Goal: Task Accomplishment & Management: Use online tool/utility

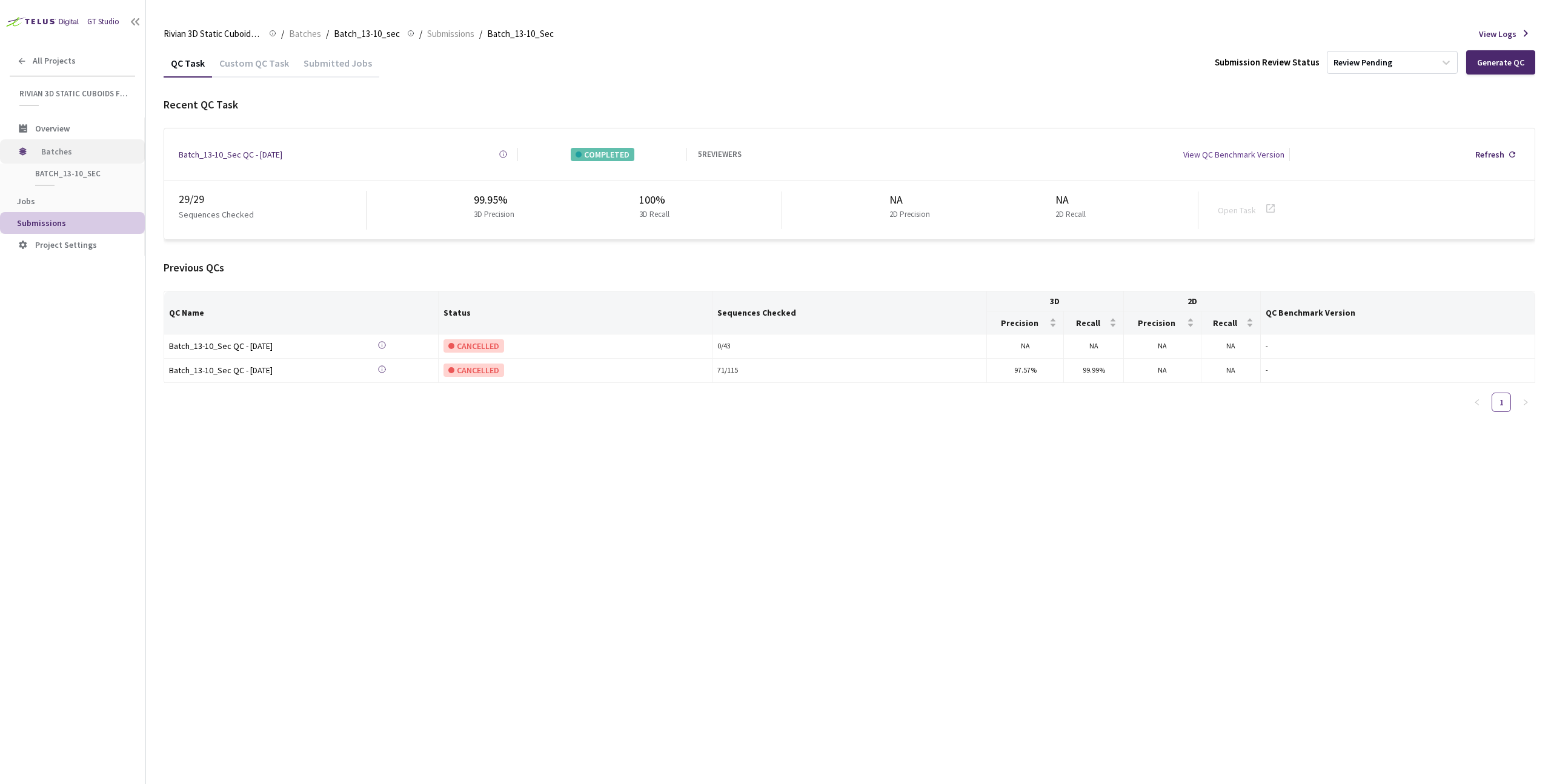
click at [67, 157] on span "Batches" at bounding box center [82, 151] width 83 height 24
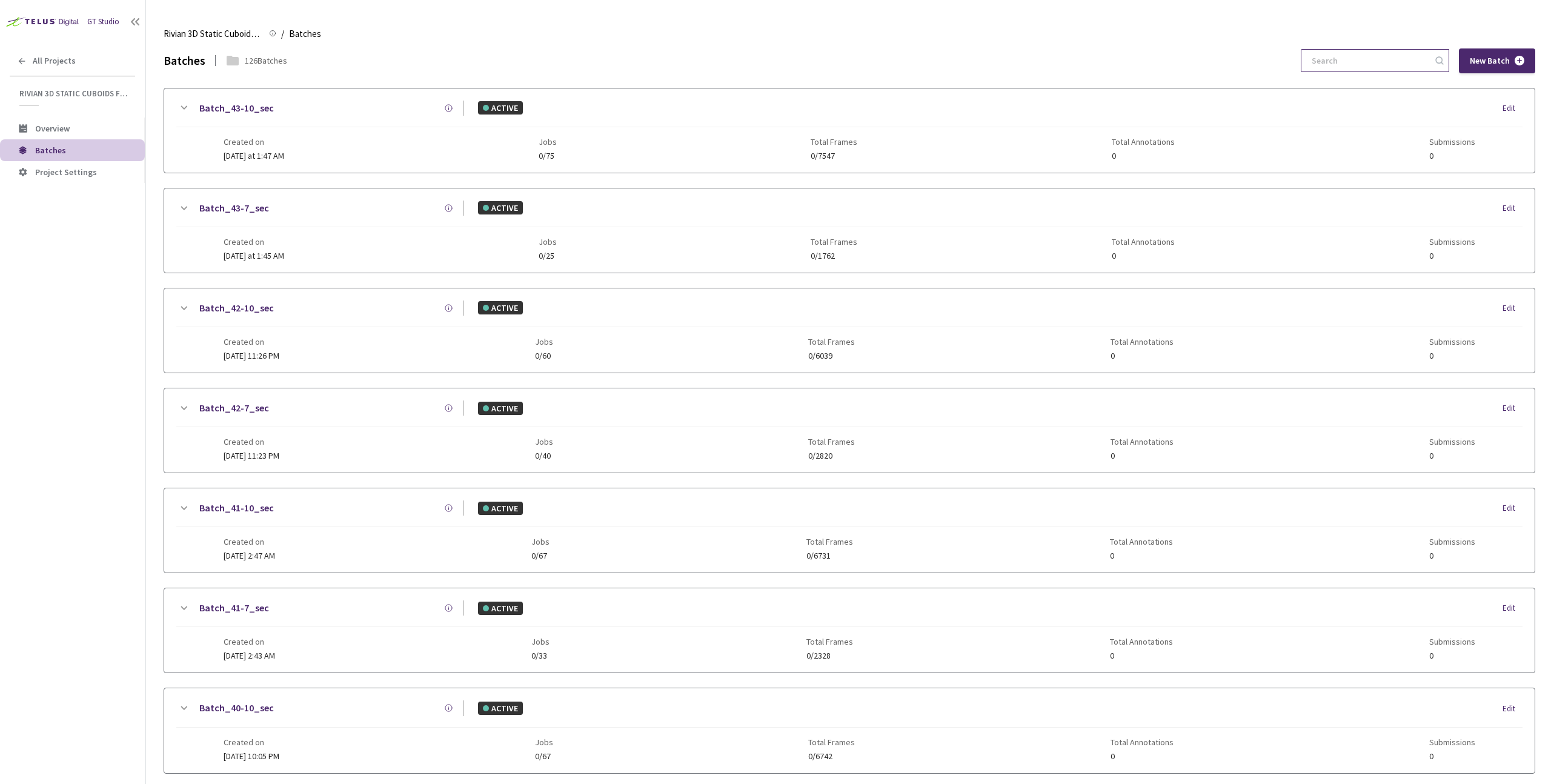
click at [1336, 62] on input at bounding box center [1369, 60] width 129 height 22
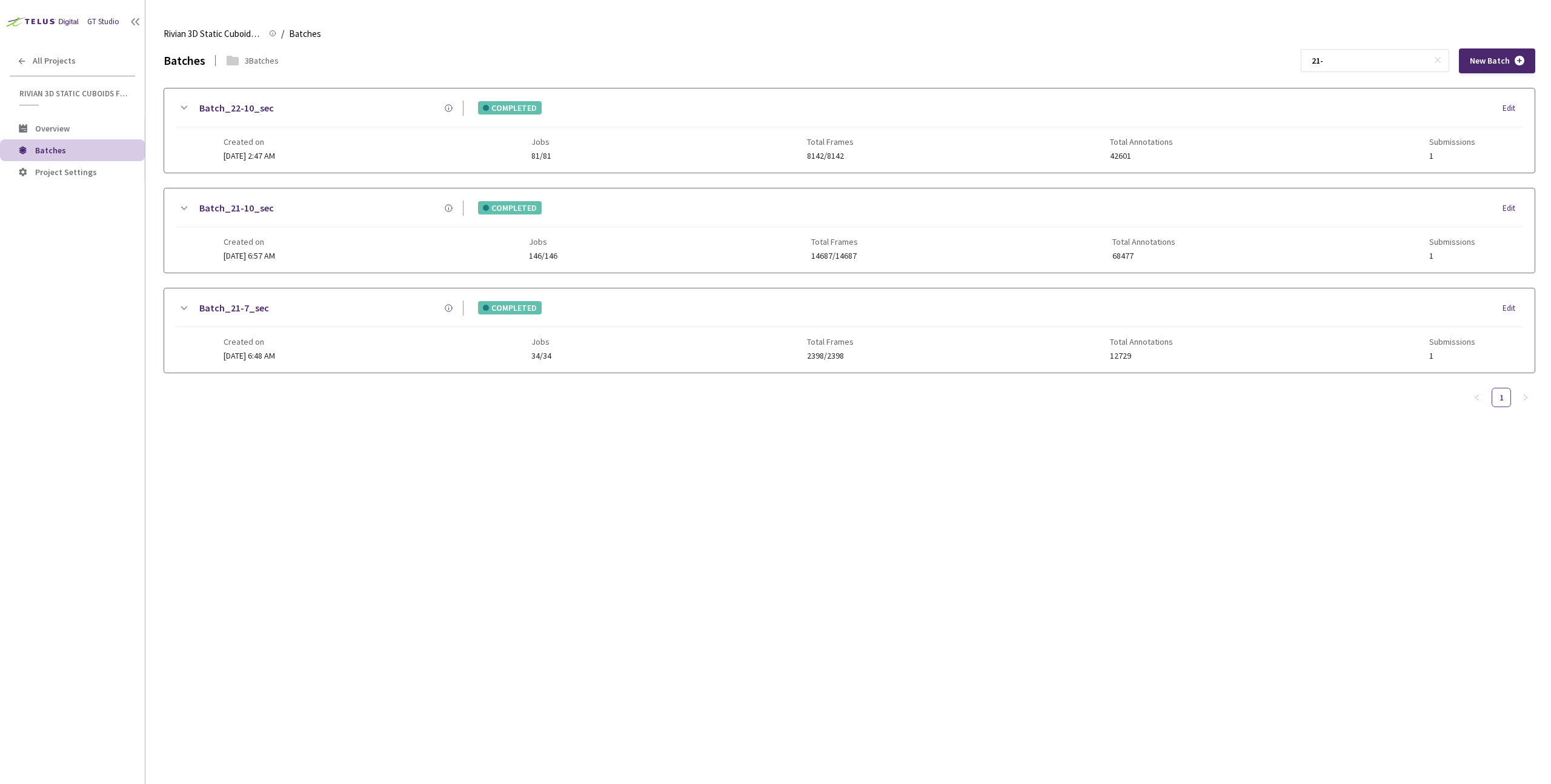
type input "21-"
click at [302, 311] on div "Batch_21-7_sec" at bounding box center [327, 308] width 272 height 15
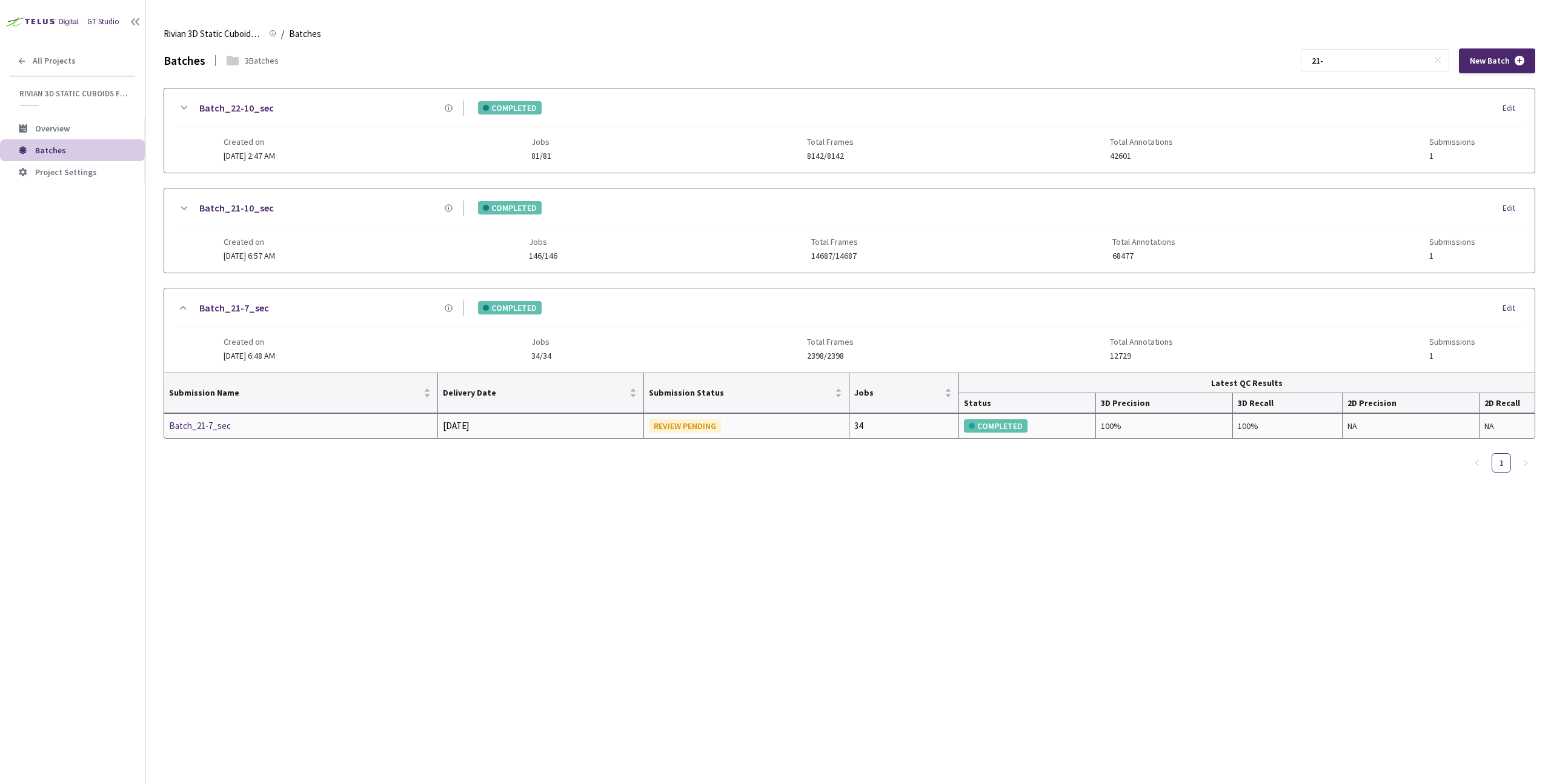
click at [219, 425] on div "Batch_21-7_sec" at bounding box center [233, 425] width 128 height 14
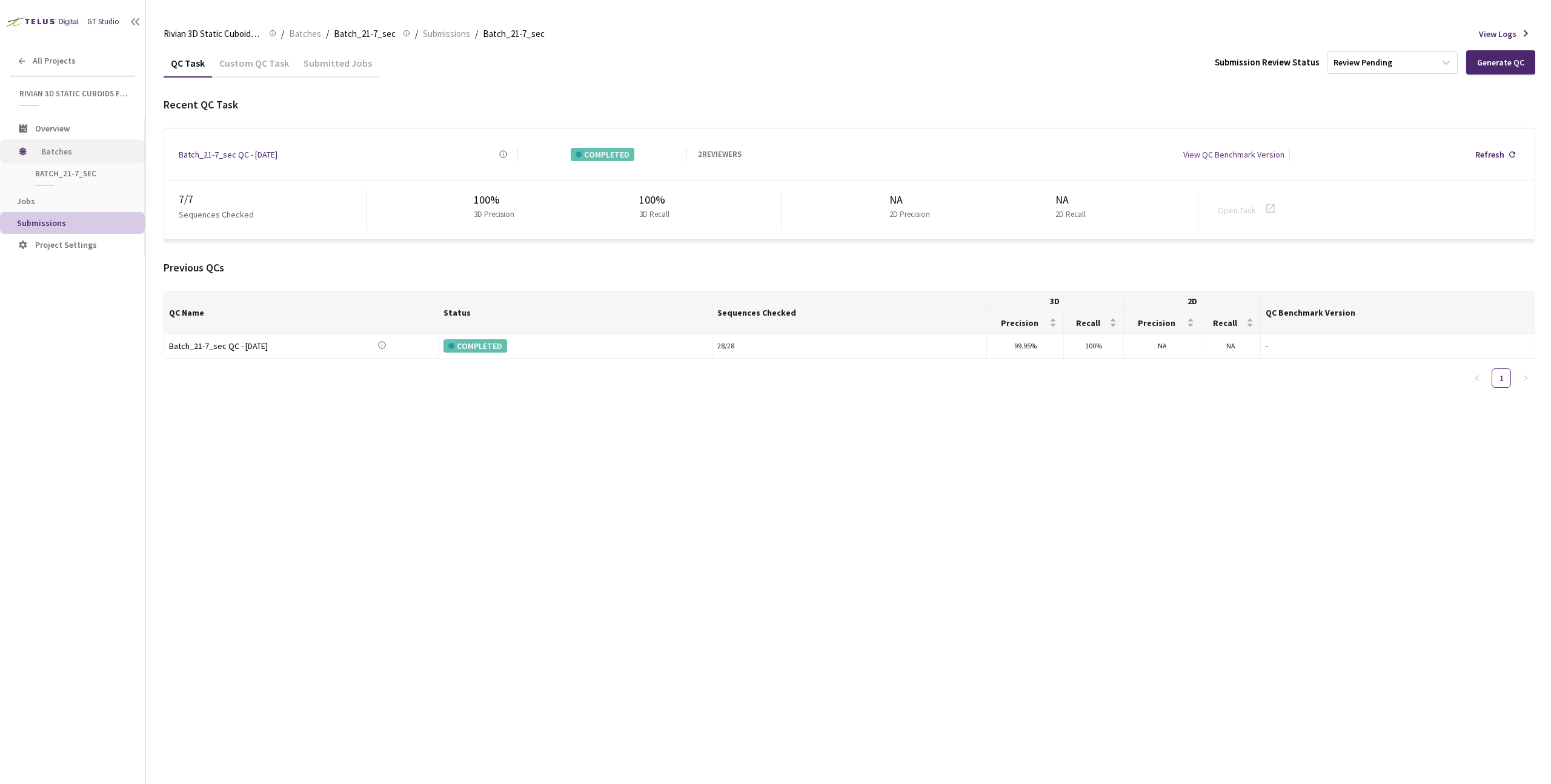
click at [42, 144] on span "Batches" at bounding box center [82, 151] width 83 height 24
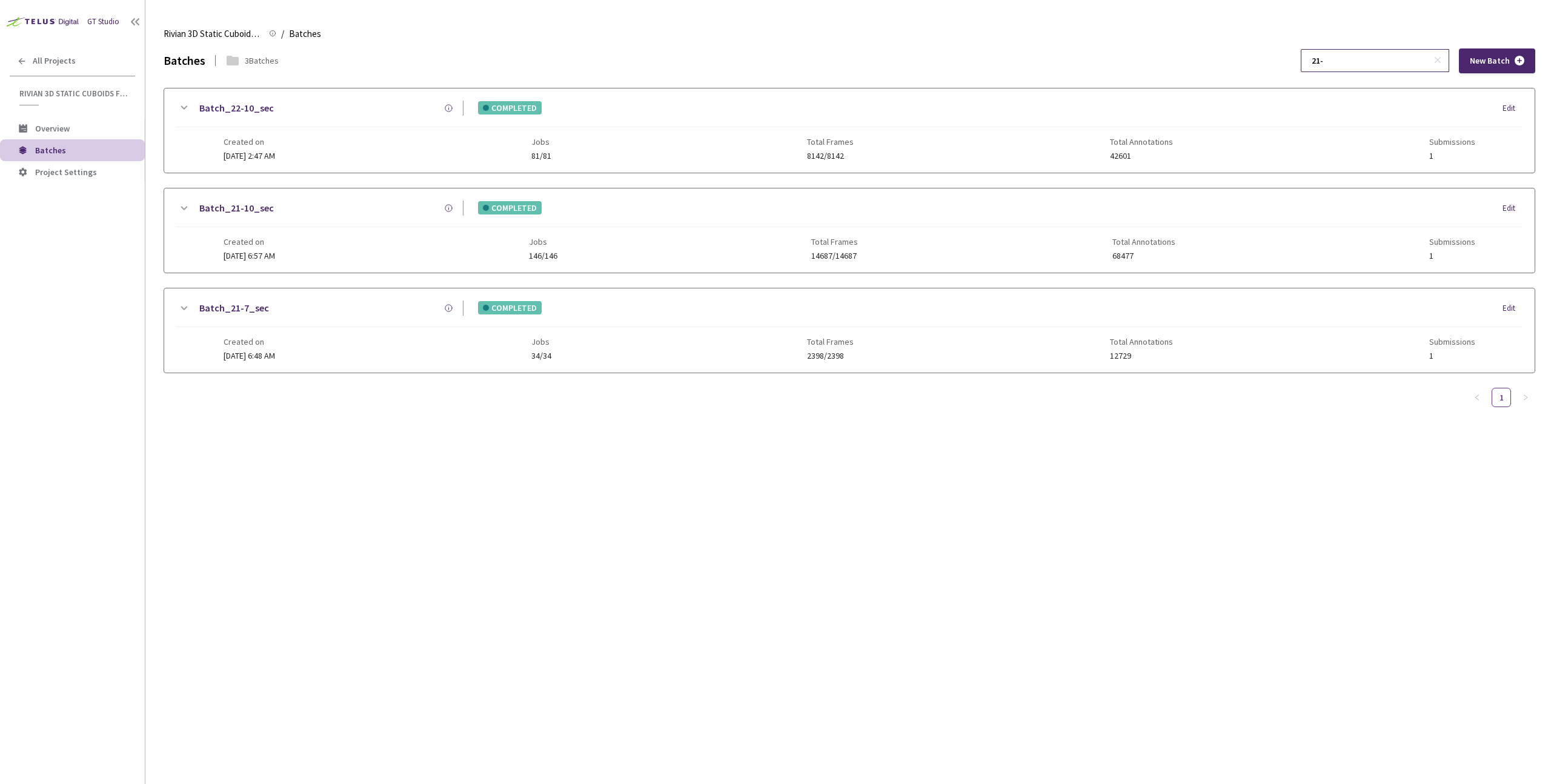
click at [1381, 60] on input "21-" at bounding box center [1369, 60] width 129 height 22
click at [360, 218] on div "Batch_21-10_sec COMPLETED Edit" at bounding box center [849, 213] width 1347 height 27
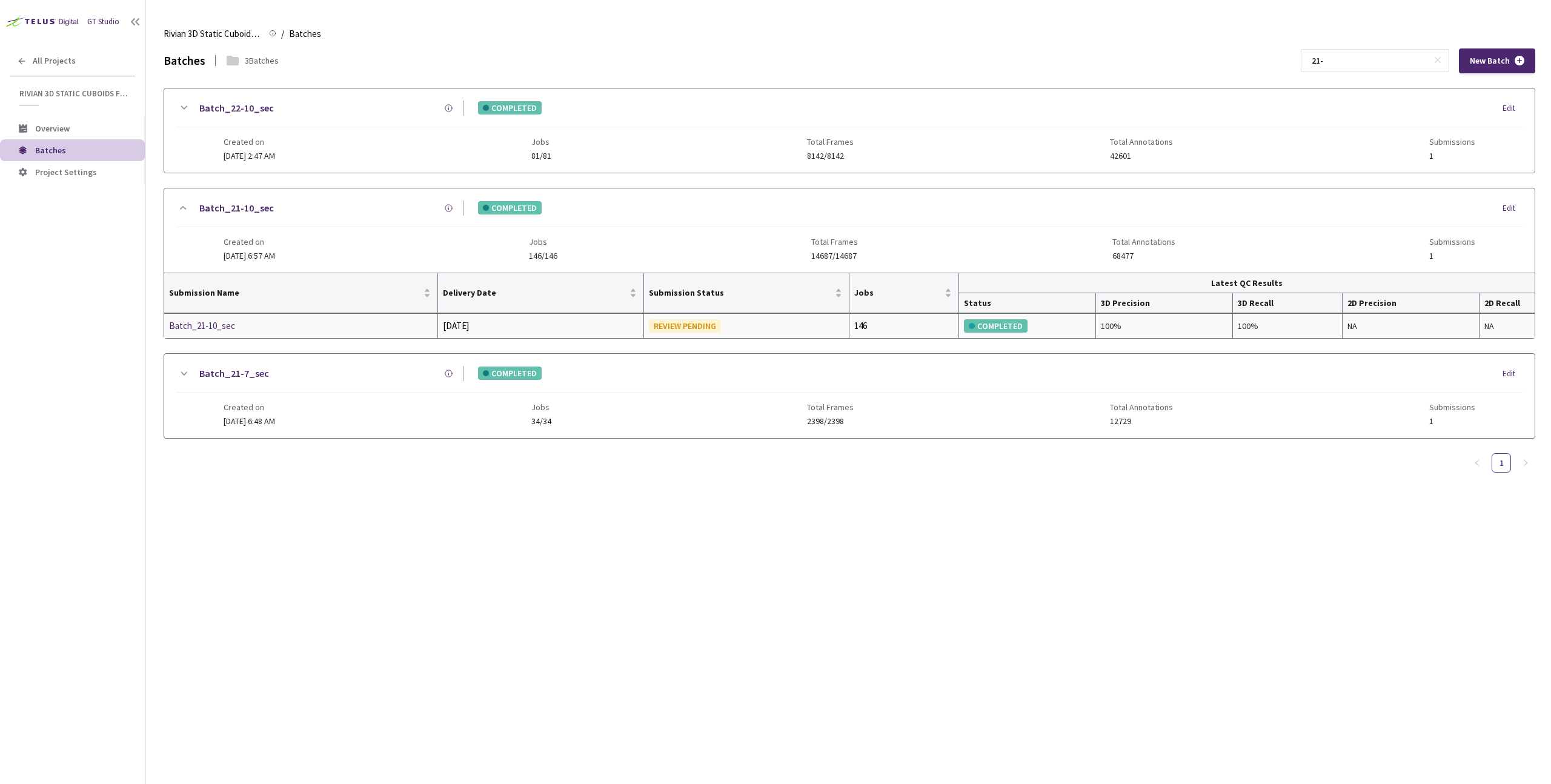
click at [221, 319] on div "Batch_21-10_sec" at bounding box center [233, 326] width 128 height 14
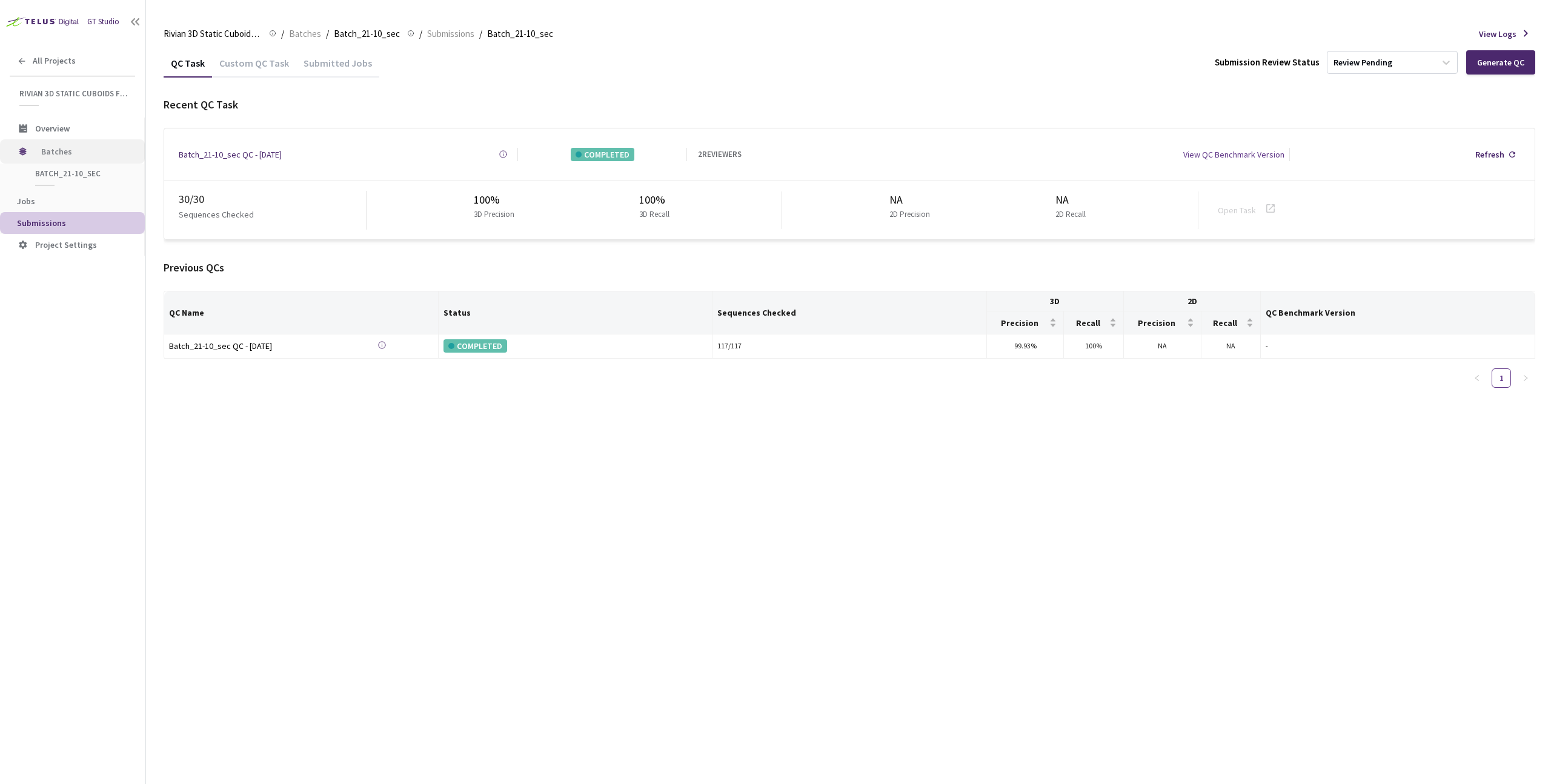
click at [51, 153] on span "Batches" at bounding box center [82, 151] width 83 height 24
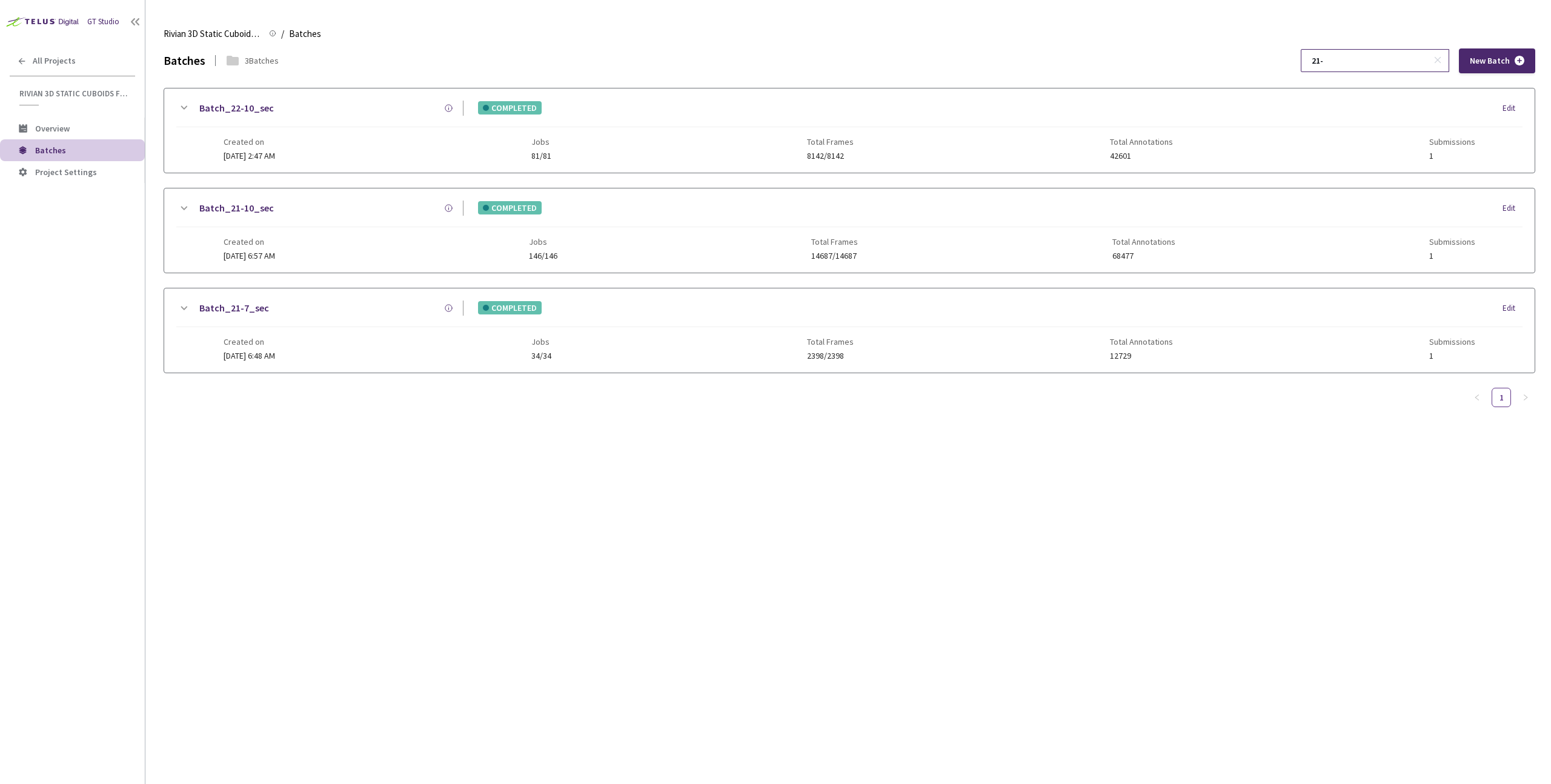
click at [1366, 56] on input "21-" at bounding box center [1369, 60] width 129 height 22
type input "22-"
click at [294, 204] on div "Batch_22-7_sec" at bounding box center [327, 208] width 272 height 15
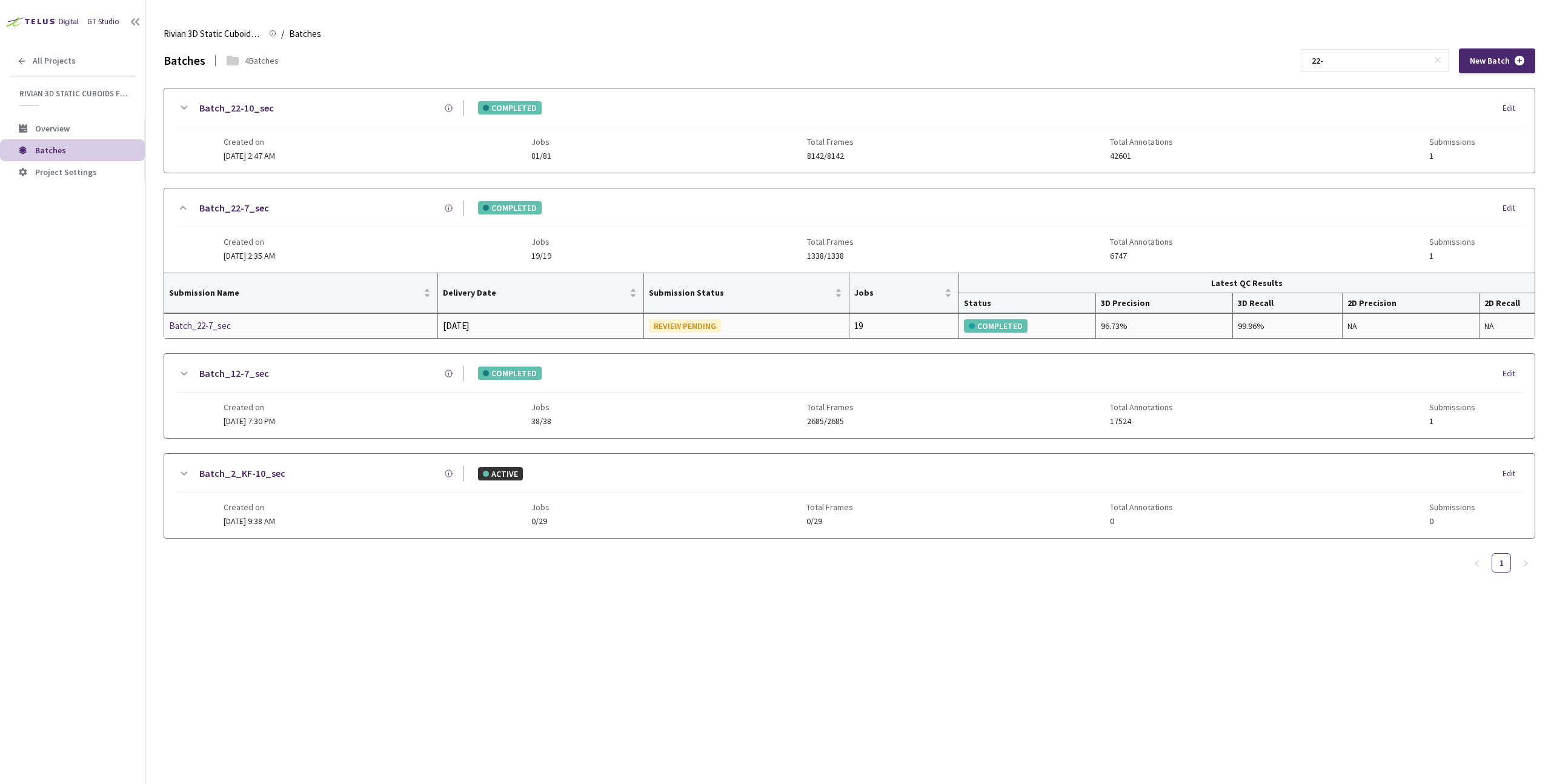
click at [226, 326] on div "Batch_22-7_sec" at bounding box center [233, 326] width 128 height 14
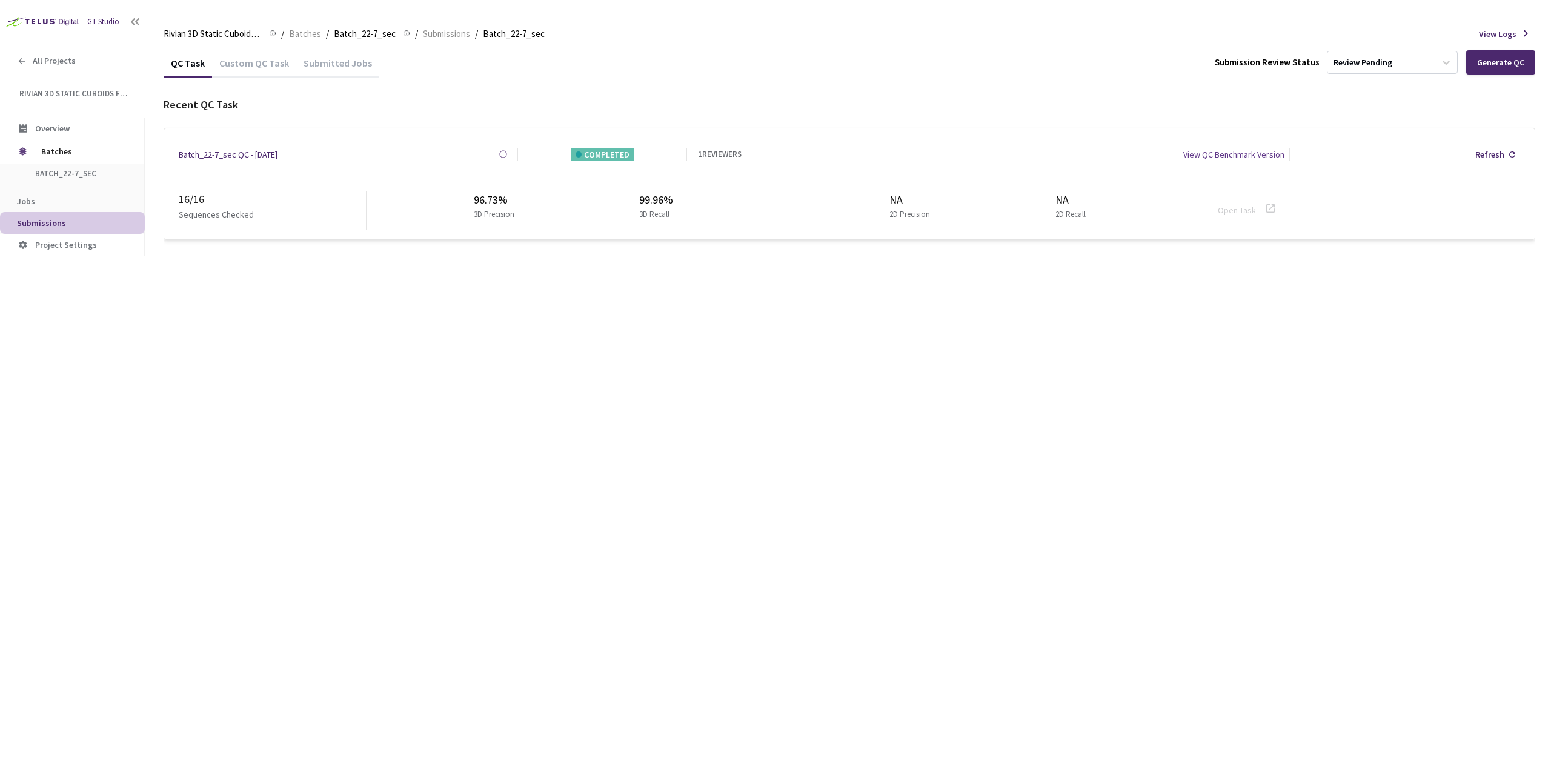
click at [235, 156] on div "Batch_22-7_sec QC - [DATE]" at bounding box center [228, 154] width 99 height 13
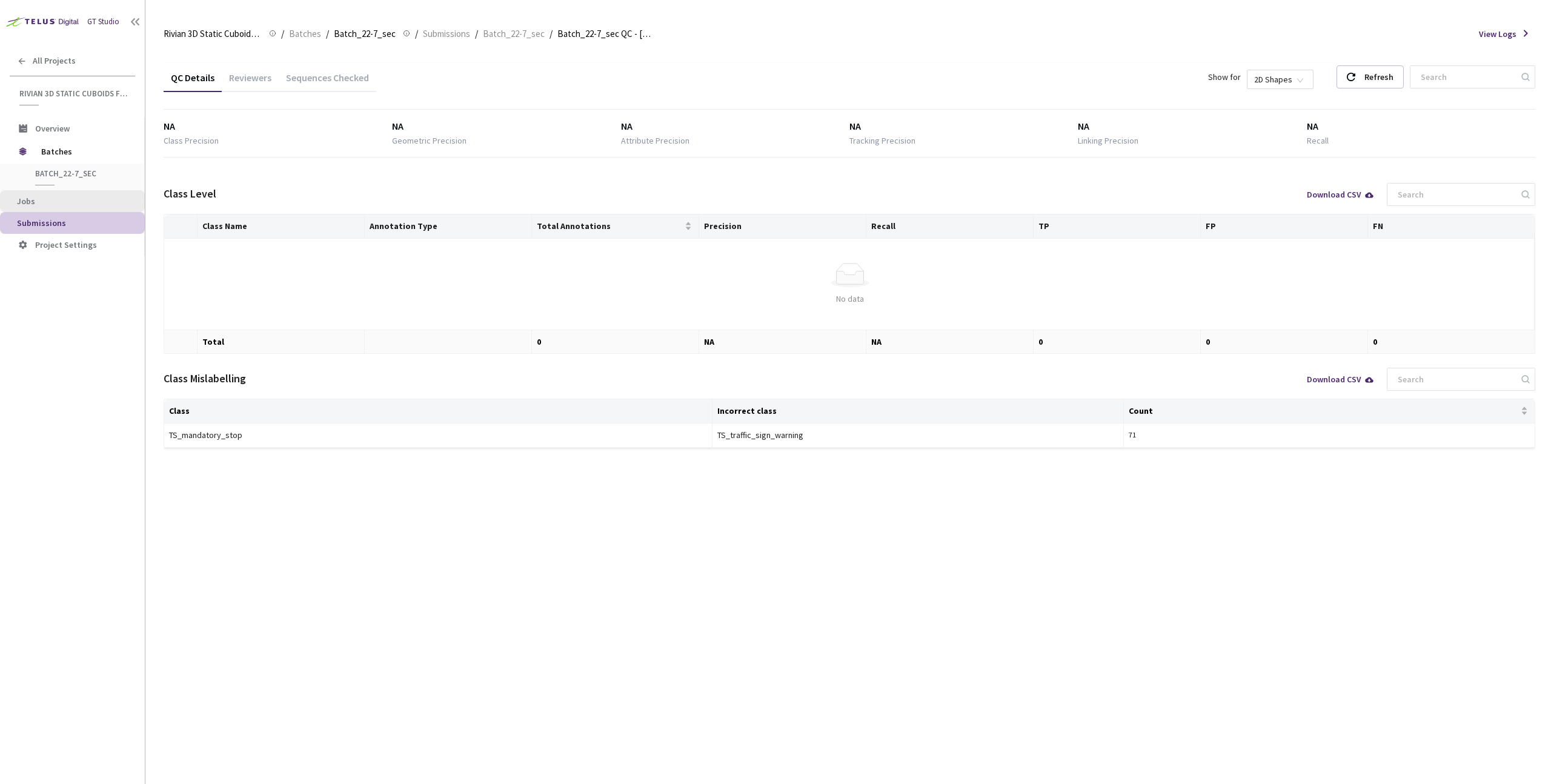
click at [49, 208] on li "Jobs" at bounding box center [72, 201] width 145 height 22
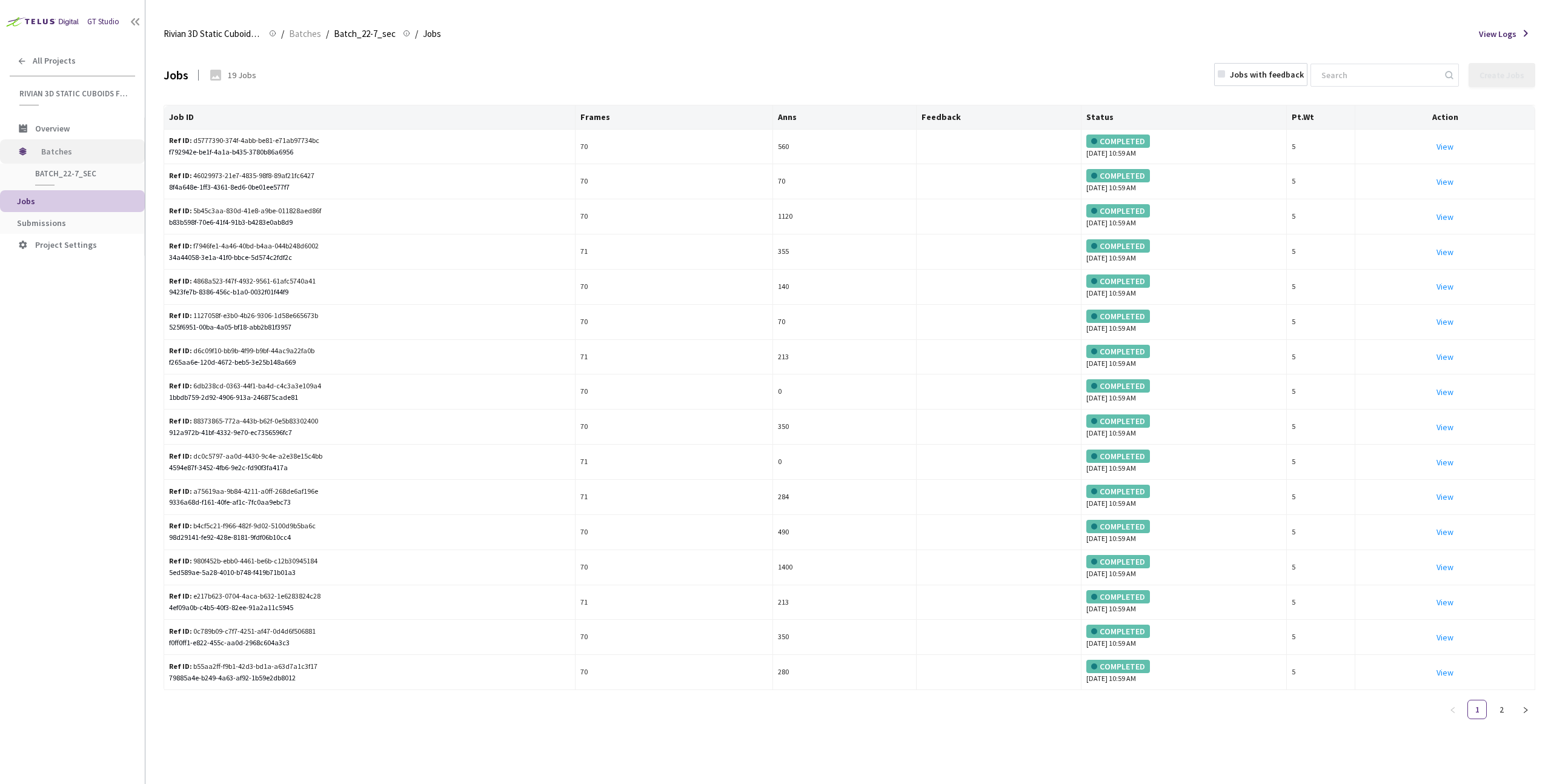
click at [45, 150] on span "Batches" at bounding box center [82, 151] width 83 height 24
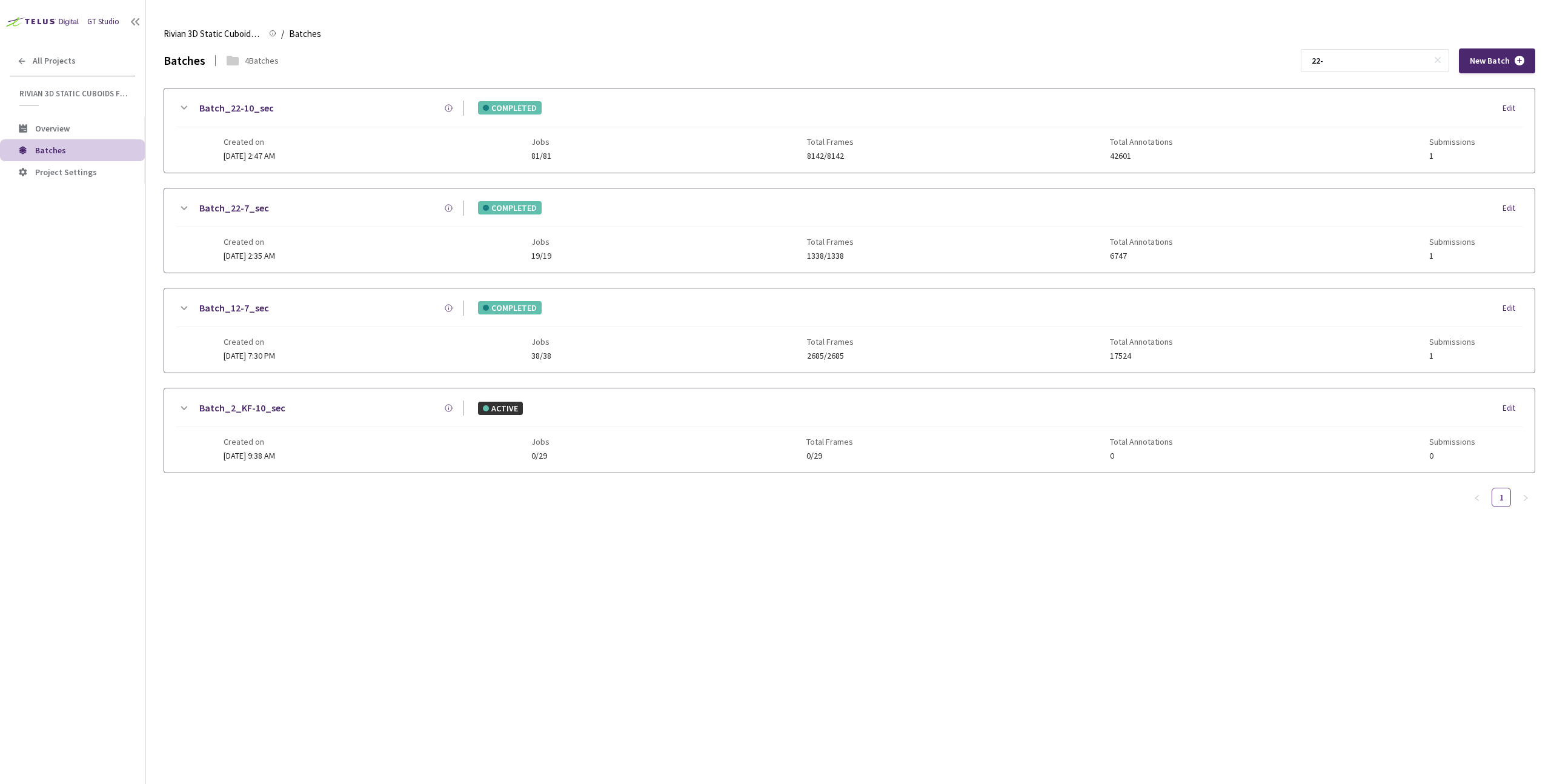
click at [271, 211] on div "Batch_22-7_sec" at bounding box center [327, 208] width 272 height 15
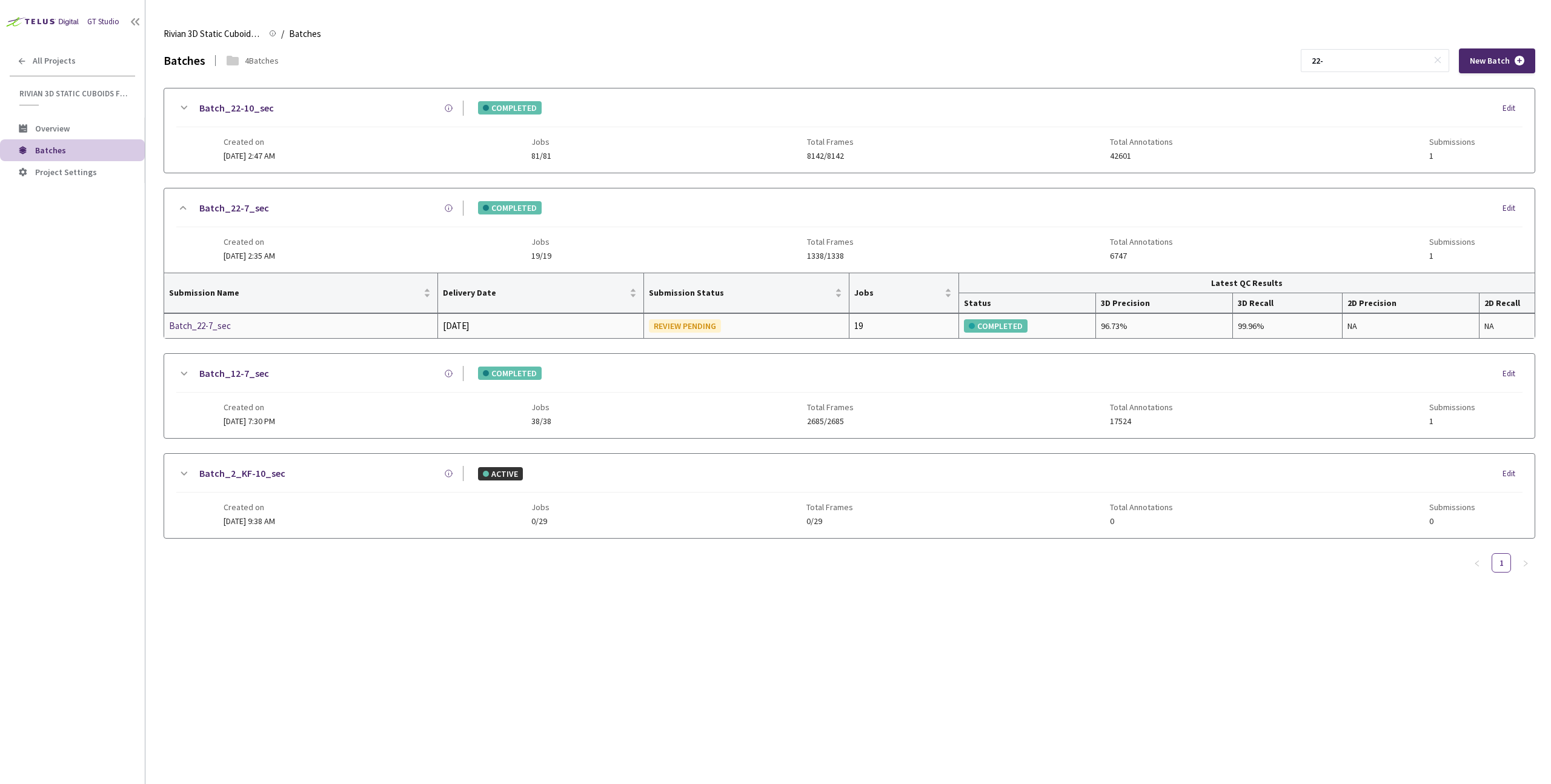
click at [216, 337] on td "Batch_22-7_sec" at bounding box center [300, 326] width 274 height 24
click at [218, 330] on div "Batch_22-7_sec" at bounding box center [233, 326] width 128 height 14
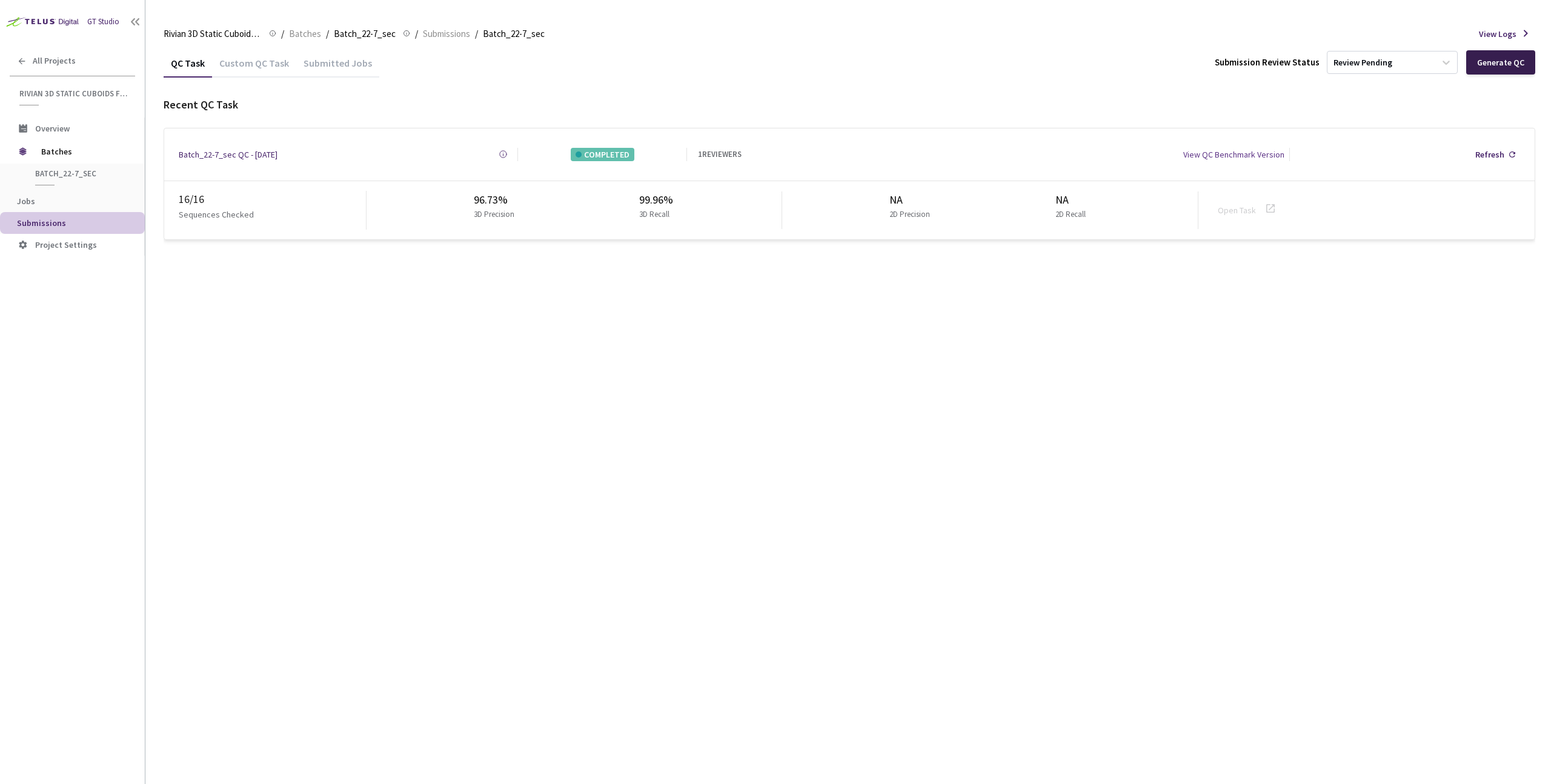
click at [1498, 69] on div "Generate QC" at bounding box center [1501, 62] width 69 height 24
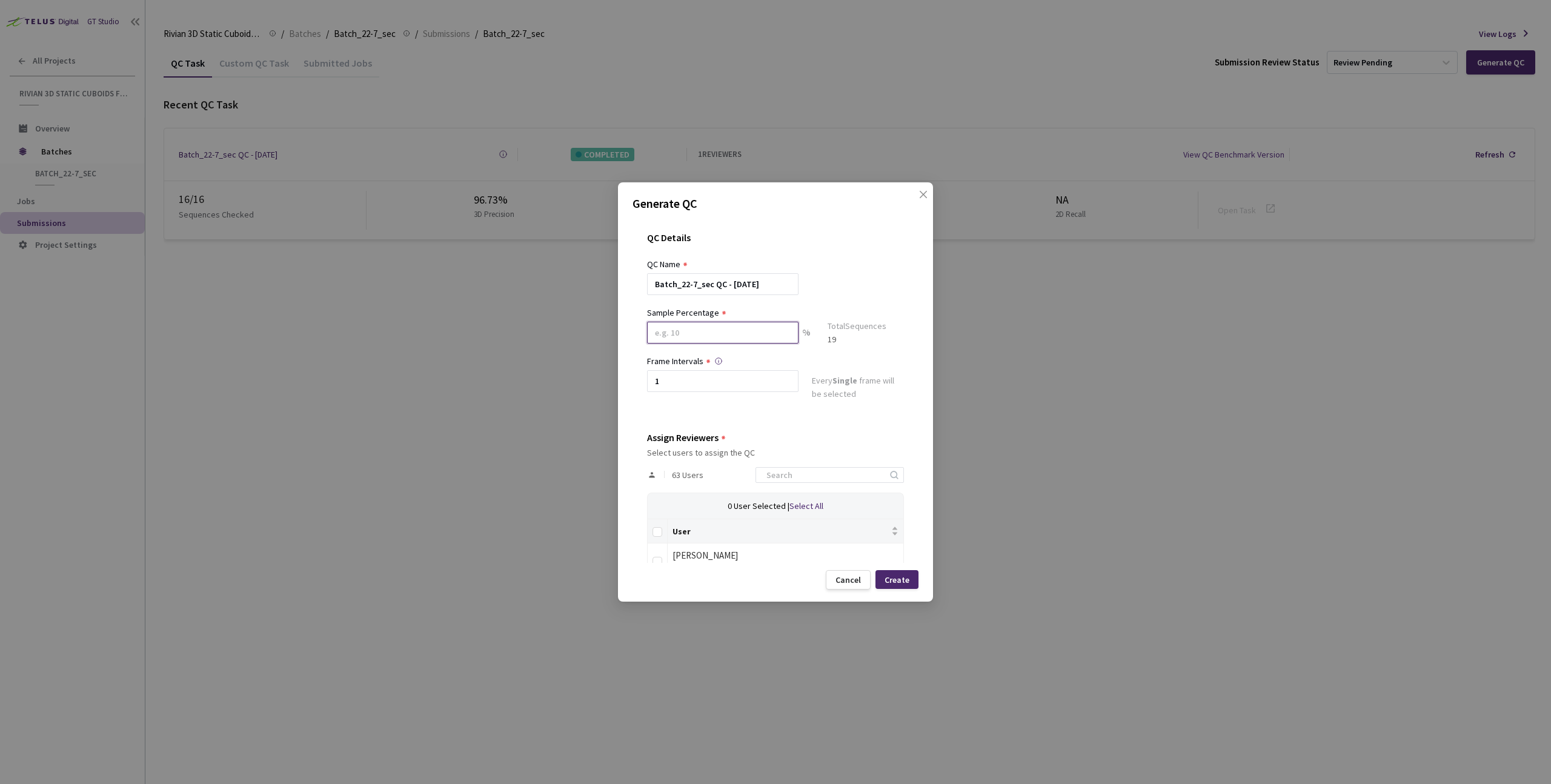
click at [681, 336] on input at bounding box center [722, 333] width 152 height 22
type input "20"
click at [788, 484] on input at bounding box center [824, 479] width 129 height 14
type input "dav"
click at [657, 562] on input "checkbox" at bounding box center [657, 567] width 10 height 10
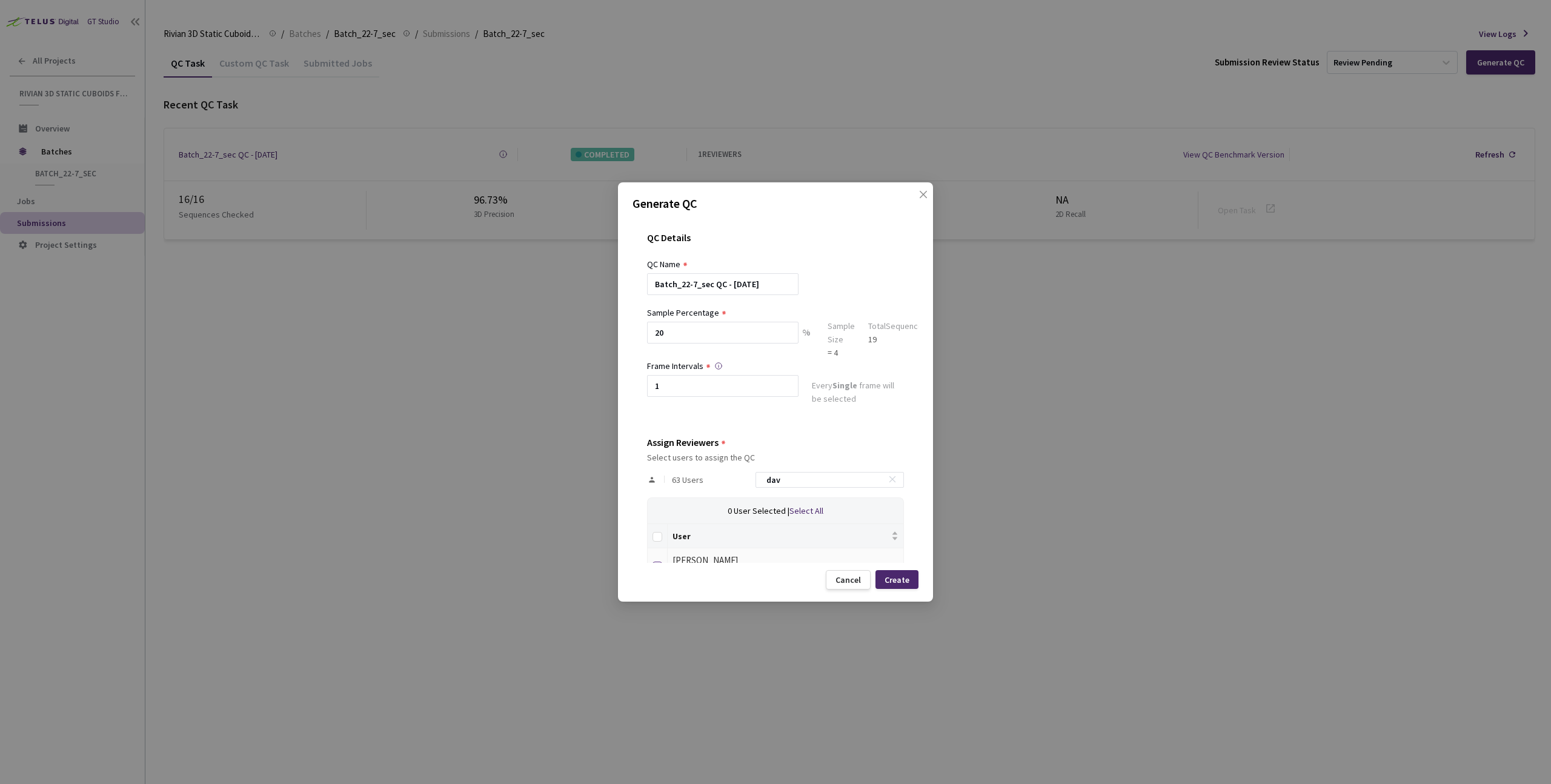
checkbox input "true"
drag, startPoint x: 785, startPoint y: 480, endPoint x: 771, endPoint y: 479, distance: 14.0
click at [771, 479] on div "dav" at bounding box center [829, 479] width 148 height 16
type input "m"
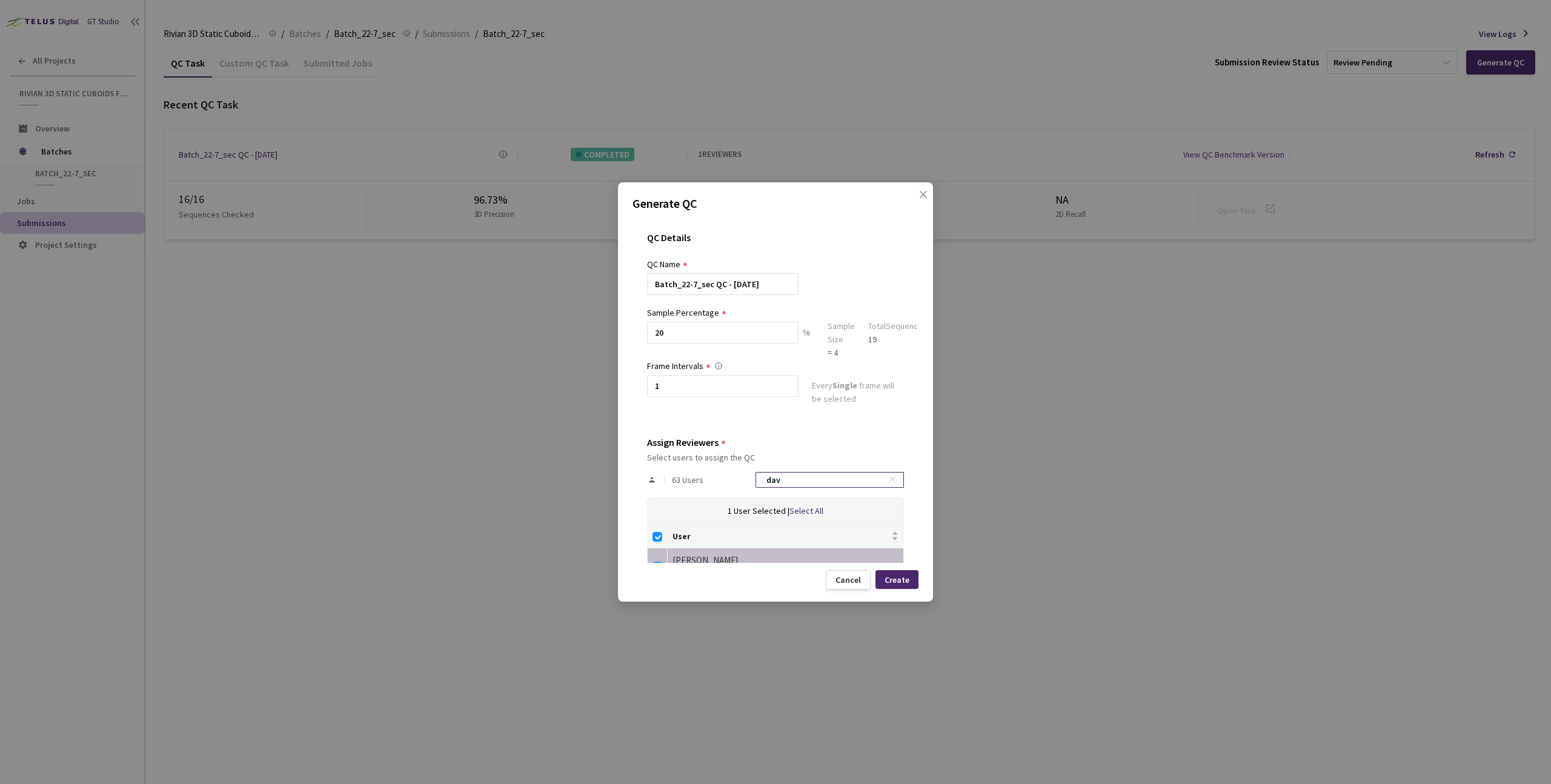
checkbox input "false"
type input "mar"
click at [662, 558] on label at bounding box center [657, 565] width 10 height 17
click at [662, 562] on input "checkbox" at bounding box center [657, 567] width 10 height 10
checkbox input "true"
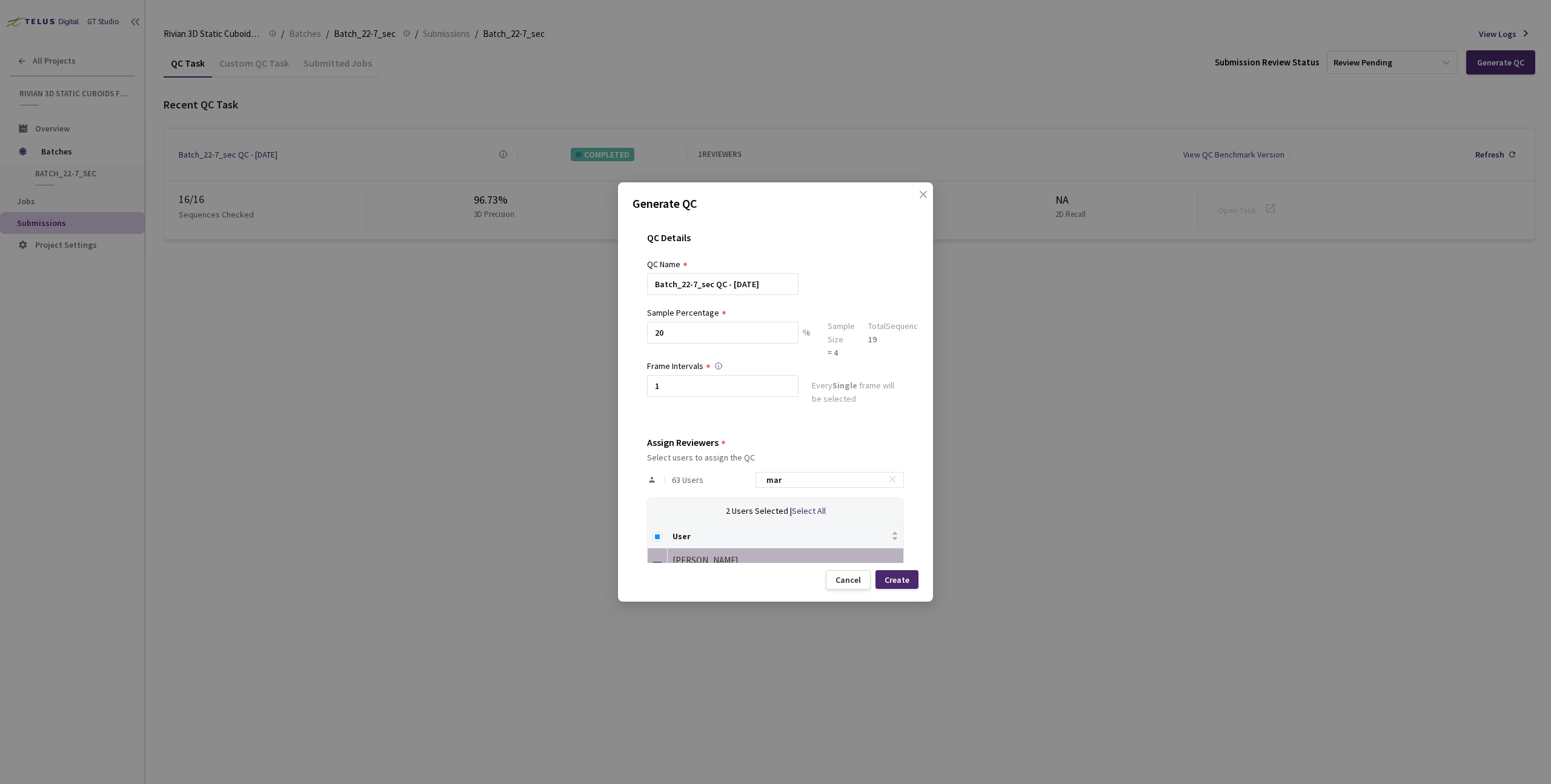
scroll to position [8, 0]
click at [898, 583] on div "Create" at bounding box center [897, 580] width 25 height 10
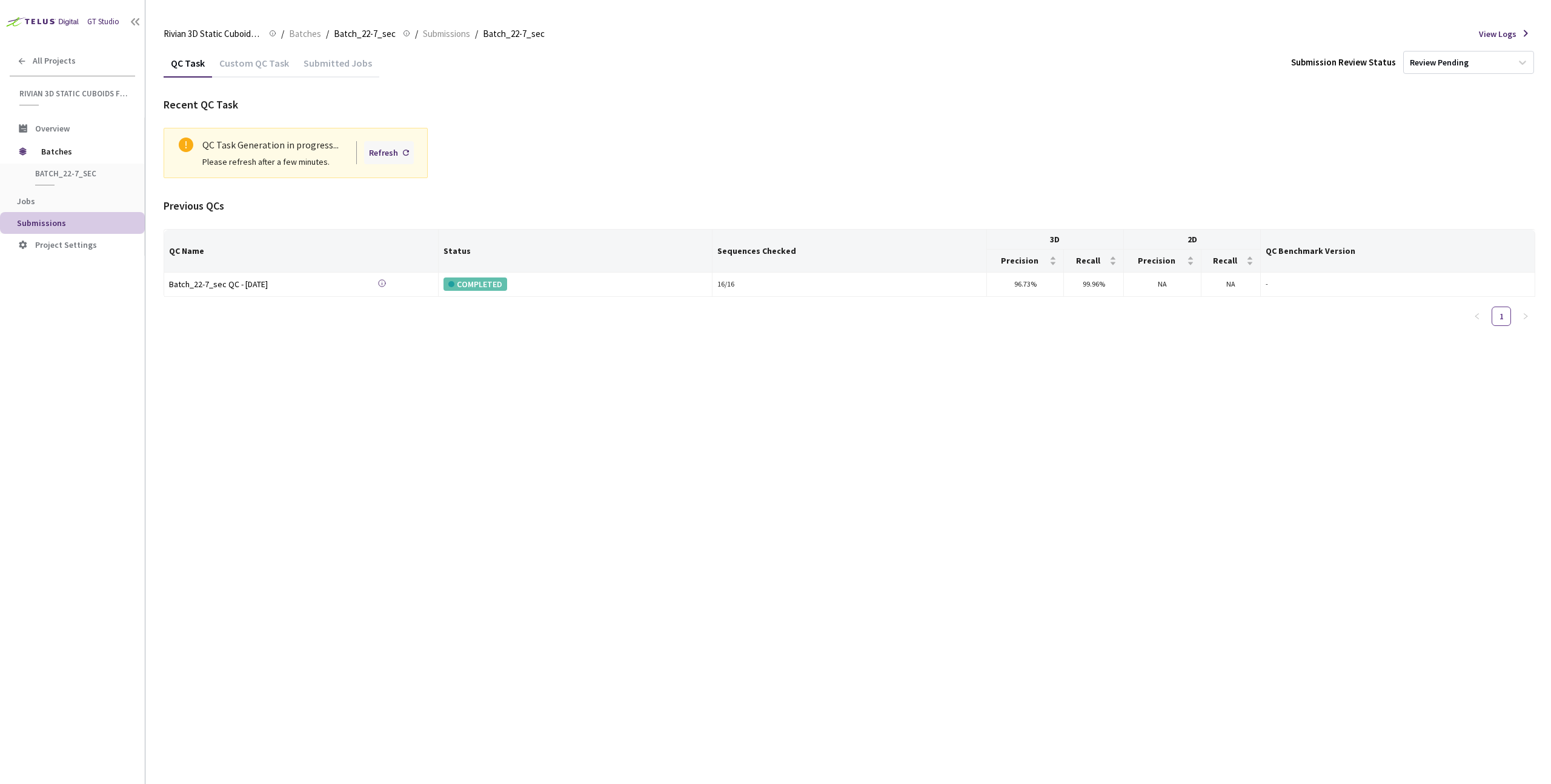
click at [381, 151] on div "Refresh" at bounding box center [383, 152] width 29 height 13
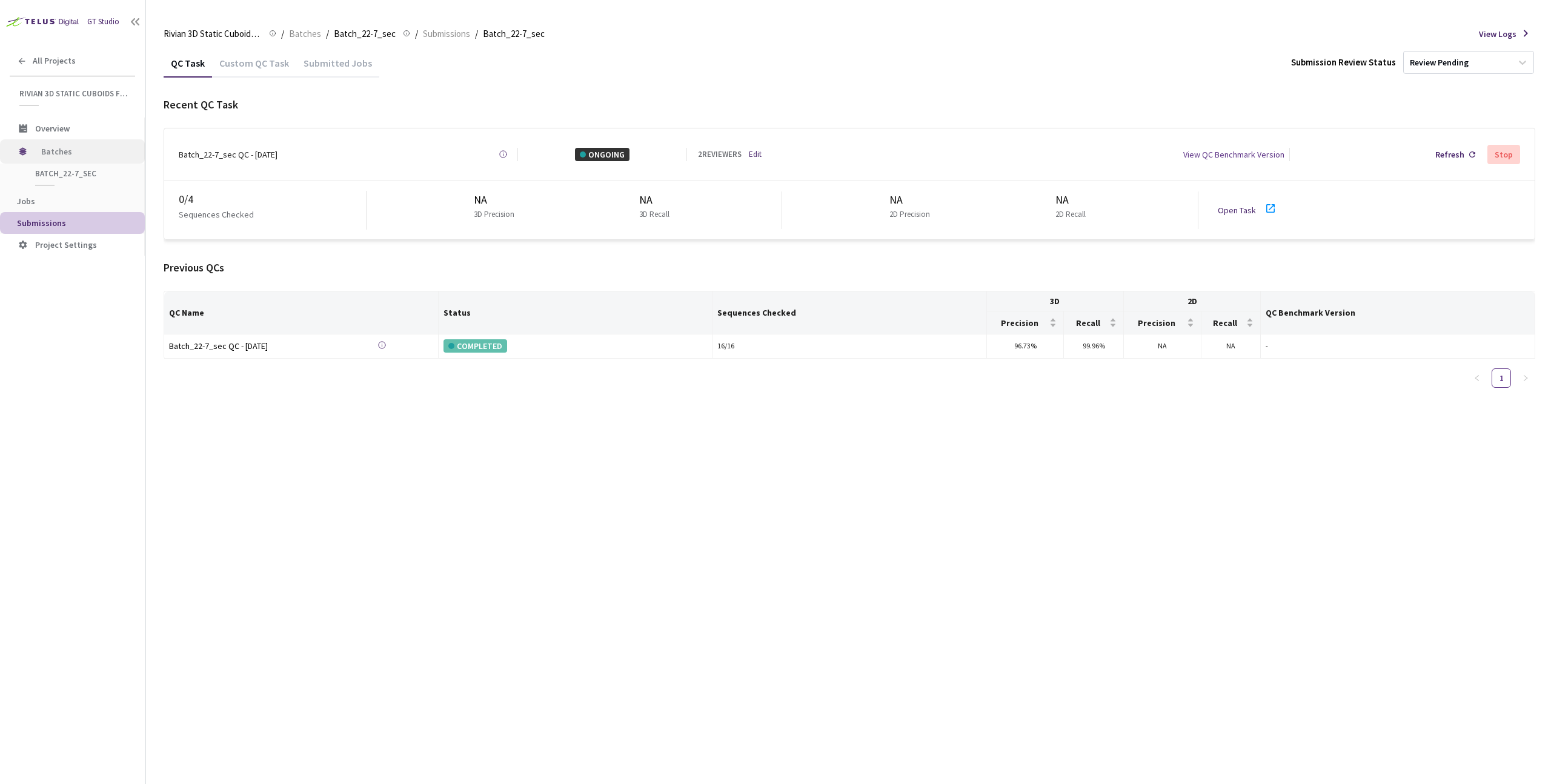
click at [62, 152] on span "Batches" at bounding box center [82, 151] width 83 height 24
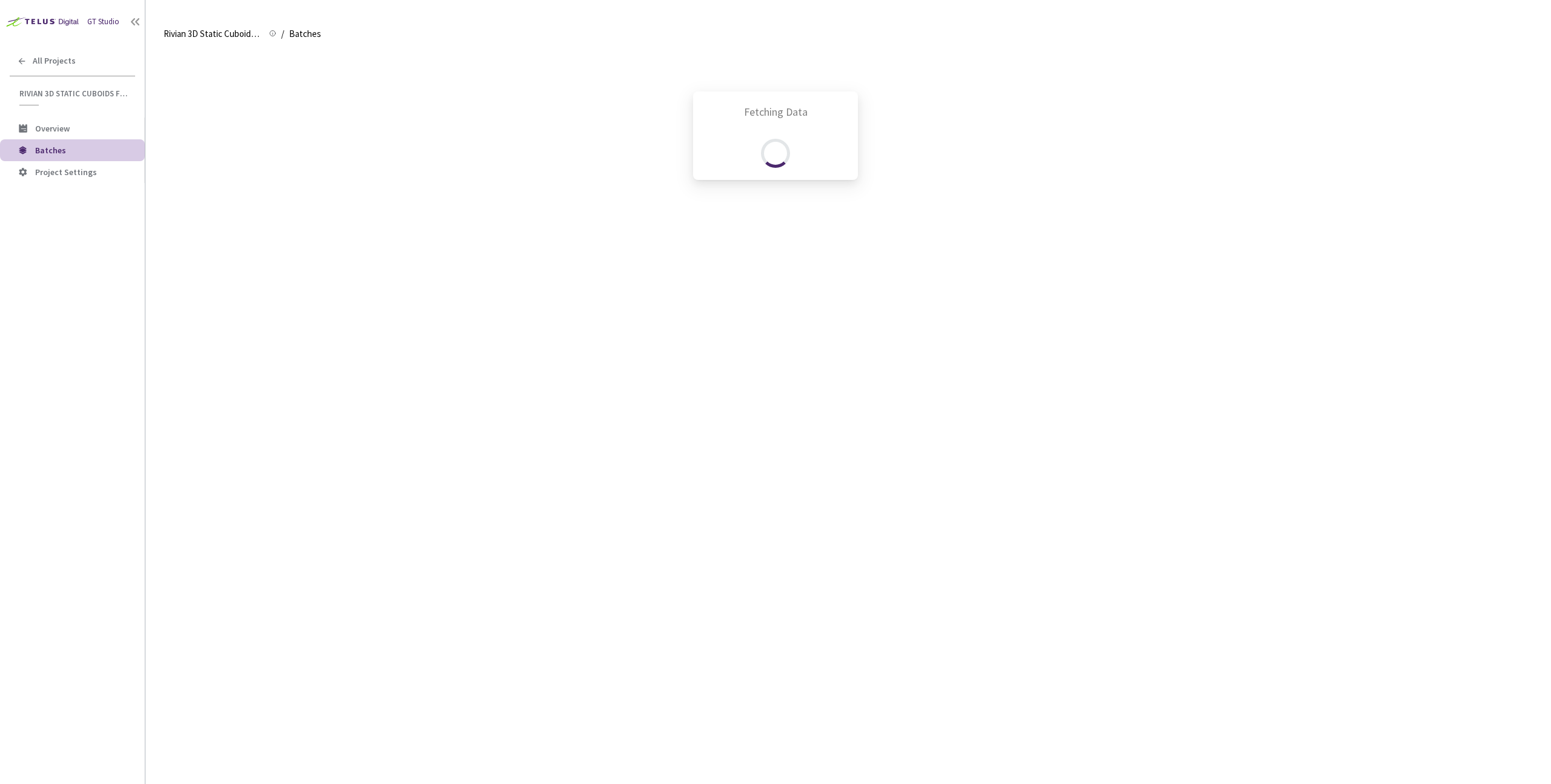
click at [57, 153] on div "Fetching Data" at bounding box center [775, 392] width 1551 height 784
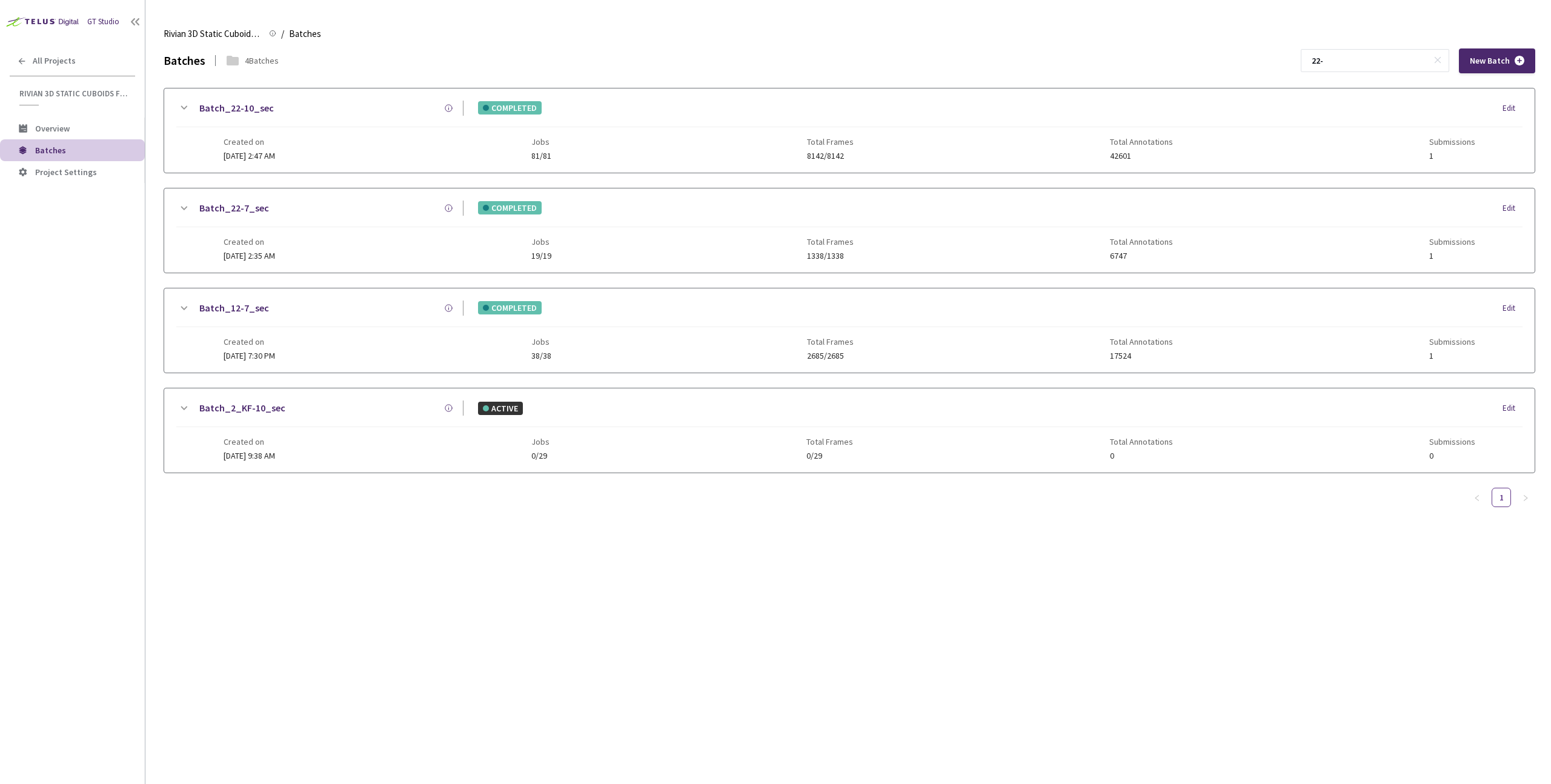
drag, startPoint x: 1365, startPoint y: 65, endPoint x: 1295, endPoint y: 63, distance: 70.0
click at [1295, 63] on div "Batches 4 Batches 22- New Batch" at bounding box center [849, 61] width 1372 height 25
type input "18-"
click at [302, 407] on div "Batch_18-7_sec" at bounding box center [327, 408] width 272 height 15
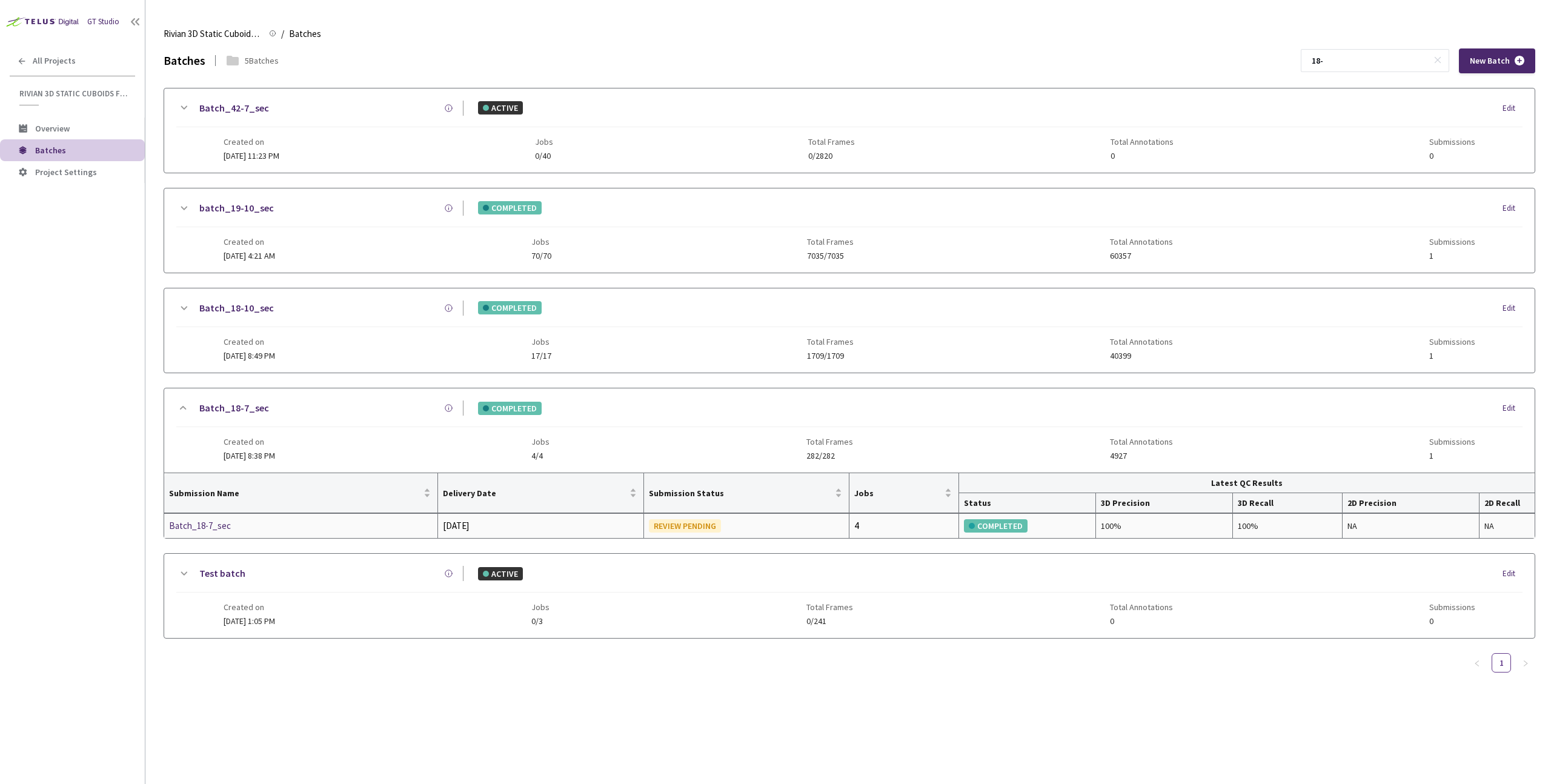
click at [224, 523] on div "Batch_18-7_sec" at bounding box center [233, 525] width 128 height 14
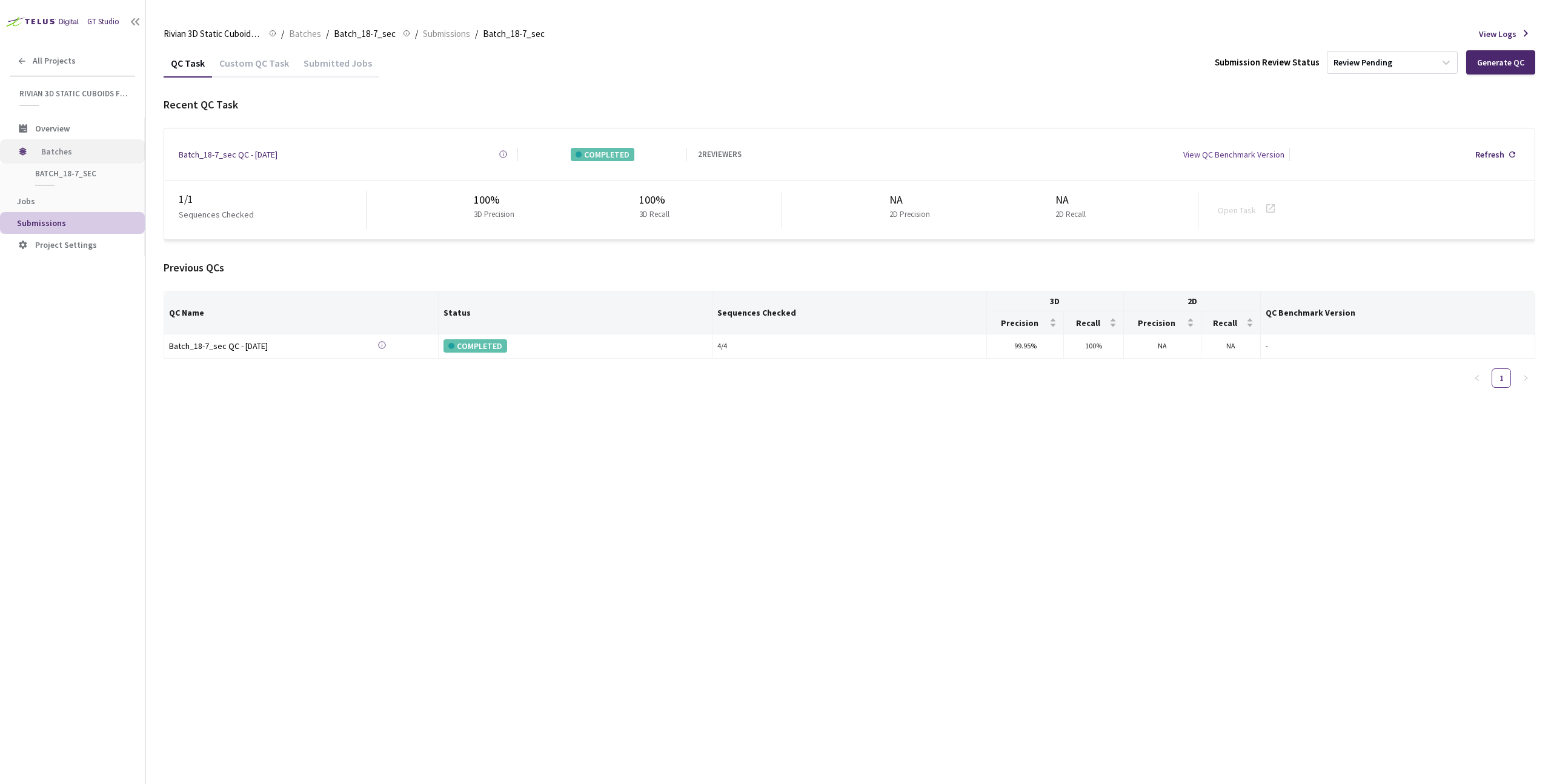
click at [29, 153] on div "Batches" at bounding box center [72, 151] width 145 height 24
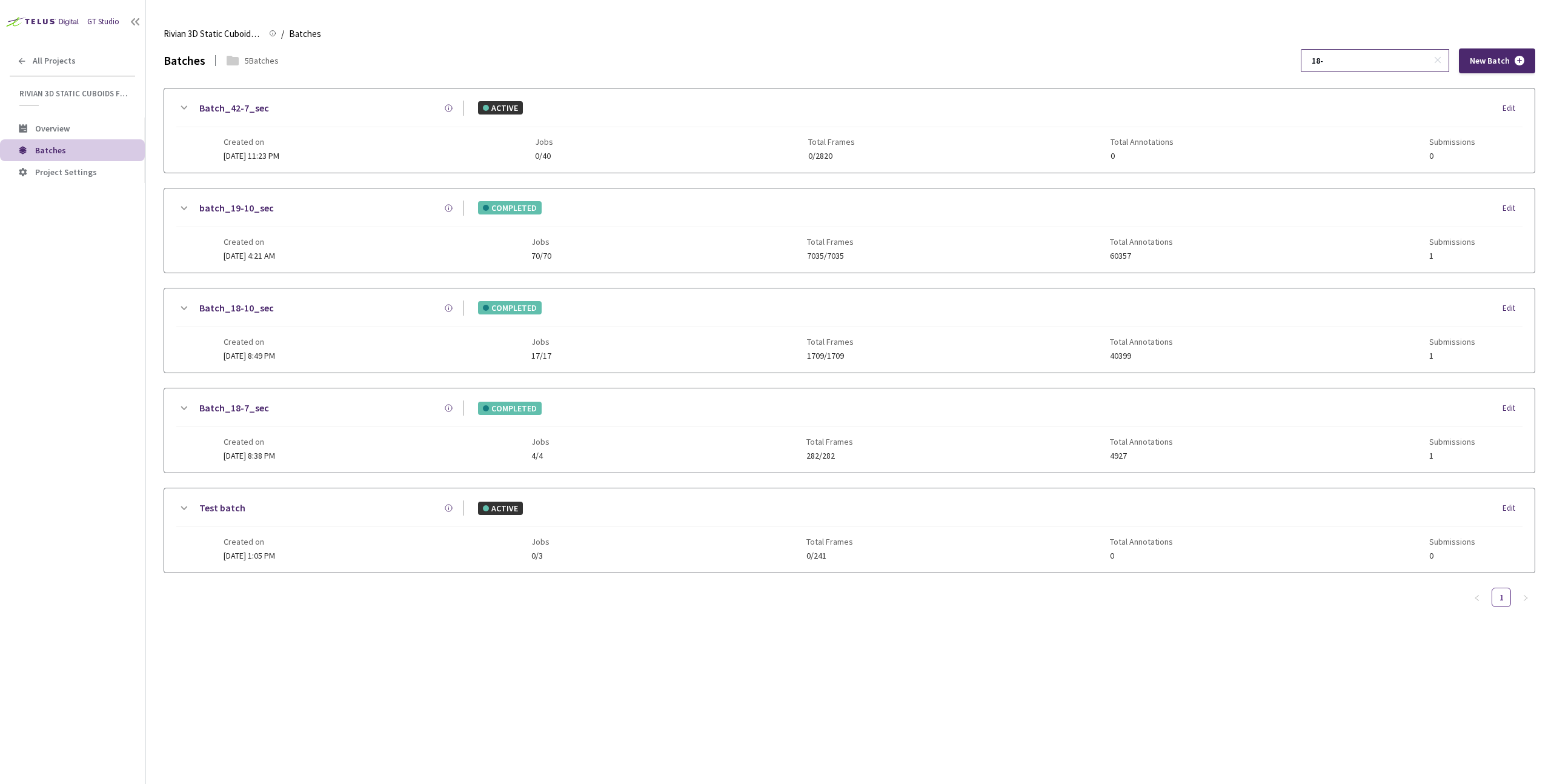
click at [1384, 56] on input "18-" at bounding box center [1369, 60] width 129 height 22
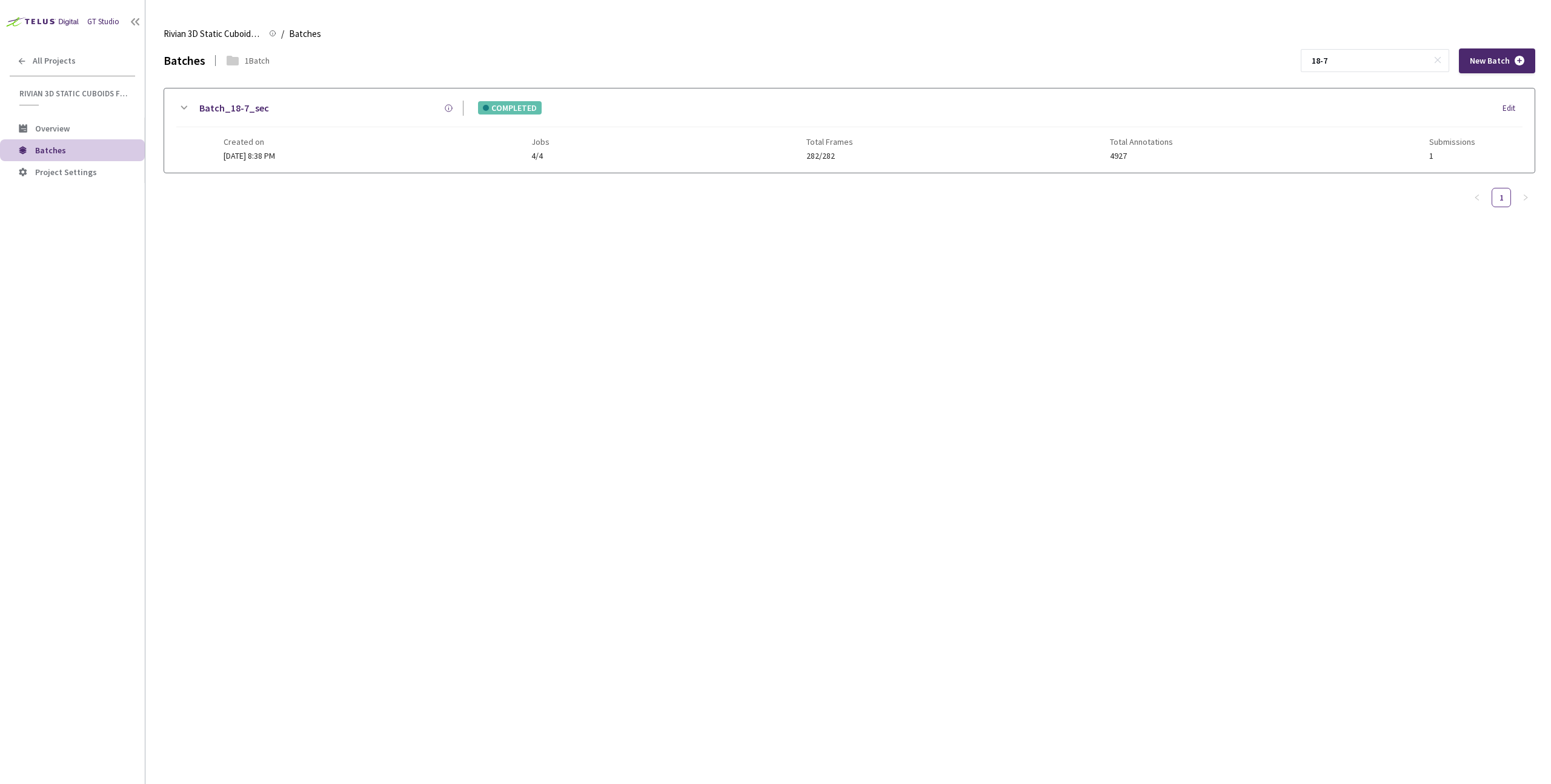
type input "18-7"
click at [309, 115] on div "Batch_18-7_sec" at bounding box center [327, 108] width 272 height 15
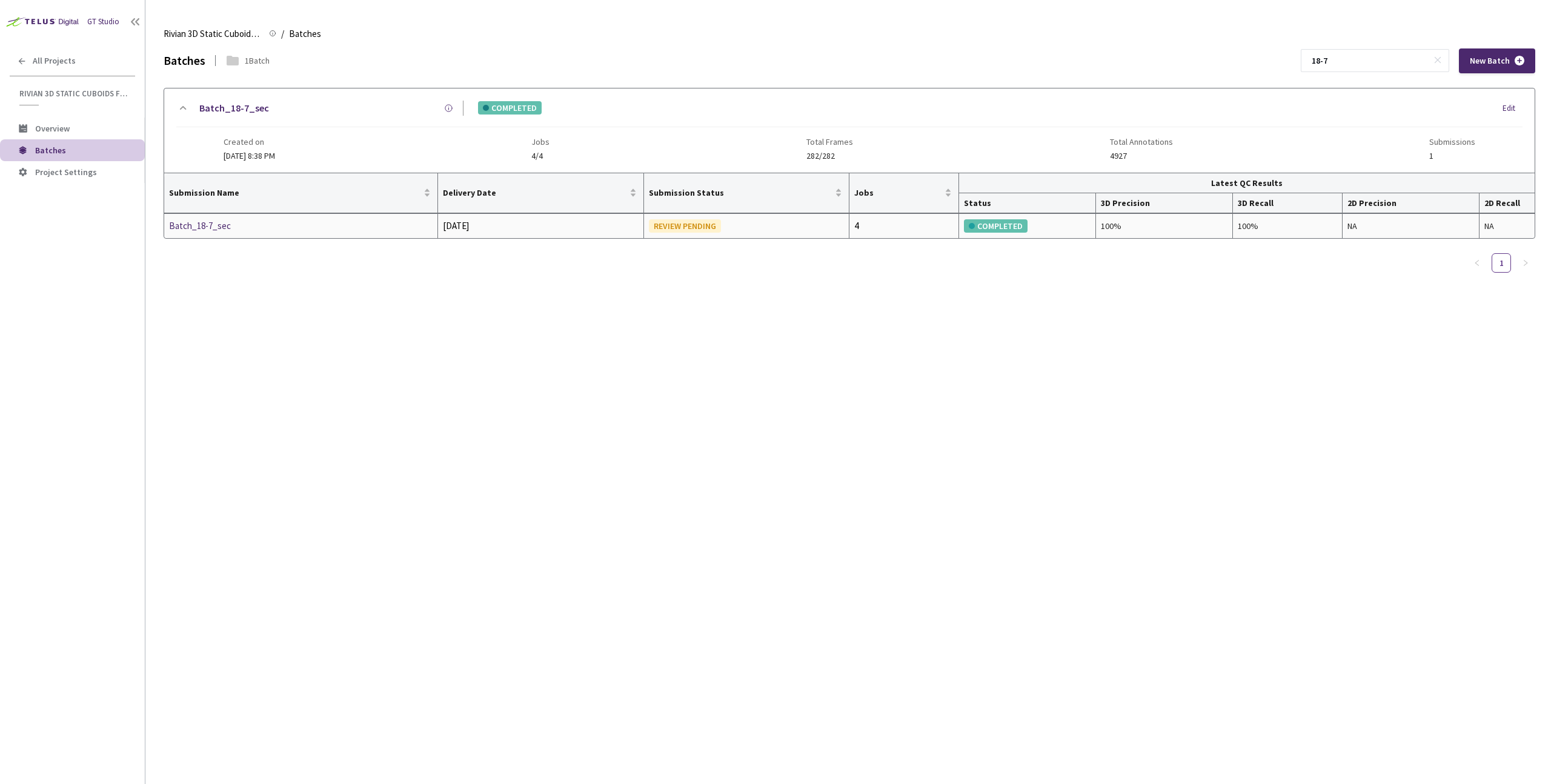
click at [226, 228] on div "Batch_18-7_sec" at bounding box center [233, 226] width 128 height 14
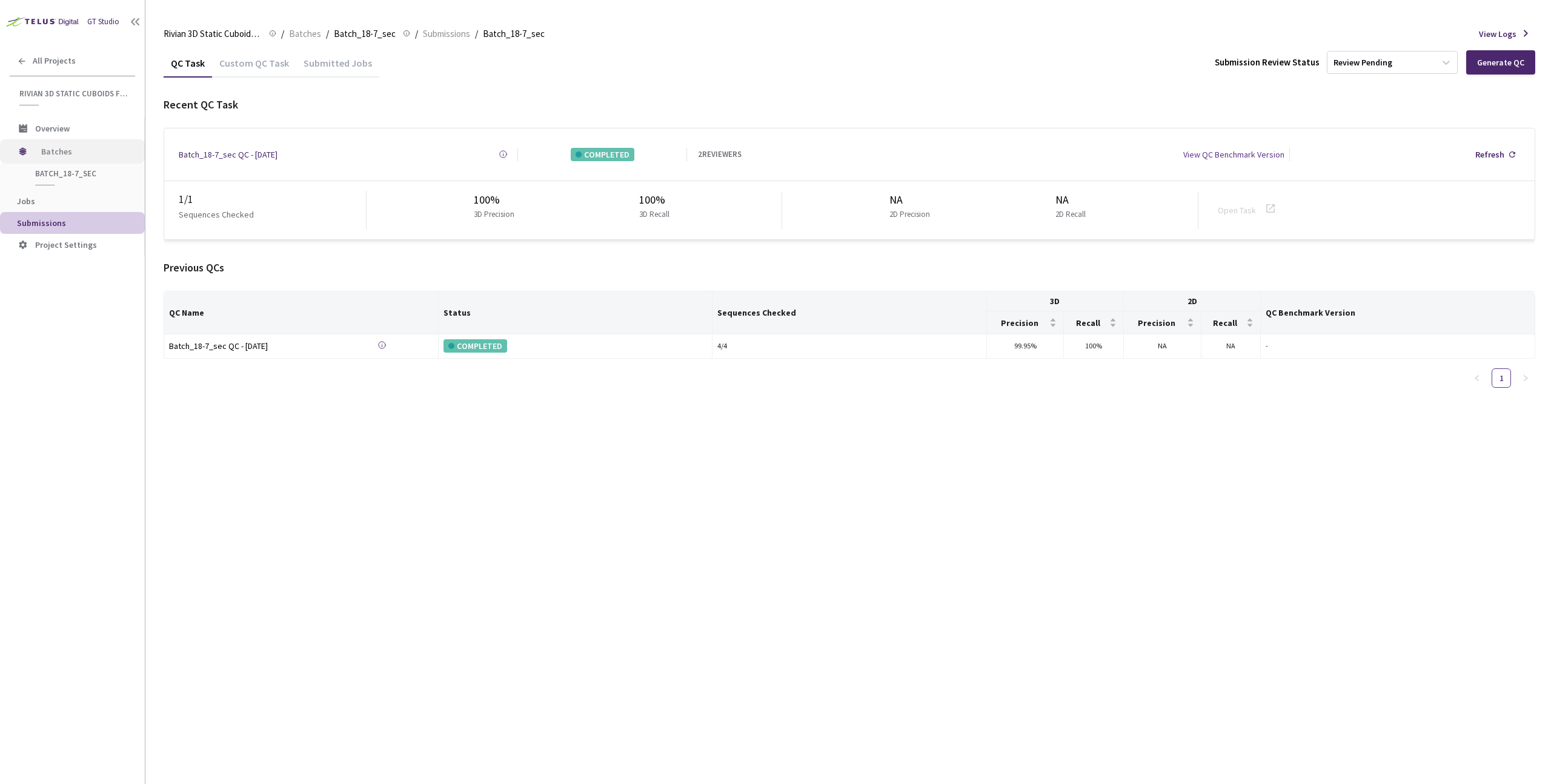
click at [102, 147] on span "Batches" at bounding box center [82, 151] width 83 height 24
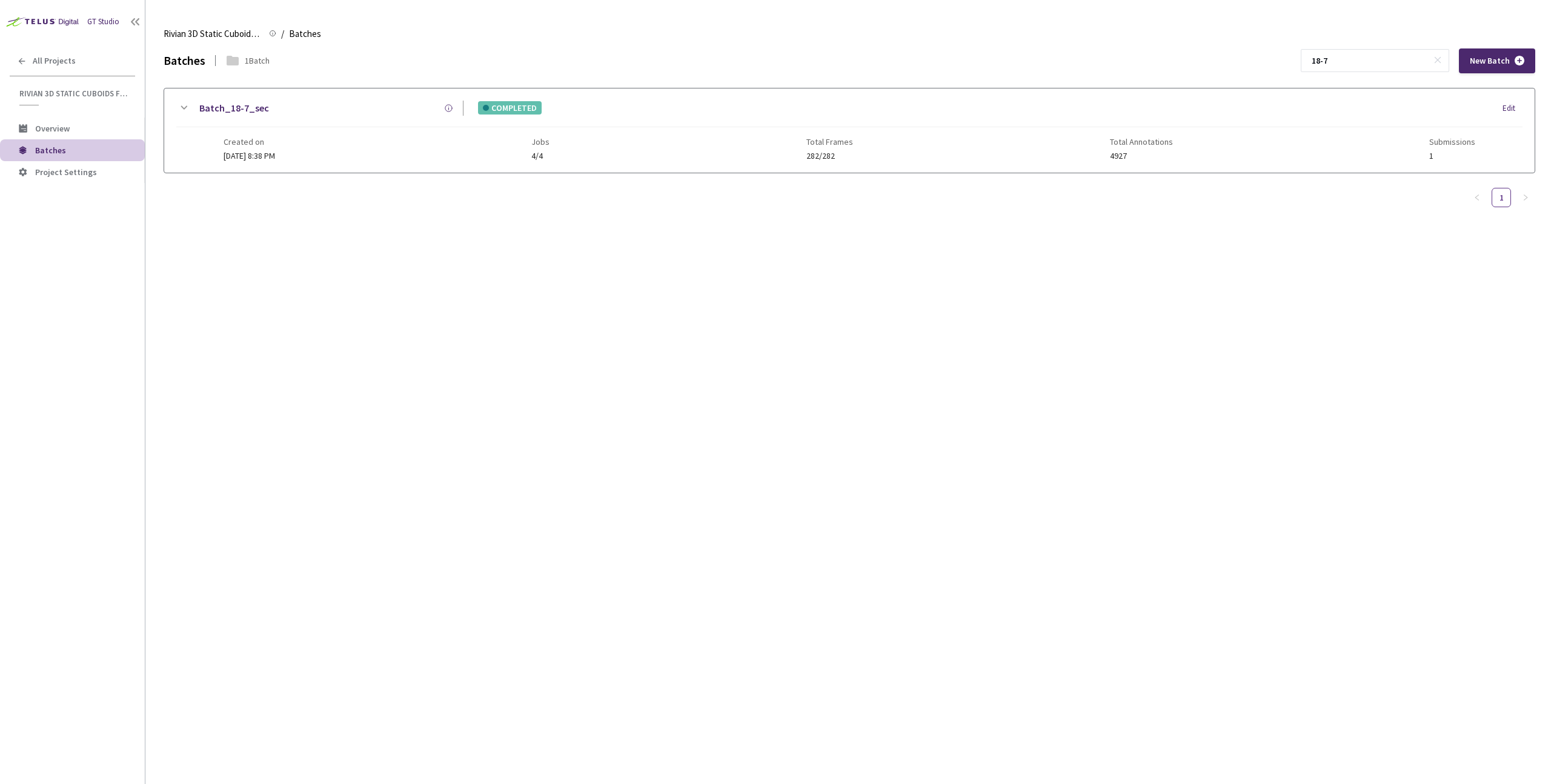
drag, startPoint x: 1365, startPoint y: 65, endPoint x: 1290, endPoint y: 64, distance: 75.0
click at [1290, 64] on div "Batches 1 Batch 18-7 New Batch" at bounding box center [849, 61] width 1372 height 25
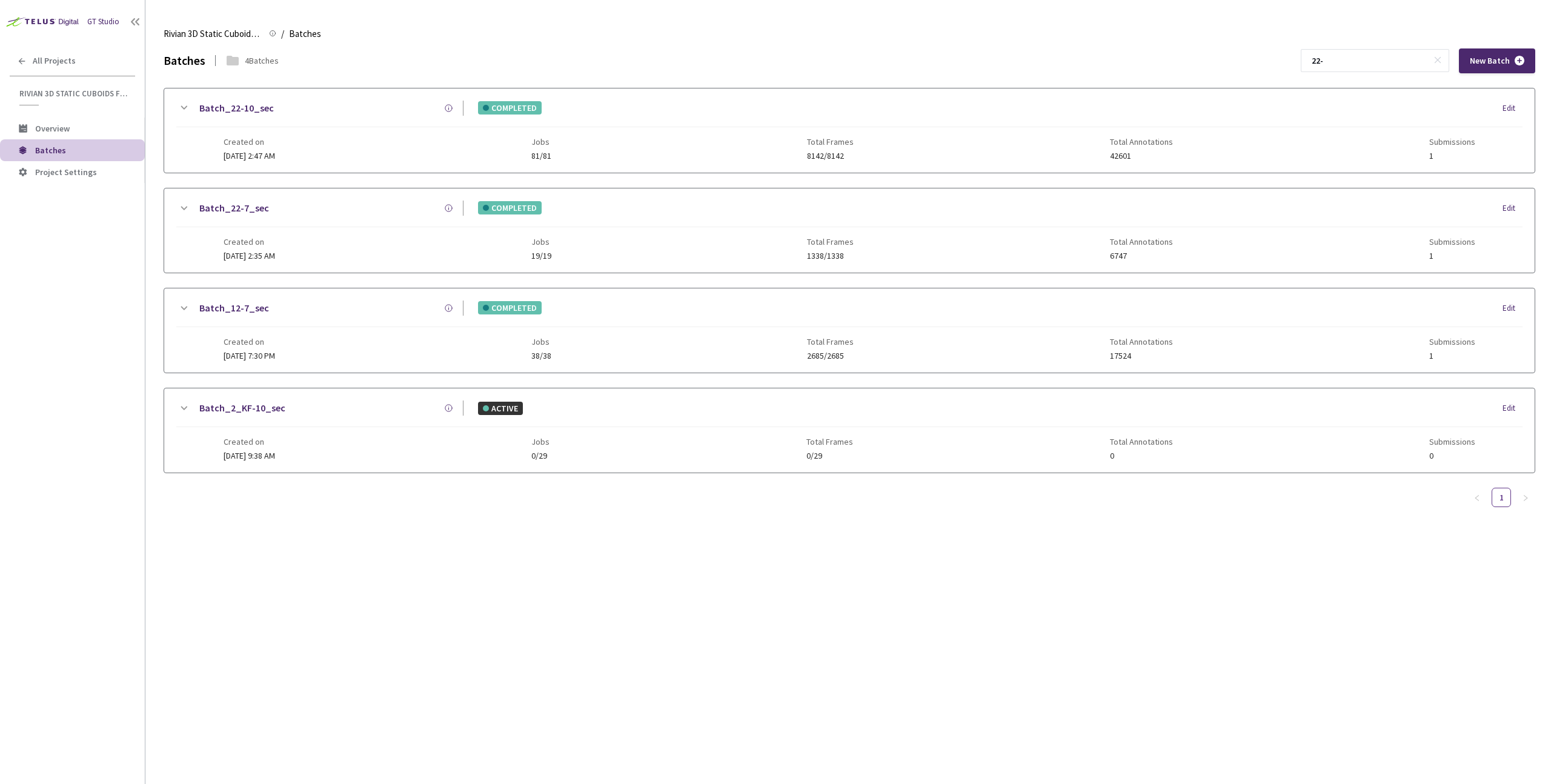
type input "22-"
click at [280, 206] on div "Batch_22-7_sec" at bounding box center [327, 208] width 272 height 15
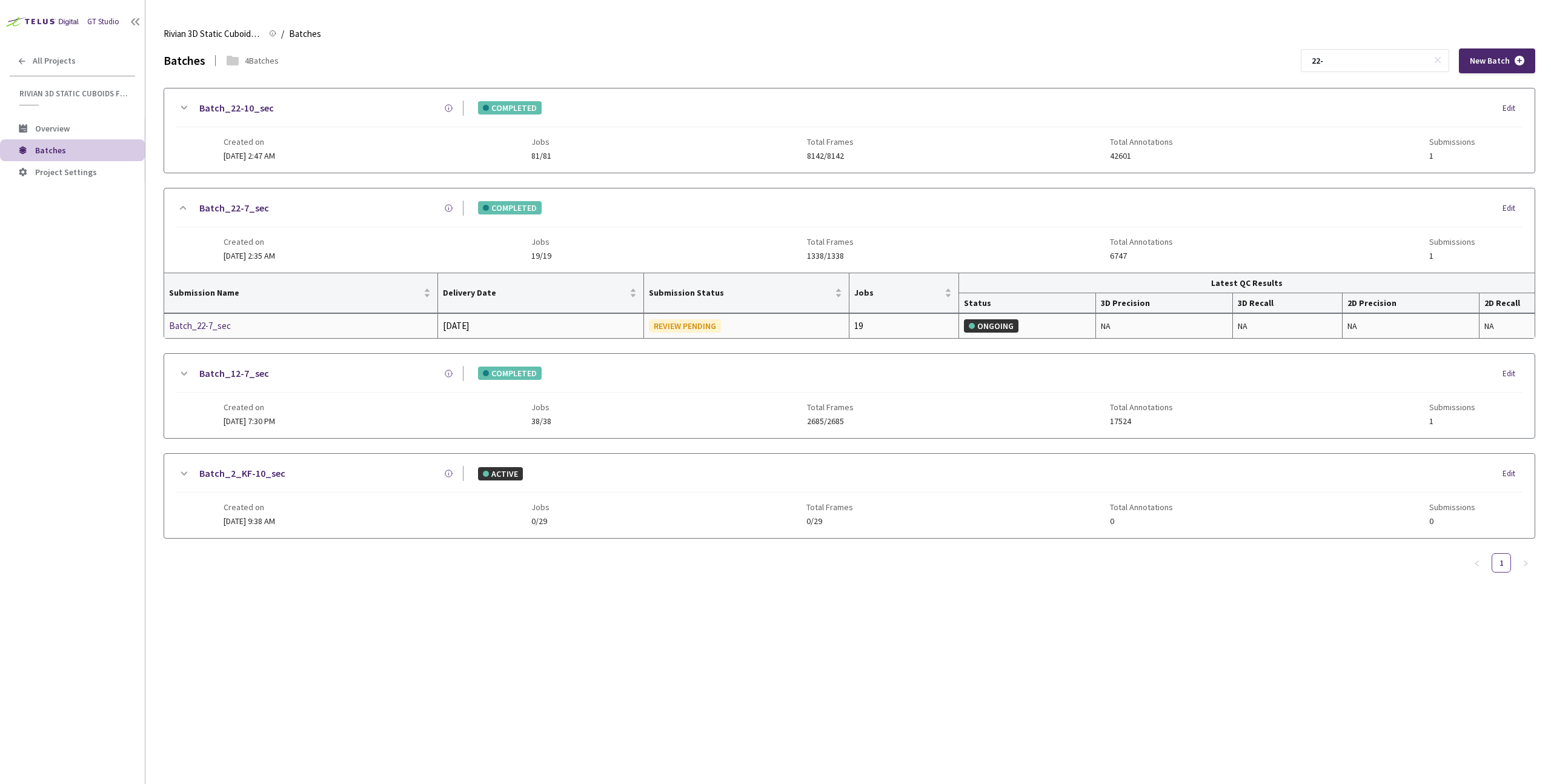
click at [212, 326] on div "Batch_22-7_sec" at bounding box center [233, 326] width 128 height 14
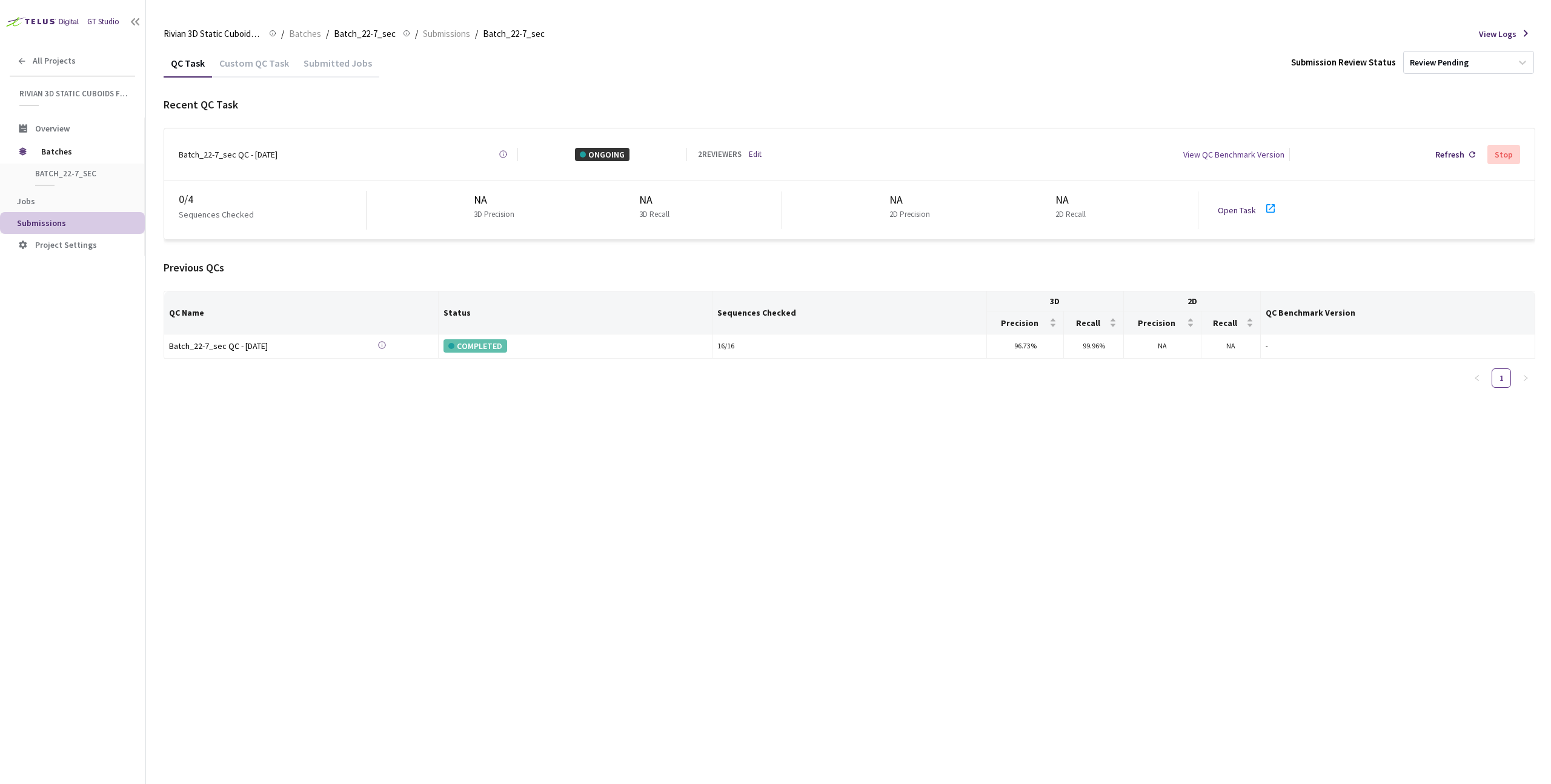
click at [1238, 205] on link "Open Task" at bounding box center [1237, 211] width 38 height 11
click at [63, 158] on span "Batches" at bounding box center [82, 151] width 83 height 24
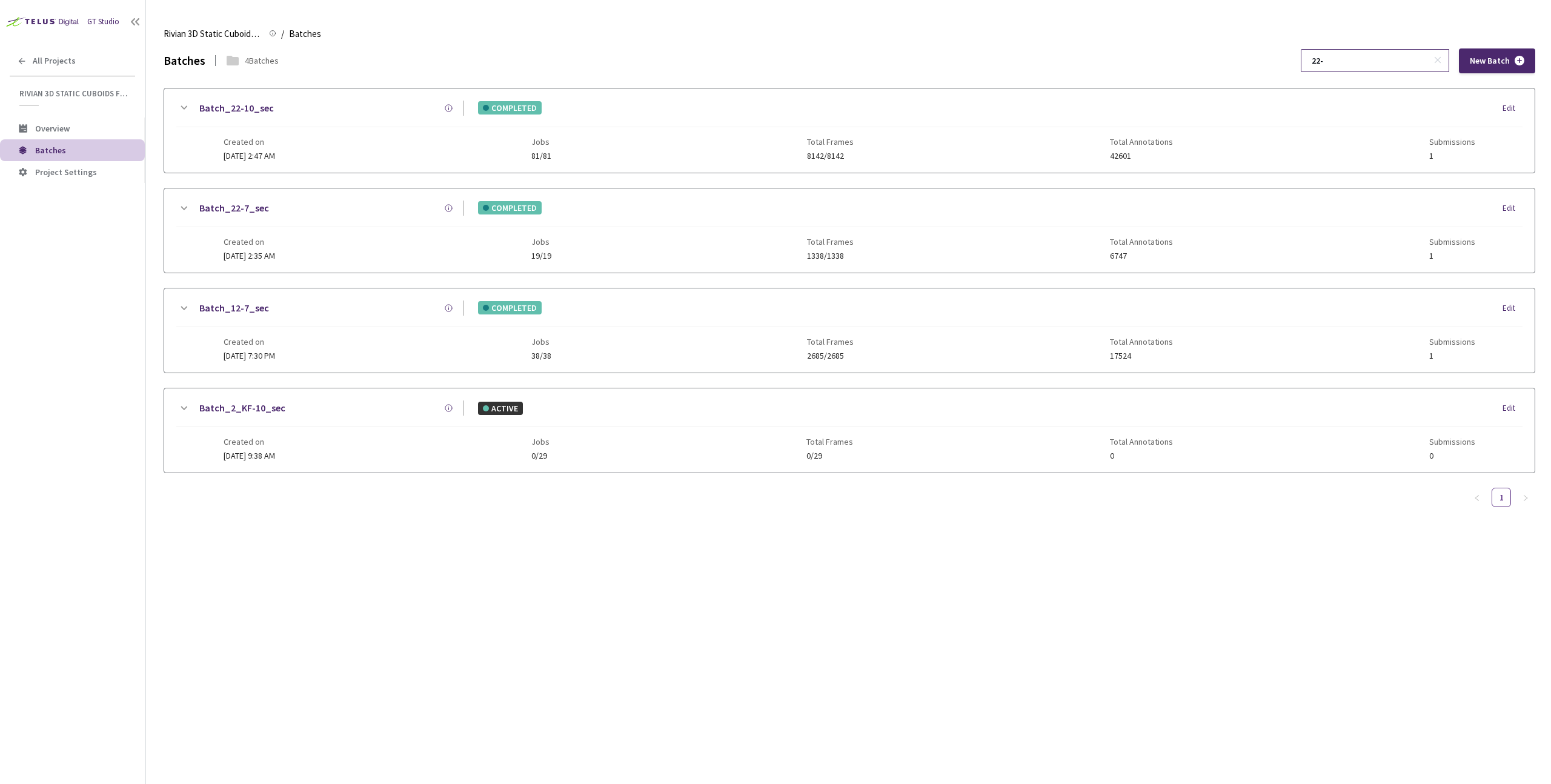
click at [1395, 64] on input "22-" at bounding box center [1369, 60] width 129 height 22
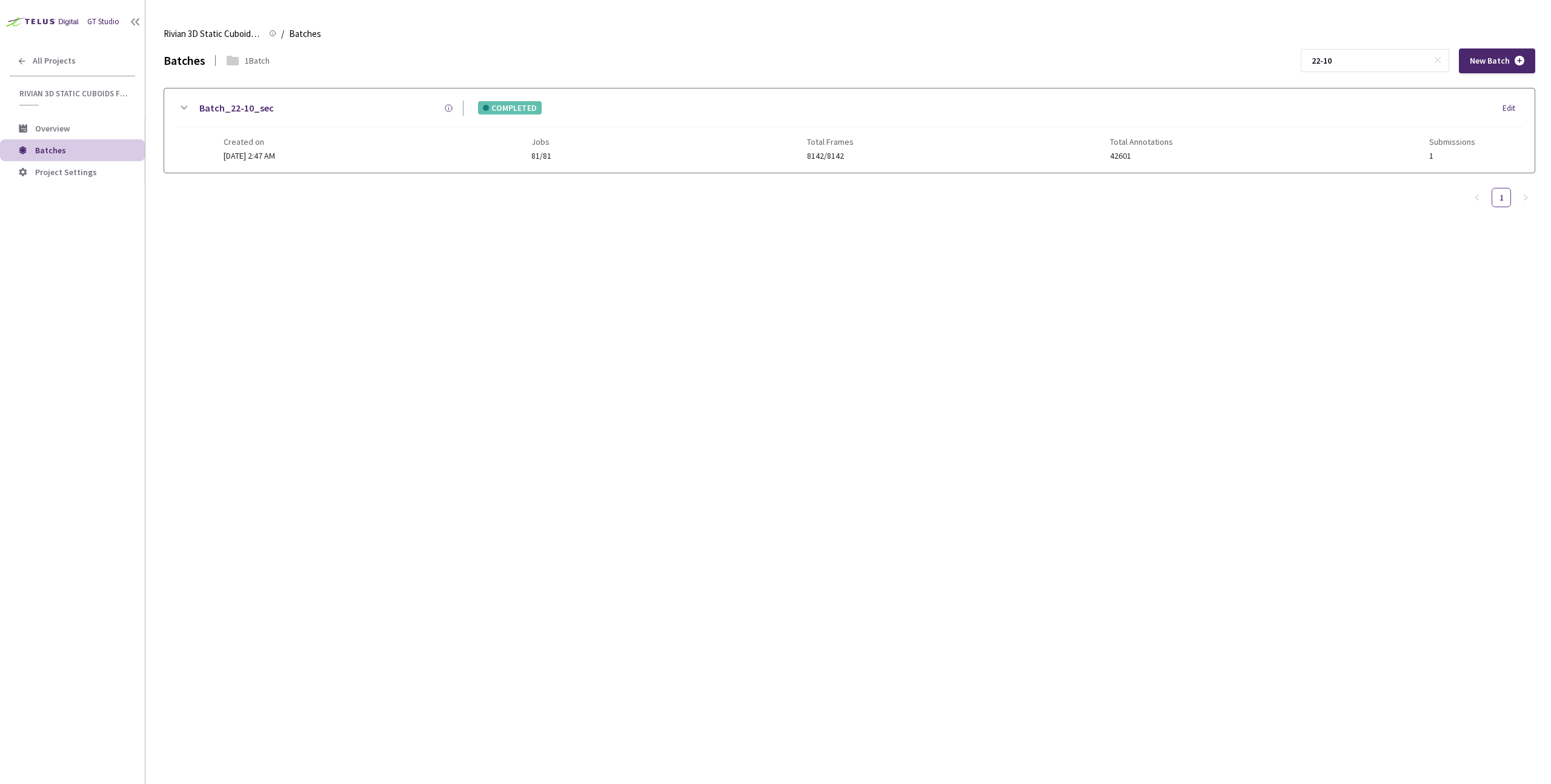
type input "22-10"
click at [333, 106] on div "Batch_22-10_sec" at bounding box center [327, 108] width 272 height 15
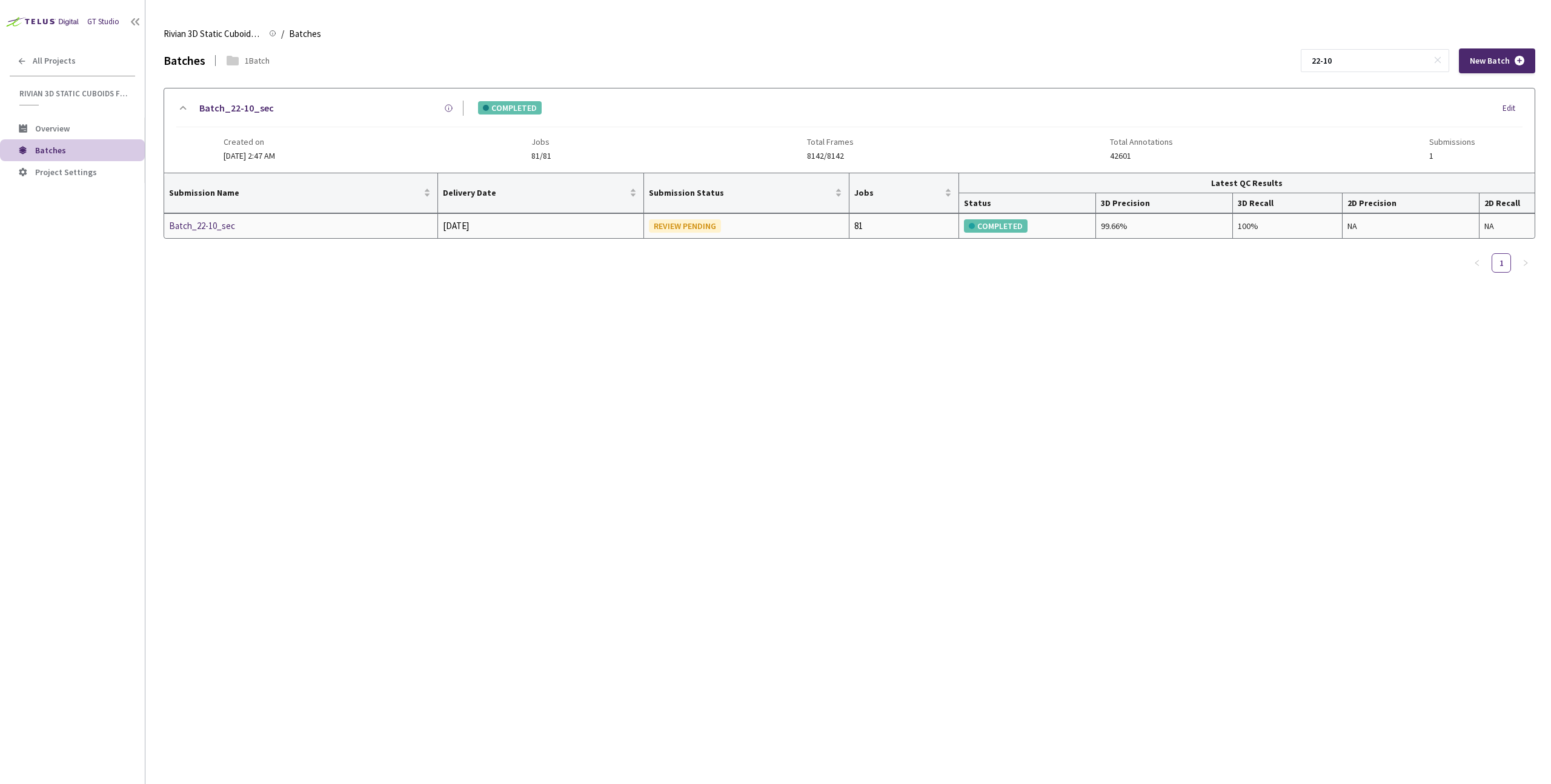
click at [235, 225] on div "Batch_22-10_sec" at bounding box center [233, 226] width 128 height 14
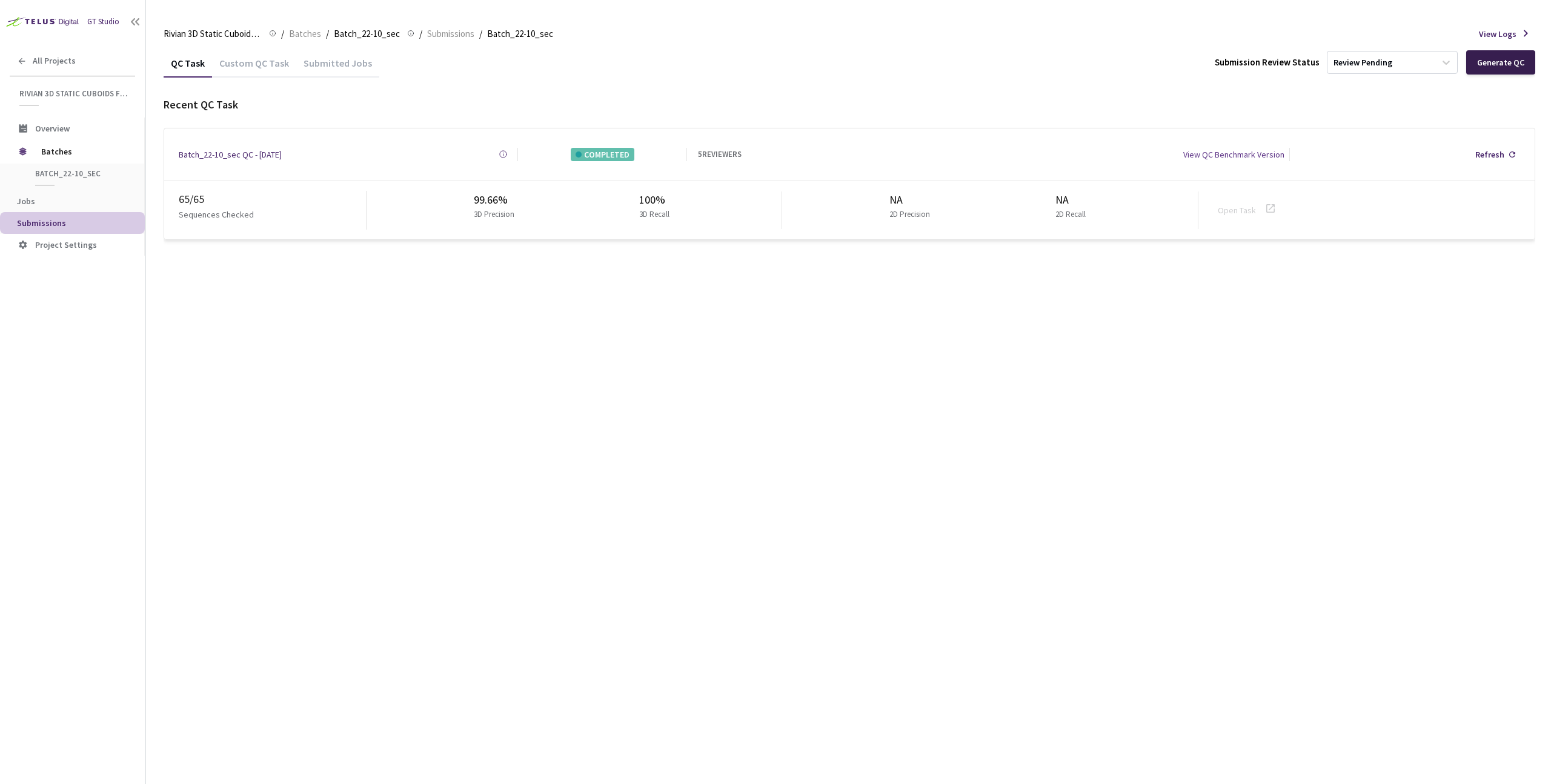
click at [1481, 67] on div "Generate QC" at bounding box center [1500, 62] width 47 height 10
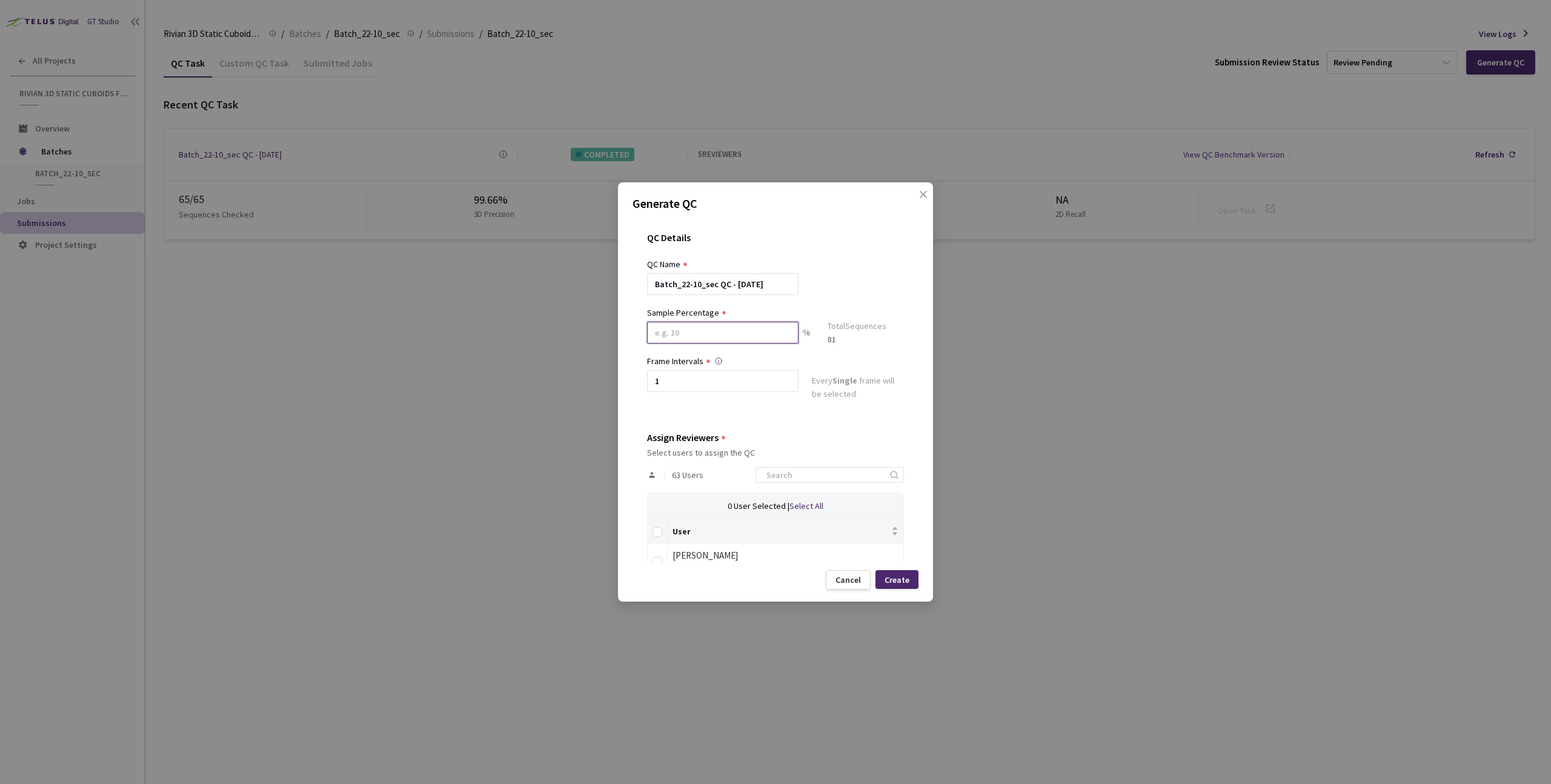
click at [702, 340] on input at bounding box center [722, 333] width 152 height 22
type input "20"
click at [826, 481] on input at bounding box center [824, 479] width 129 height 14
type input "dav"
click at [659, 558] on label at bounding box center [657, 565] width 10 height 17
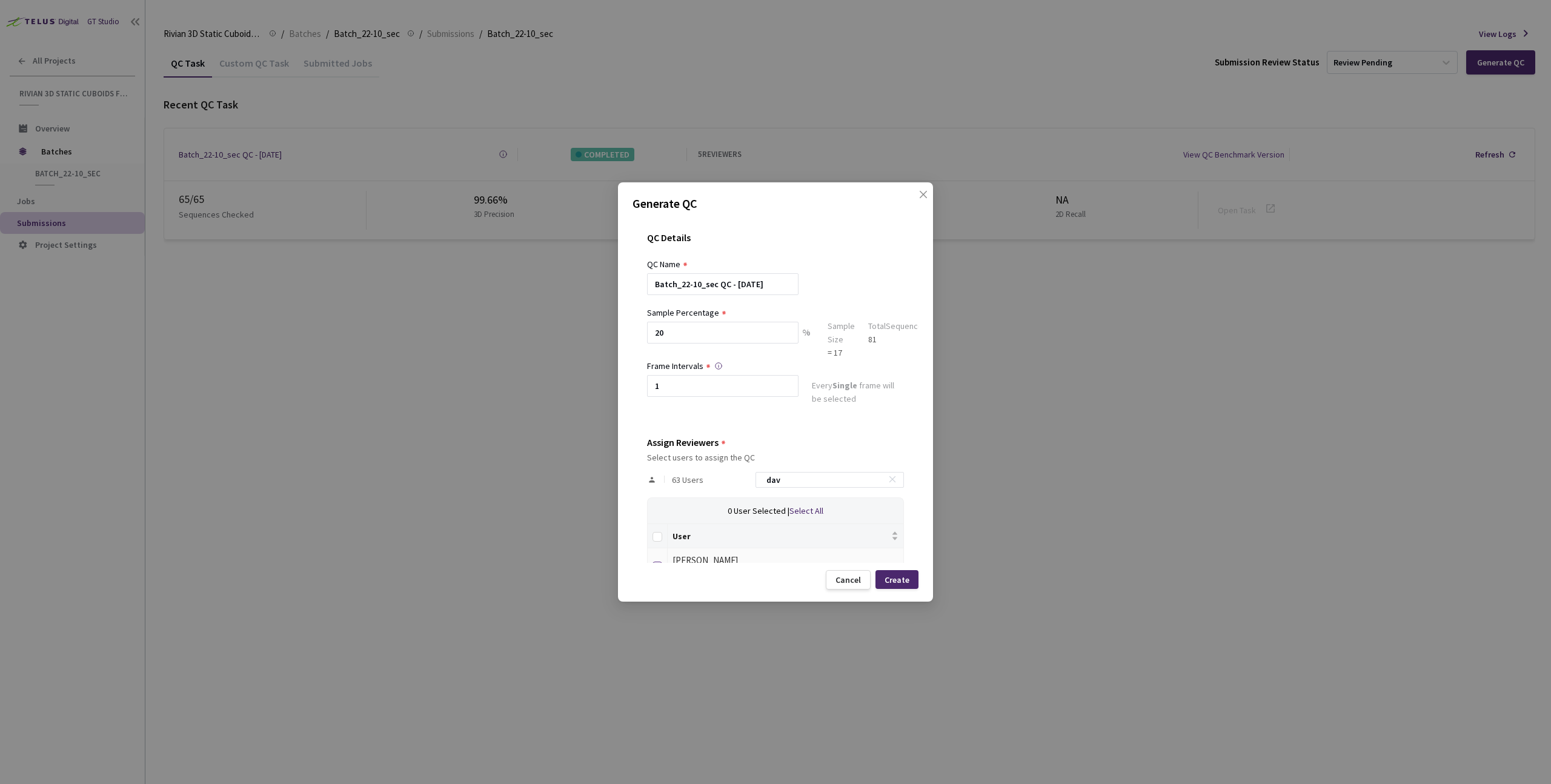
click at [659, 562] on input "checkbox" at bounding box center [657, 567] width 10 height 10
checkbox input "true"
drag, startPoint x: 804, startPoint y: 469, endPoint x: 750, endPoint y: 468, distance: 54.0
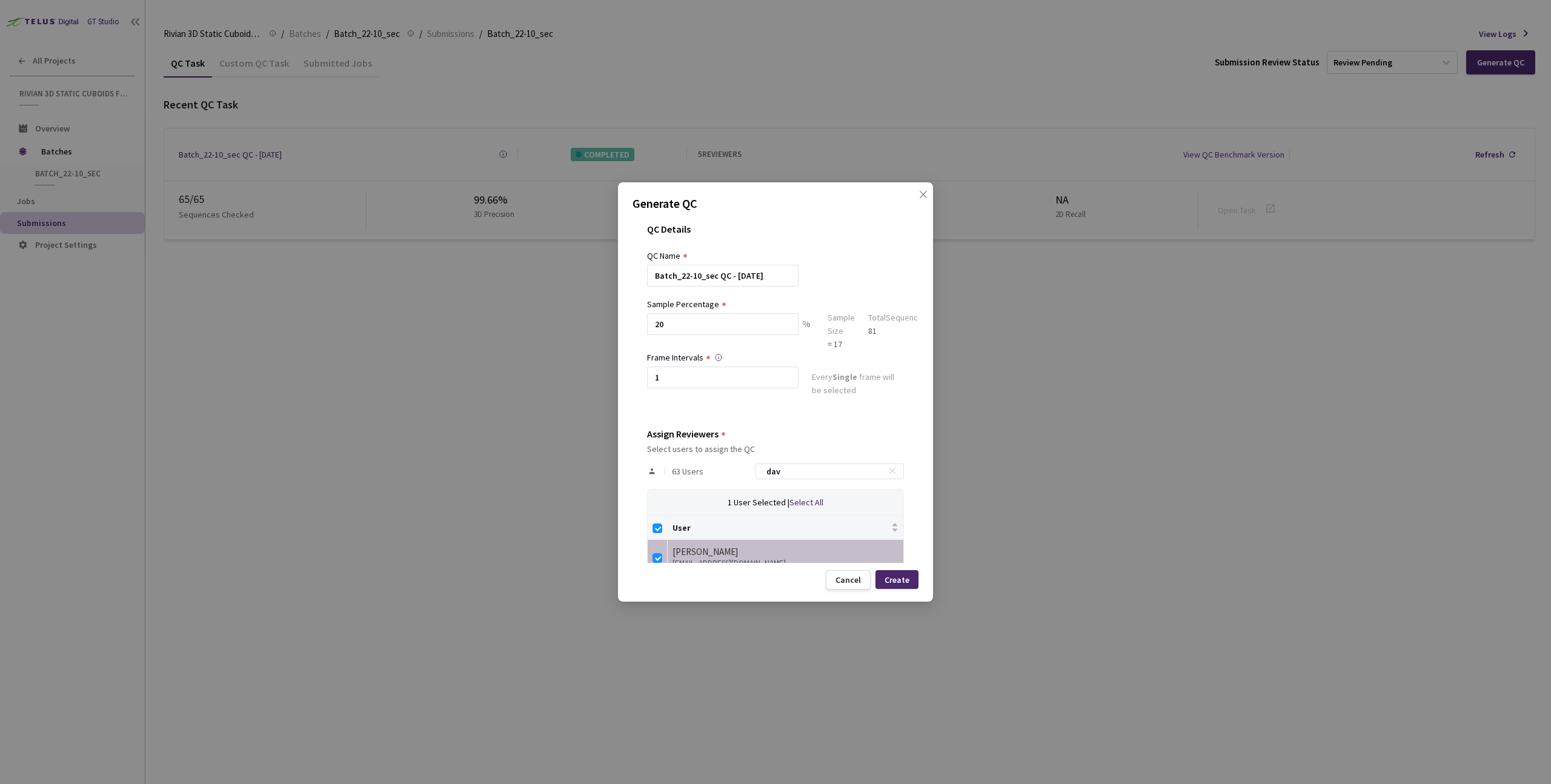
click at [750, 468] on div "63 Users dav" at bounding box center [775, 471] width 257 height 35
type input "m"
checkbox input "false"
type input "mar"
click at [661, 551] on label at bounding box center [657, 556] width 10 height 17
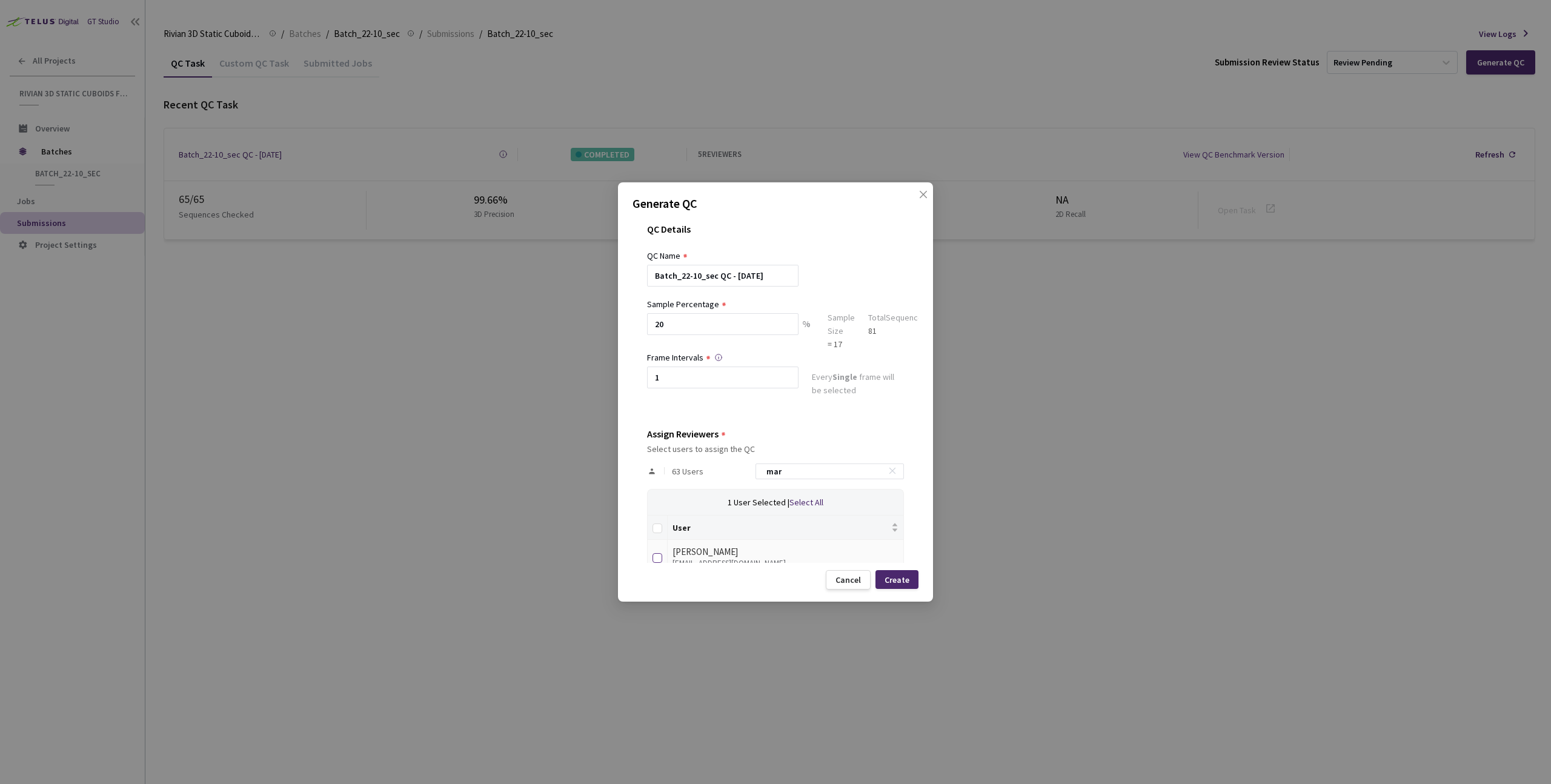
click at [661, 553] on input "checkbox" at bounding box center [657, 558] width 10 height 10
checkbox input "true"
click at [893, 573] on div "Create" at bounding box center [897, 579] width 43 height 19
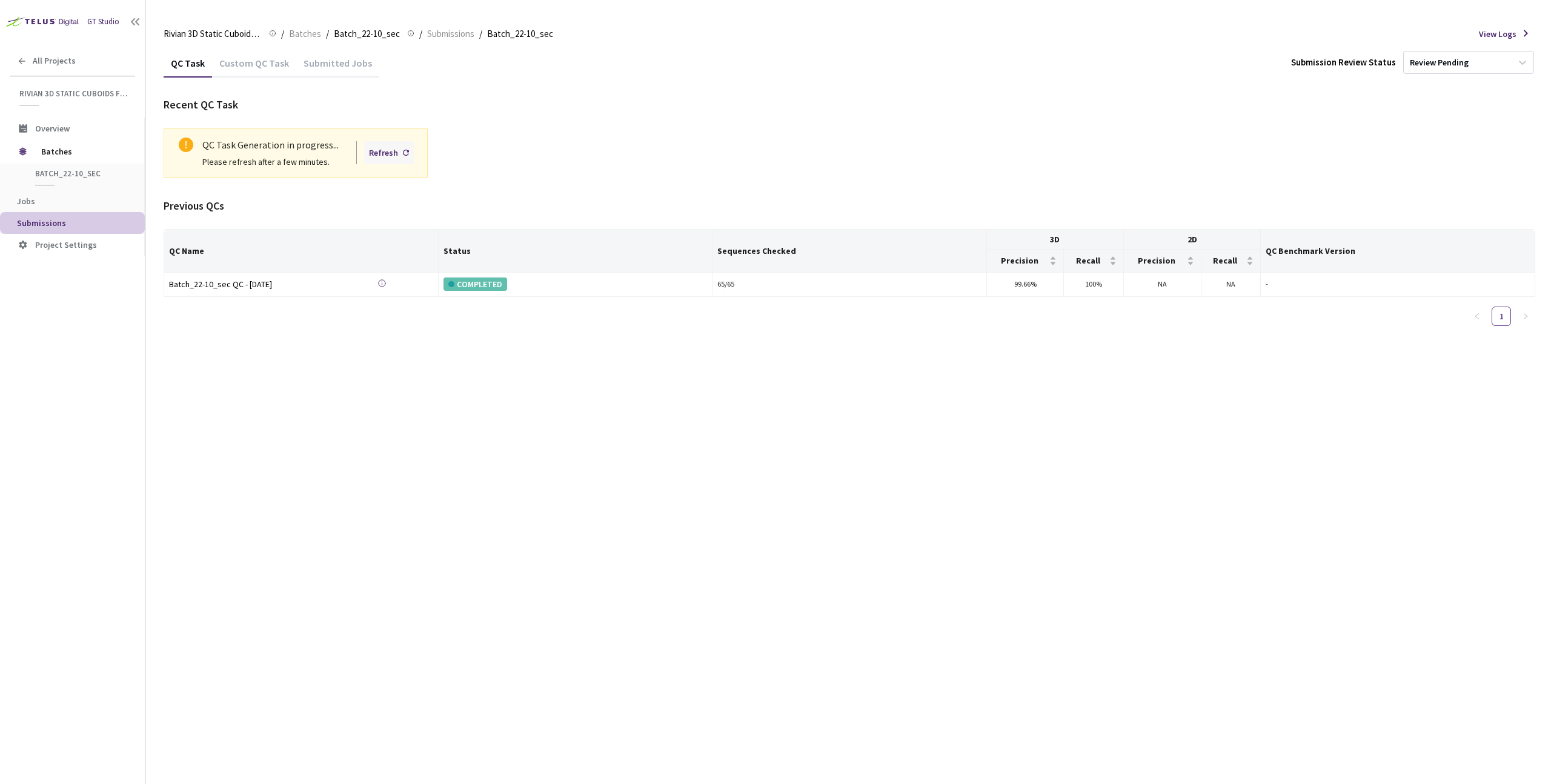
click at [400, 153] on div "Refresh" at bounding box center [389, 153] width 49 height 23
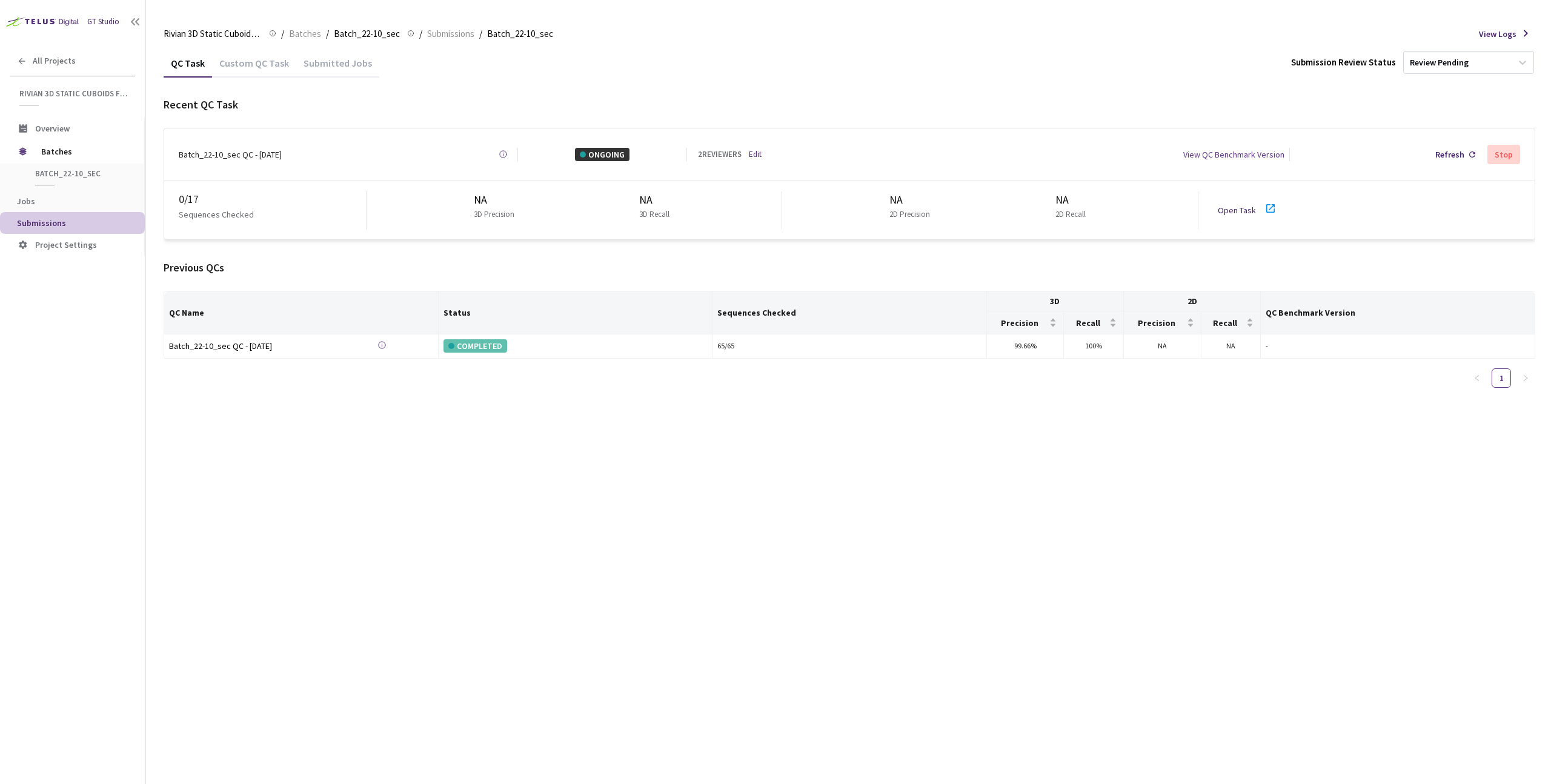
click at [1233, 205] on link "Open Task" at bounding box center [1237, 211] width 38 height 11
click at [71, 156] on span "Batches" at bounding box center [82, 151] width 83 height 24
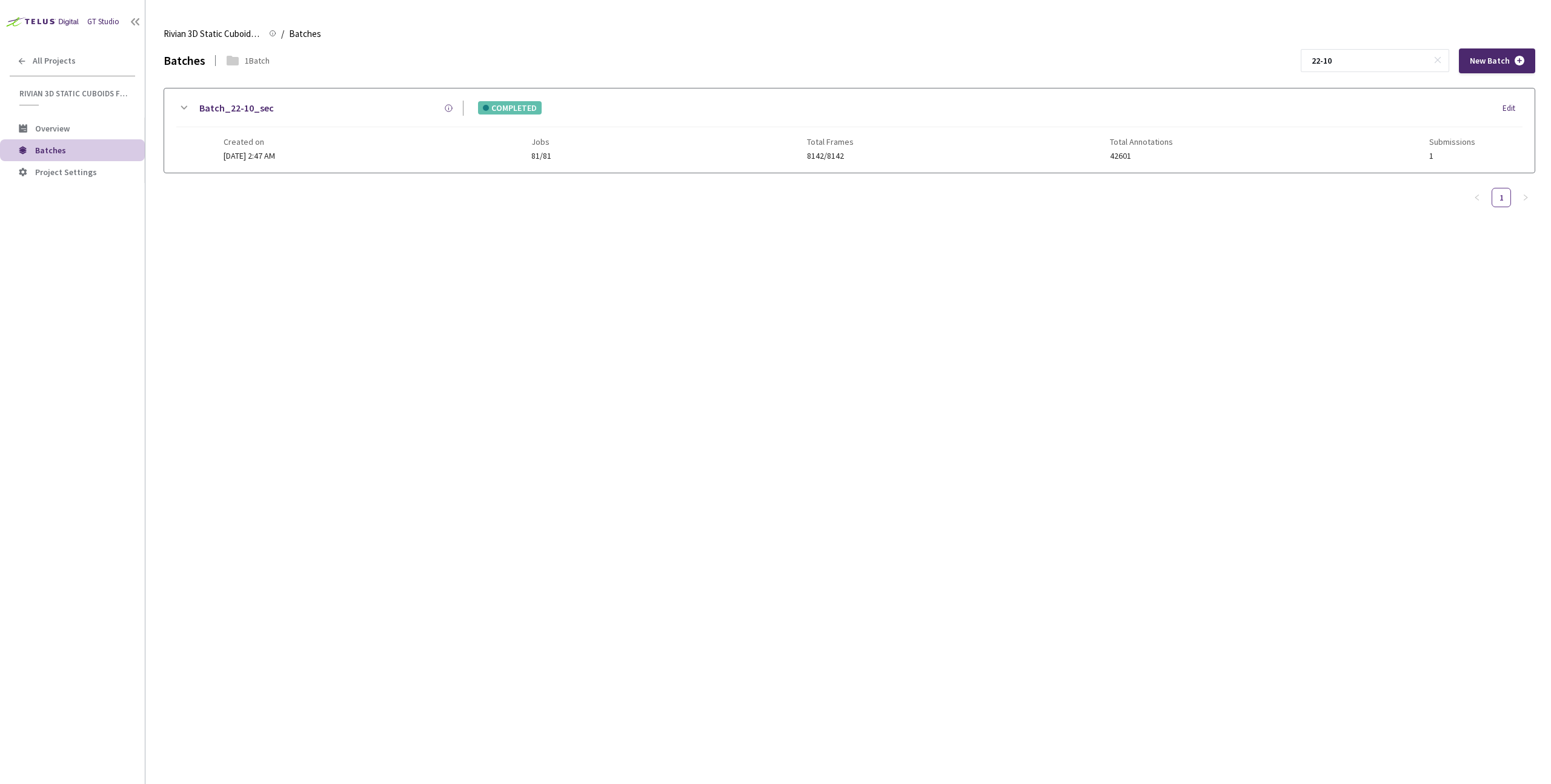
click at [262, 109] on link "Batch_22-10_sec" at bounding box center [237, 108] width 75 height 15
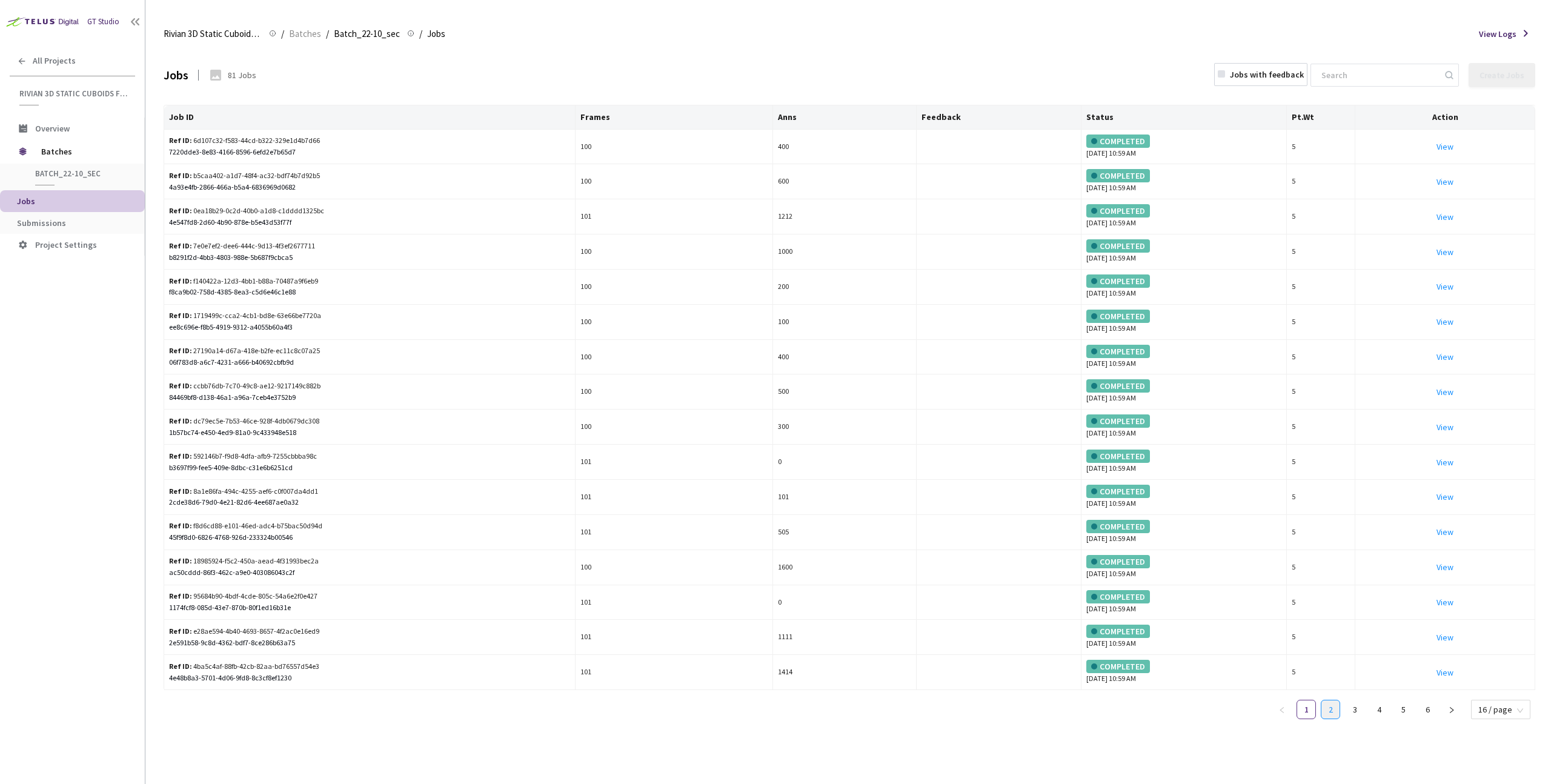
click at [1327, 709] on link "2" at bounding box center [1330, 709] width 18 height 18
click at [1358, 711] on link "3" at bounding box center [1355, 709] width 18 height 18
click at [1314, 714] on link "1" at bounding box center [1306, 709] width 18 height 18
click at [64, 178] on span "Batch_22-10_sec" at bounding box center [80, 174] width 90 height 10
click at [71, 171] on span "Batch_22-10_sec" at bounding box center [80, 174] width 90 height 10
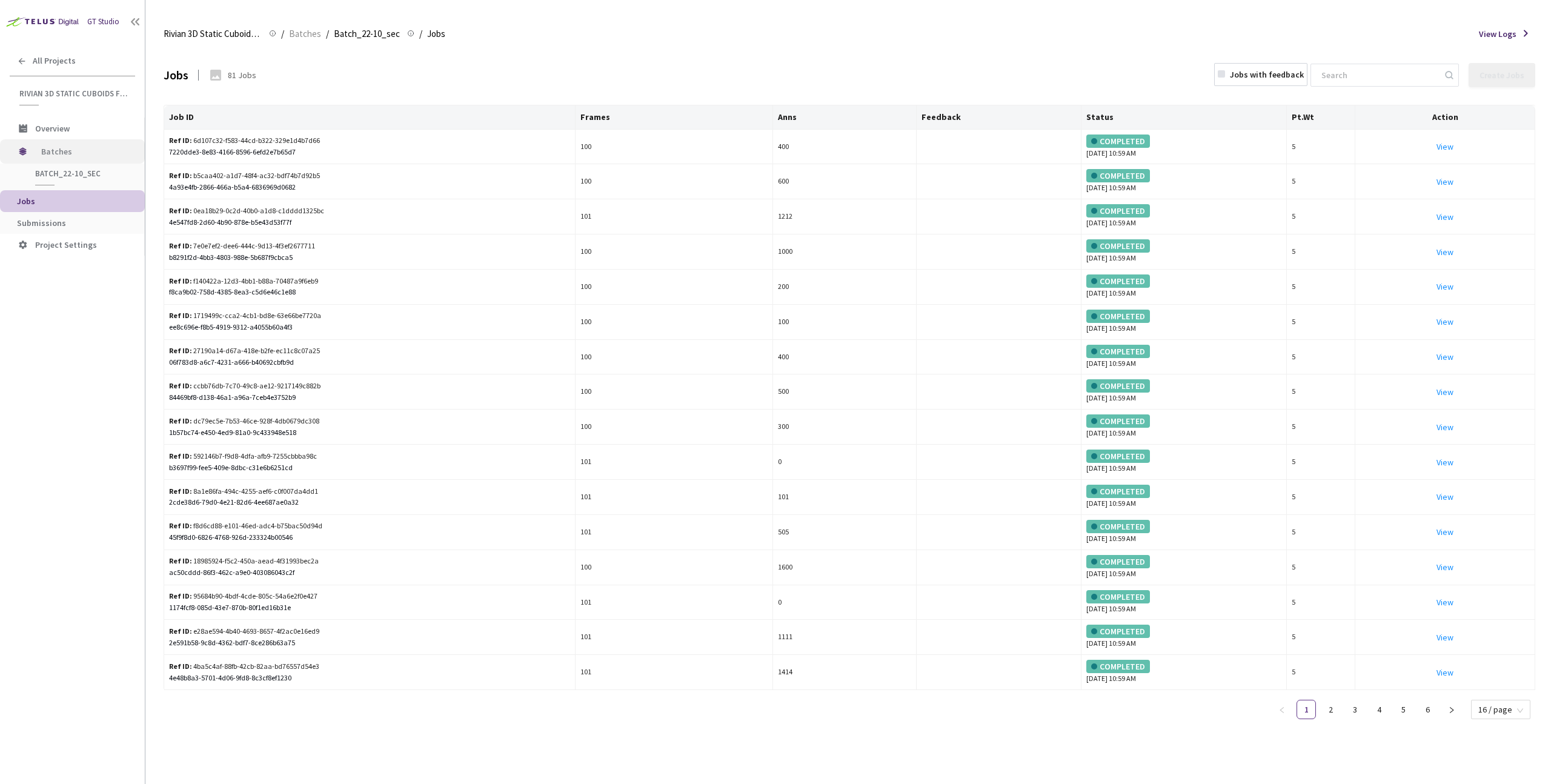
click at [81, 156] on span "Batches" at bounding box center [82, 151] width 83 height 24
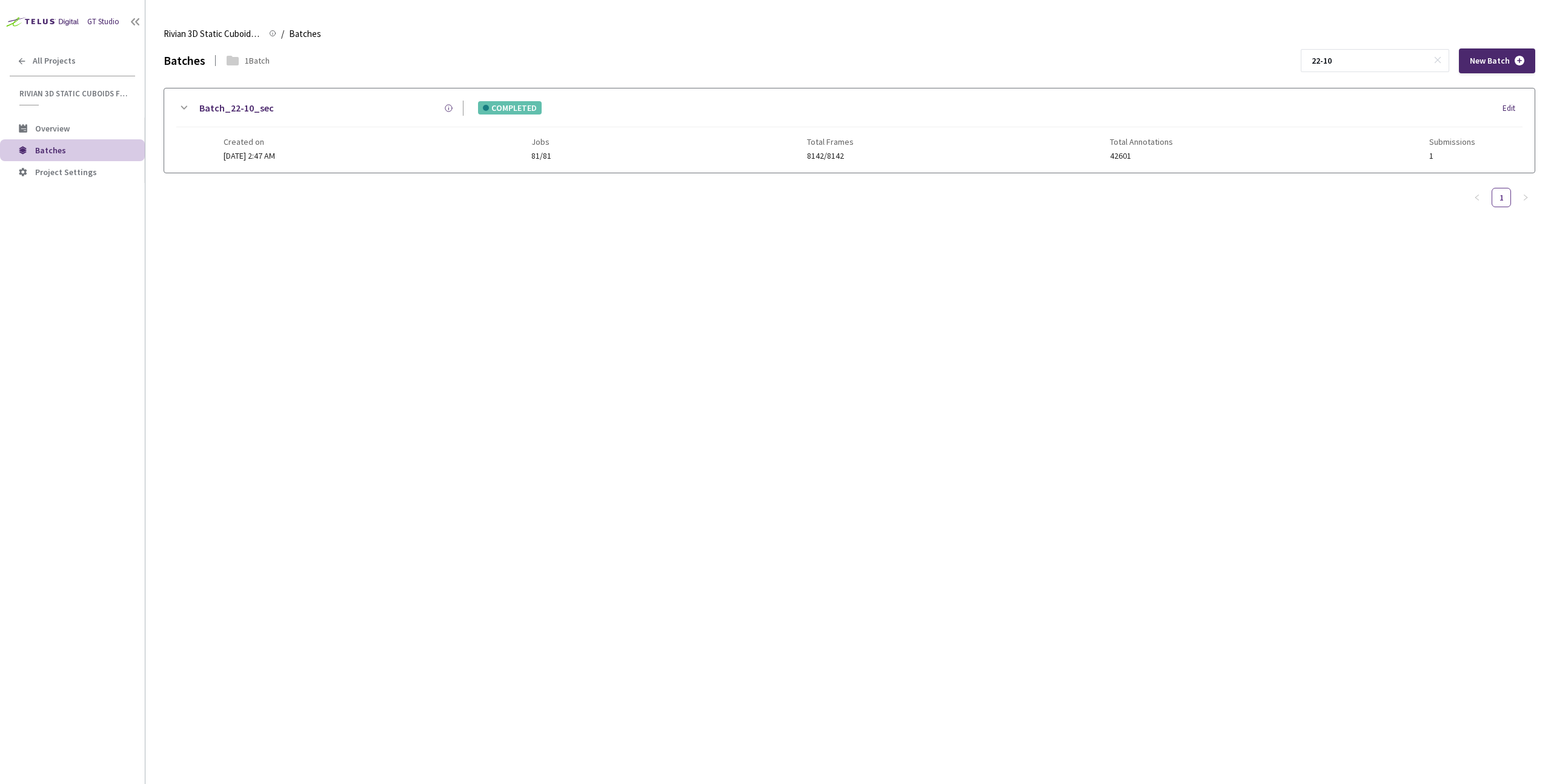
click at [307, 117] on div "Batch_22-10_sec COMPLETED Edit" at bounding box center [849, 114] width 1347 height 27
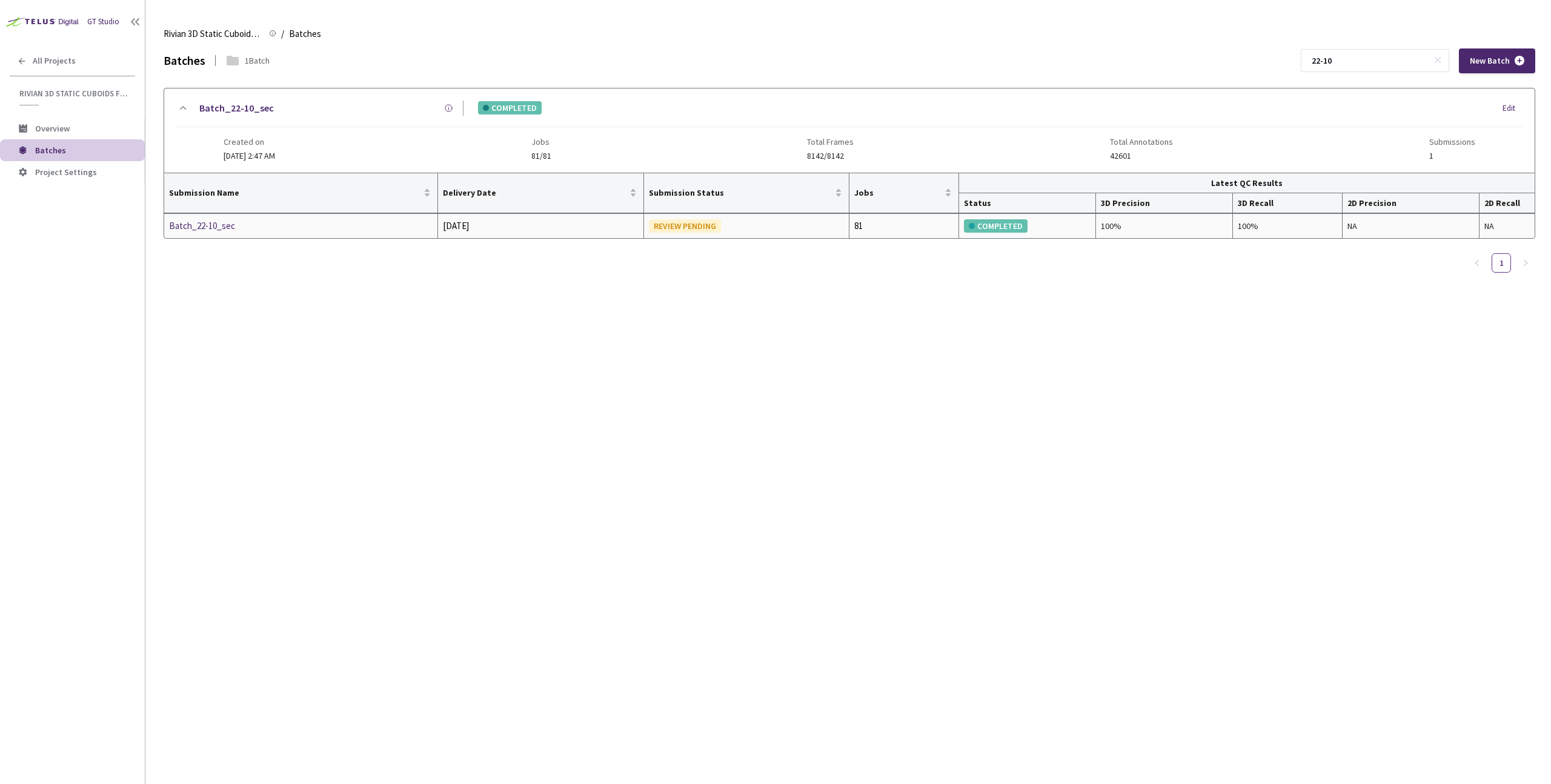
click at [223, 230] on div "Batch_22-10_sec" at bounding box center [233, 226] width 128 height 14
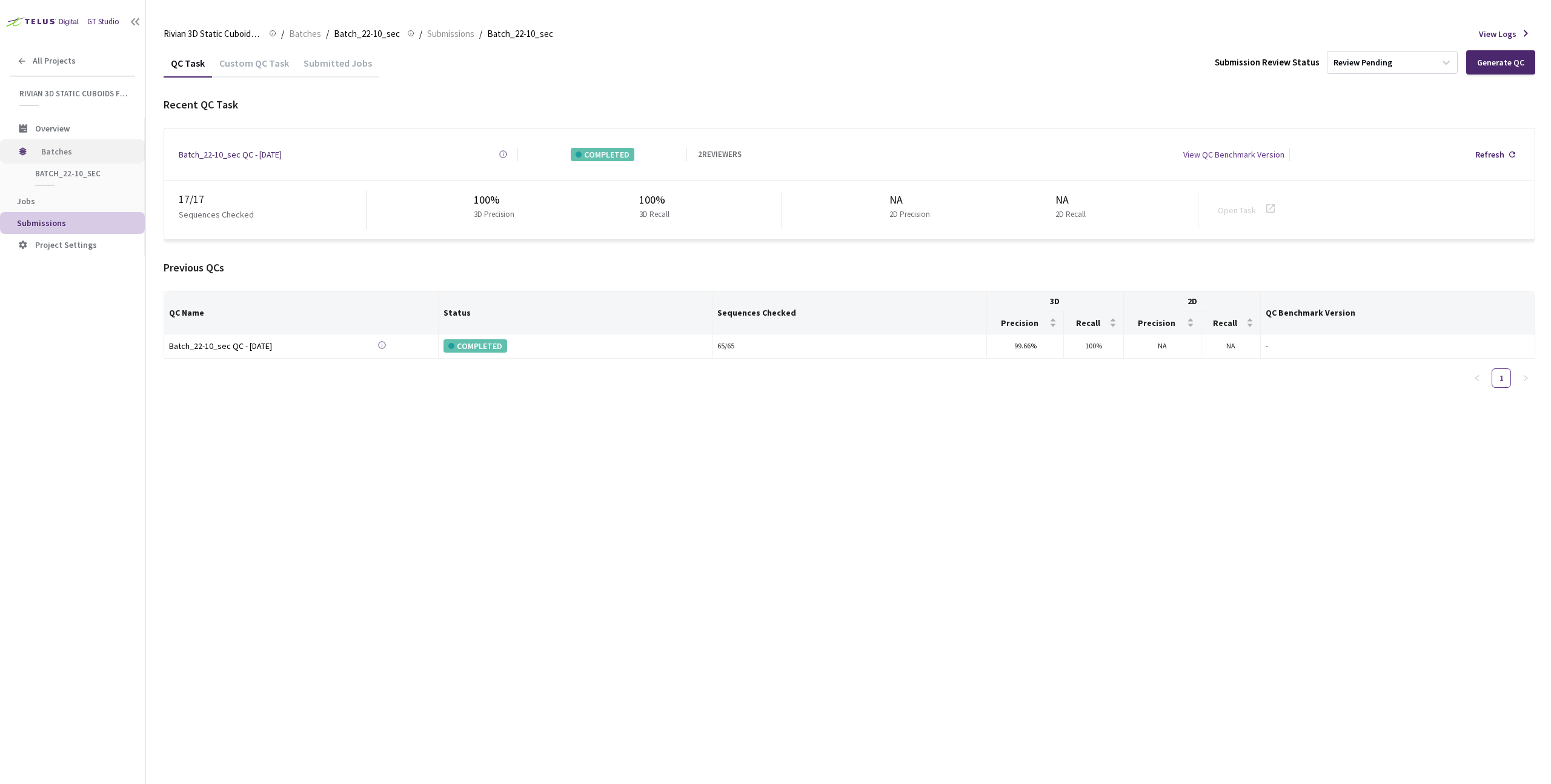
click at [75, 156] on span "Batches" at bounding box center [82, 151] width 83 height 24
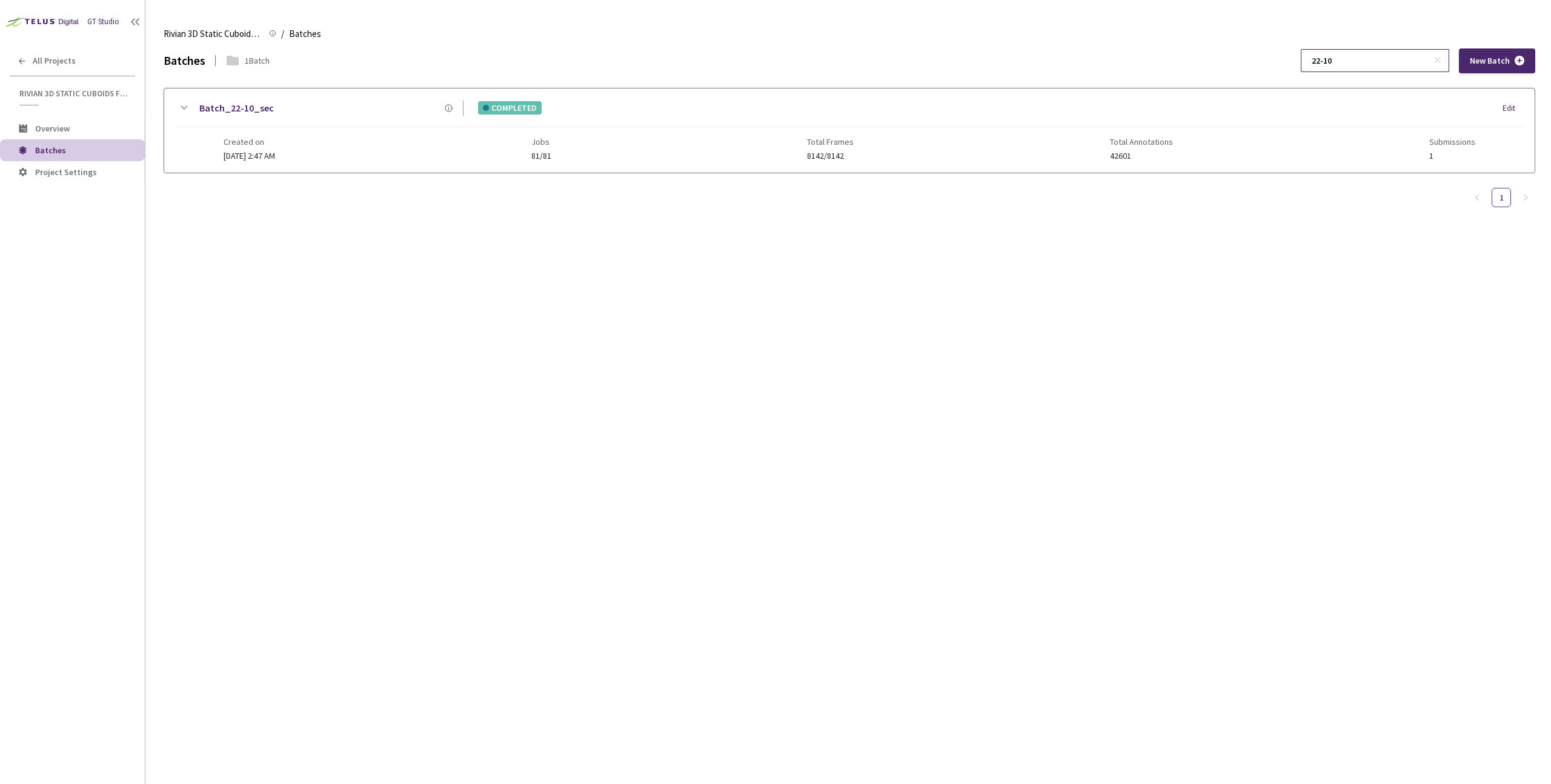
drag, startPoint x: 1364, startPoint y: 64, endPoint x: 1329, endPoint y: 62, distance: 35.1
click at [1329, 62] on div "22-10" at bounding box center [1375, 61] width 148 height 23
type input "20-10"
click at [303, 116] on div "Batch_20-10_sec COMPLETED Edit" at bounding box center [849, 114] width 1347 height 27
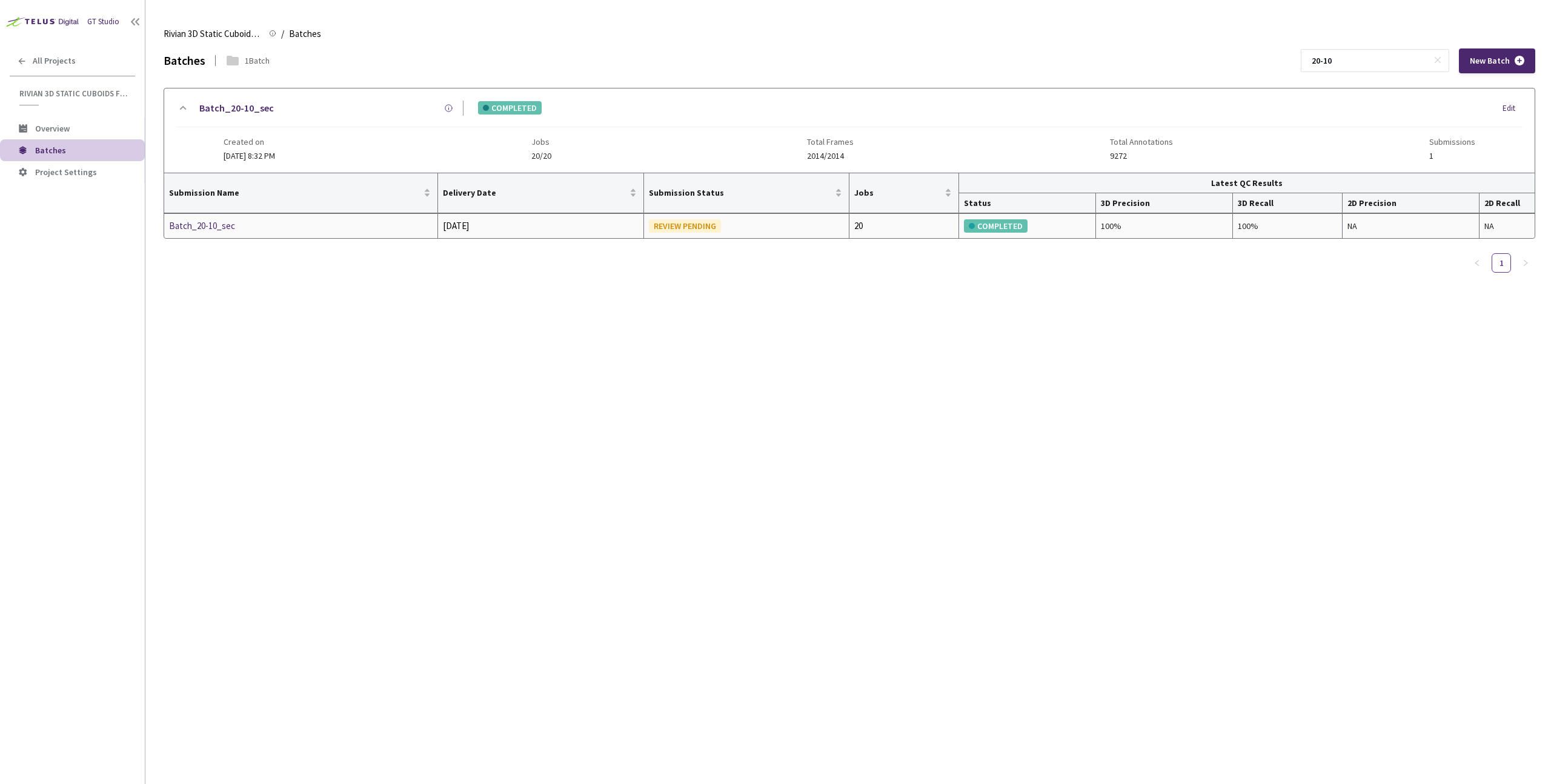
click at [224, 226] on div "Batch_20-10_sec" at bounding box center [233, 226] width 128 height 14
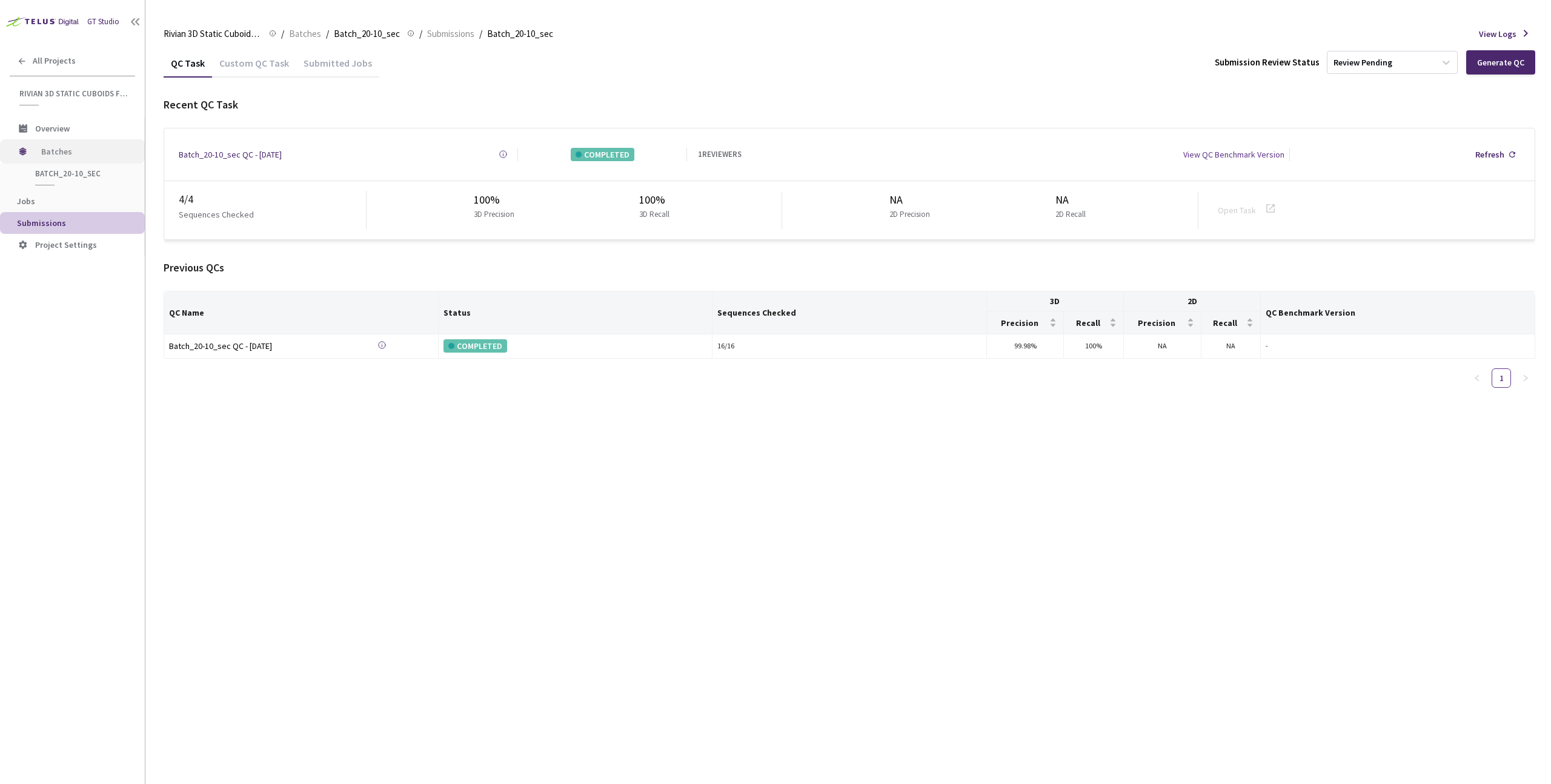
click at [64, 154] on span "Batches" at bounding box center [82, 151] width 83 height 24
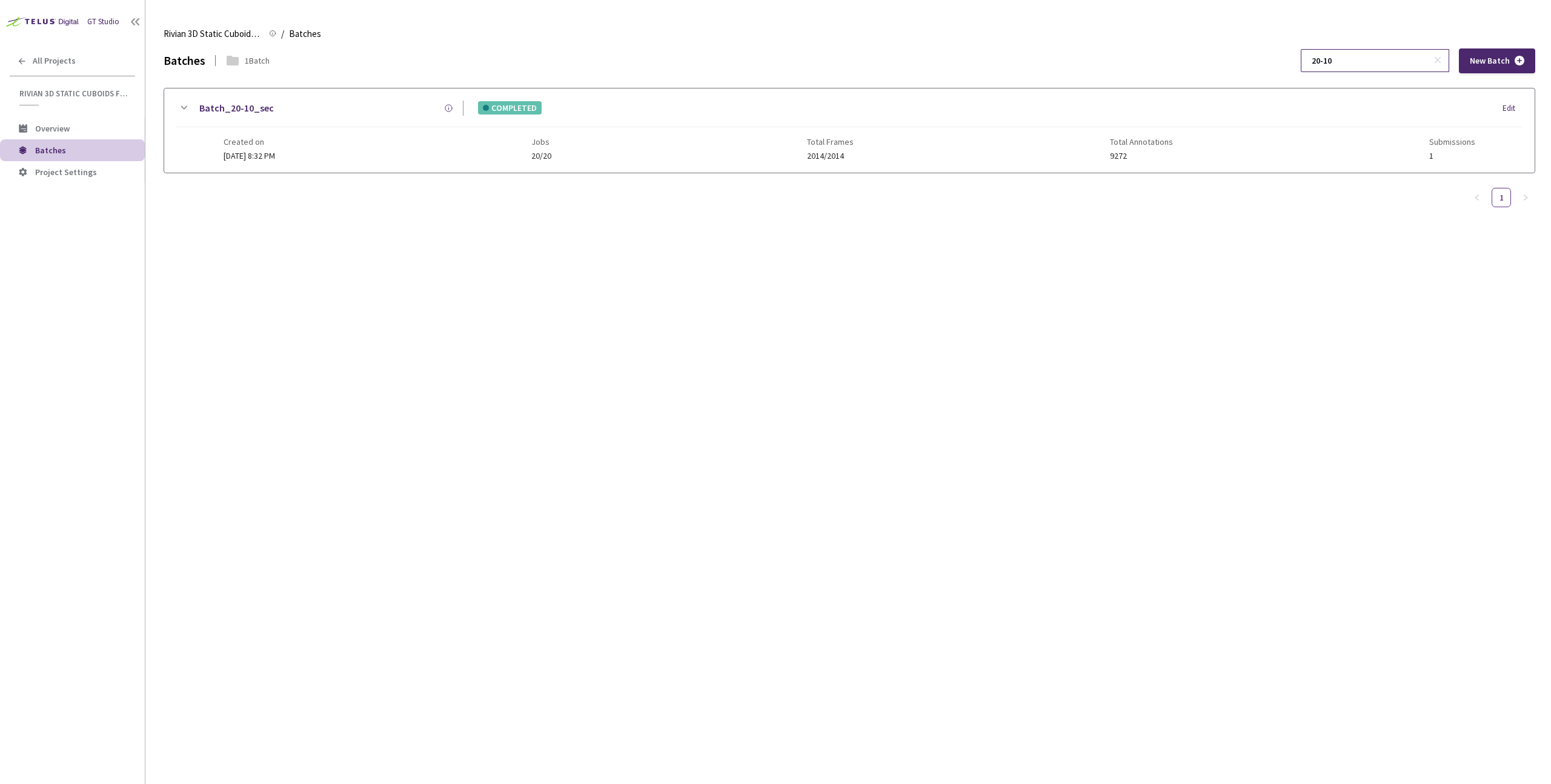
click at [1368, 68] on input "20-10" at bounding box center [1369, 60] width 129 height 22
drag, startPoint x: 1367, startPoint y: 67, endPoint x: 1311, endPoint y: 61, distance: 56.3
click at [1311, 61] on div "Batches 1 Batch 20-10 New Batch" at bounding box center [849, 61] width 1372 height 25
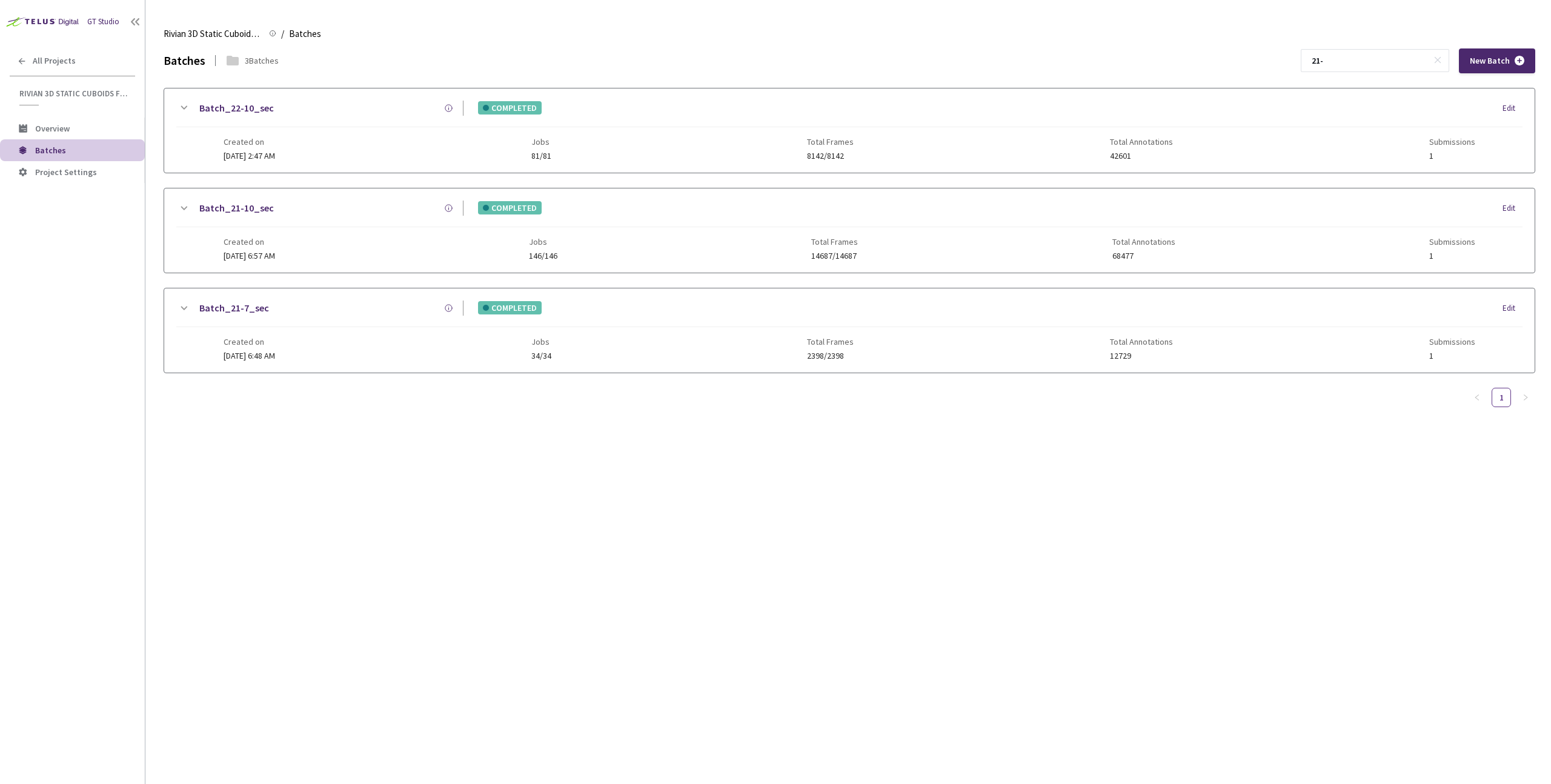
type input "21-"
click at [278, 311] on div "Batch_21-7_sec" at bounding box center [327, 308] width 272 height 15
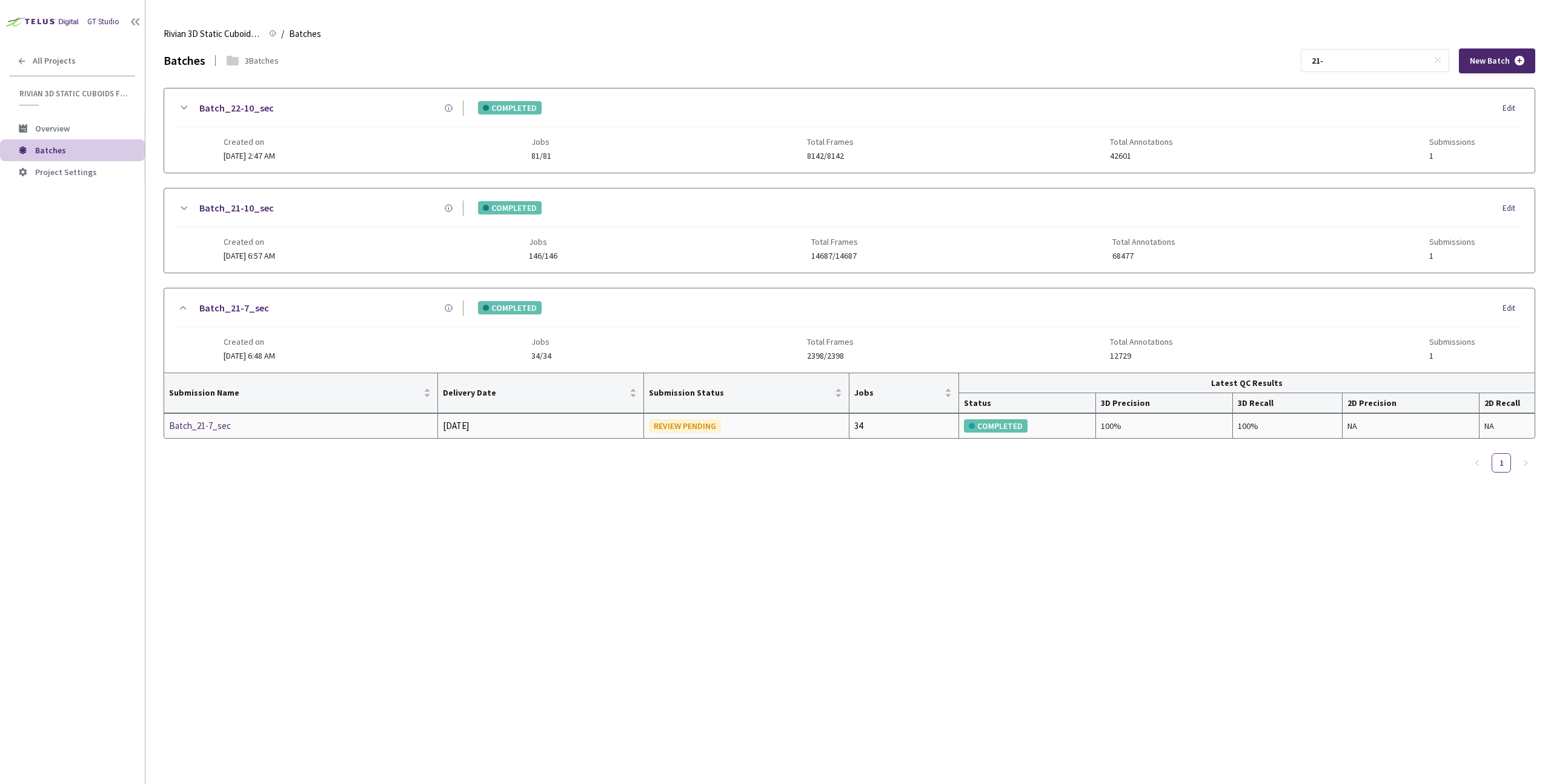
click at [227, 427] on div "Batch_21-7_sec" at bounding box center [233, 425] width 128 height 14
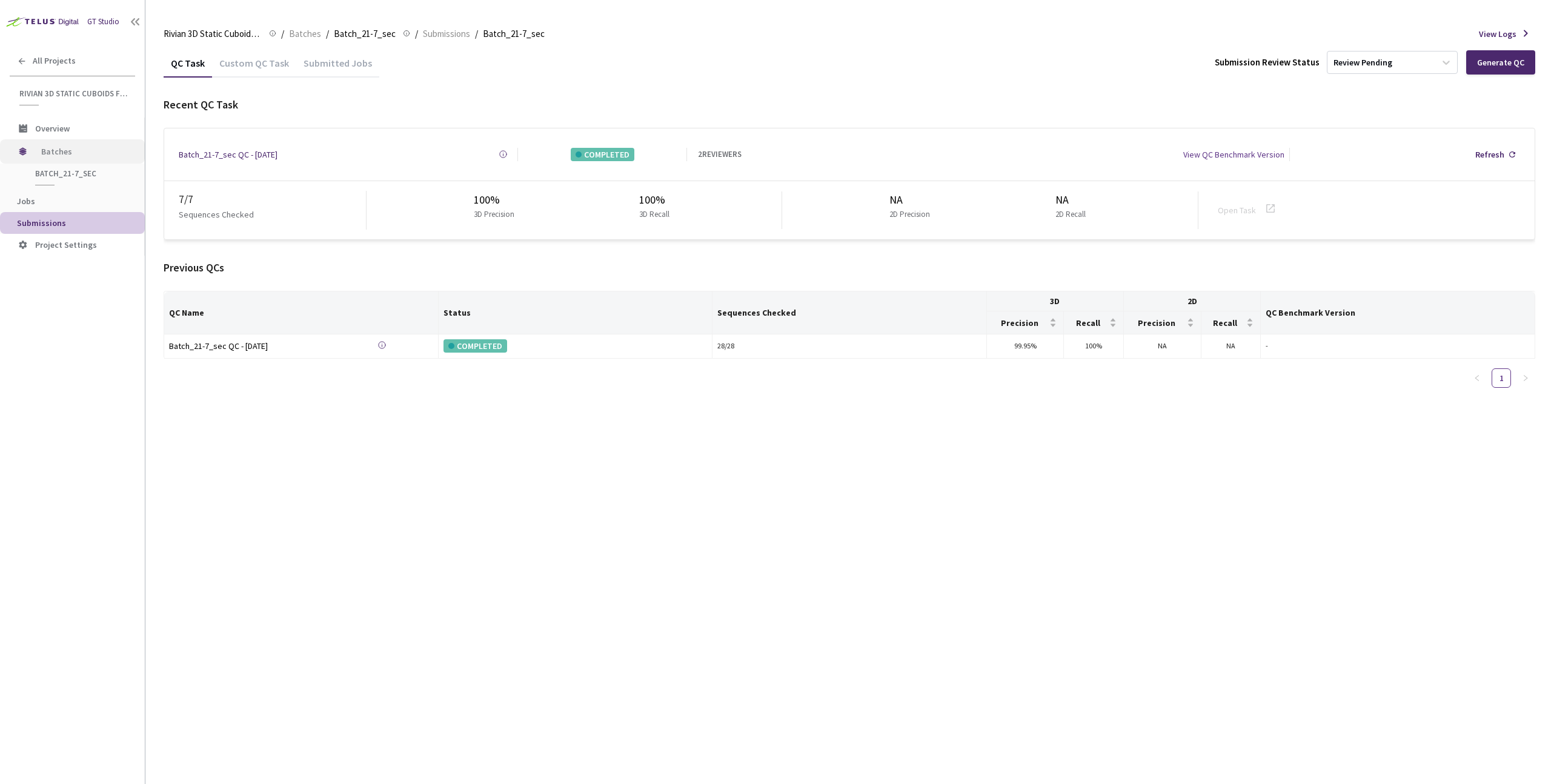
click at [49, 158] on span "Batches" at bounding box center [82, 151] width 83 height 24
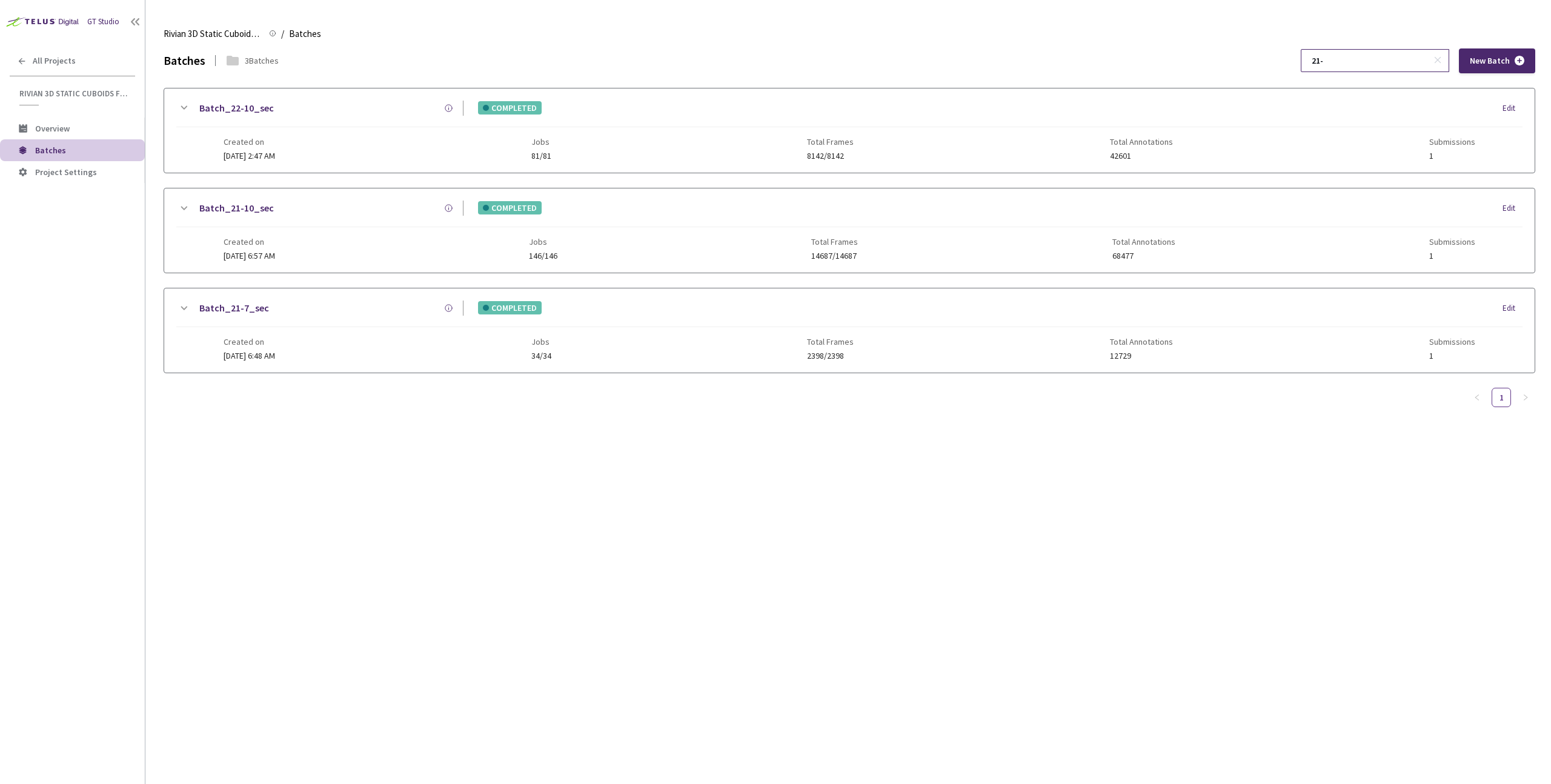
click at [1379, 65] on input "21-" at bounding box center [1369, 60] width 129 height 22
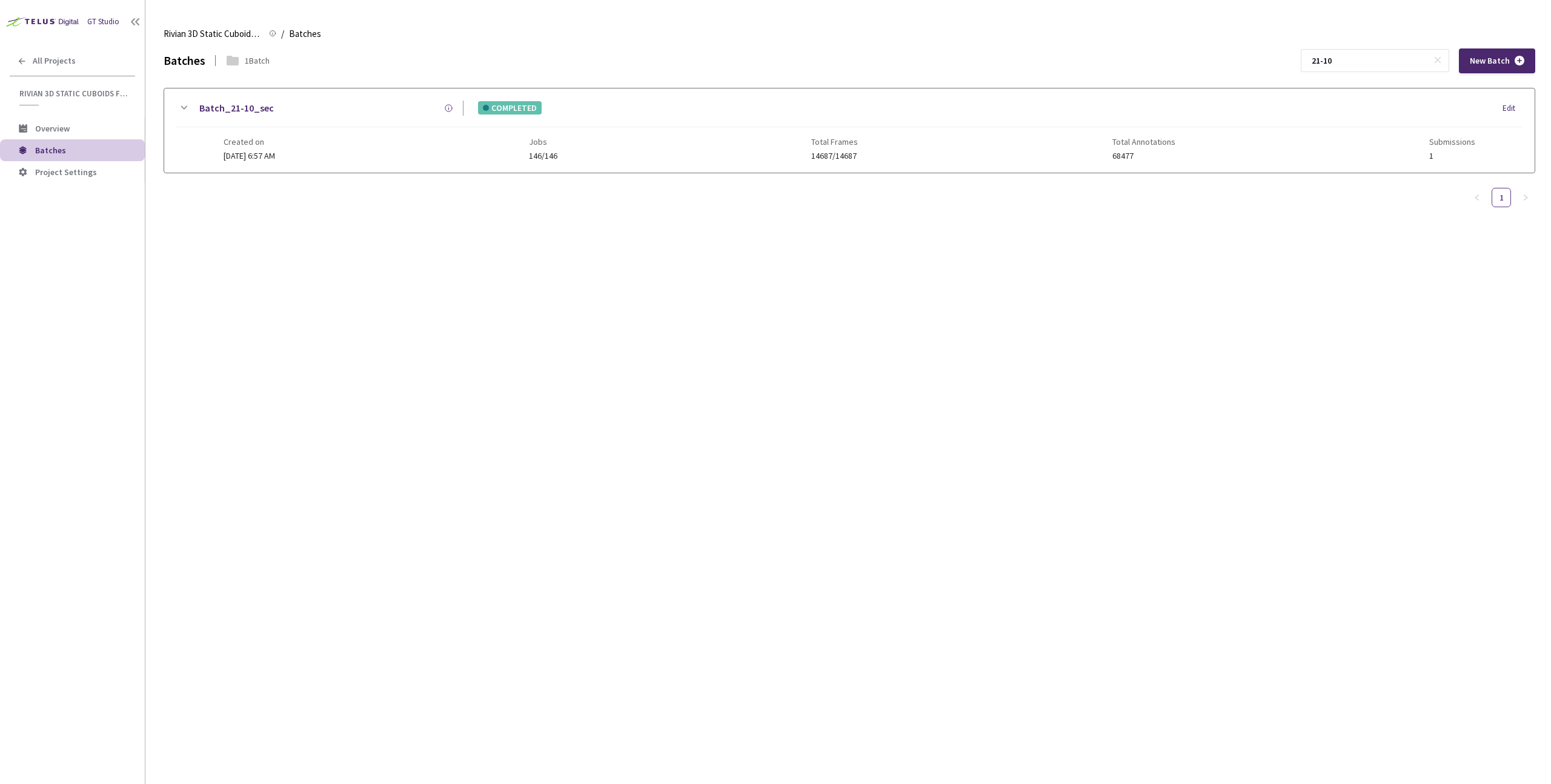
type input "21-10"
click at [316, 115] on div "Batch_21-10_sec" at bounding box center [327, 108] width 272 height 15
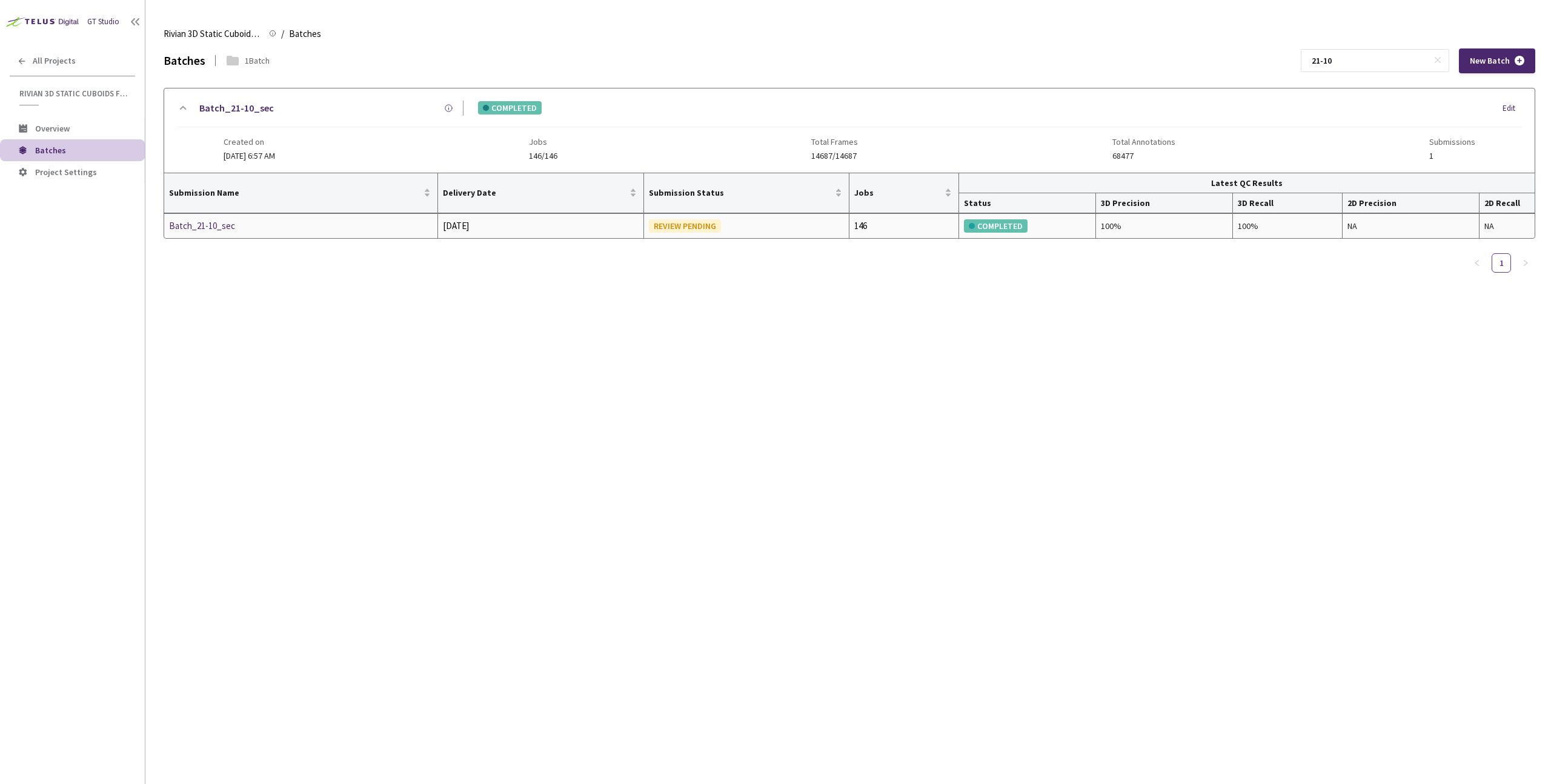
click at [230, 225] on div "Batch_21-10_sec" at bounding box center [233, 226] width 128 height 14
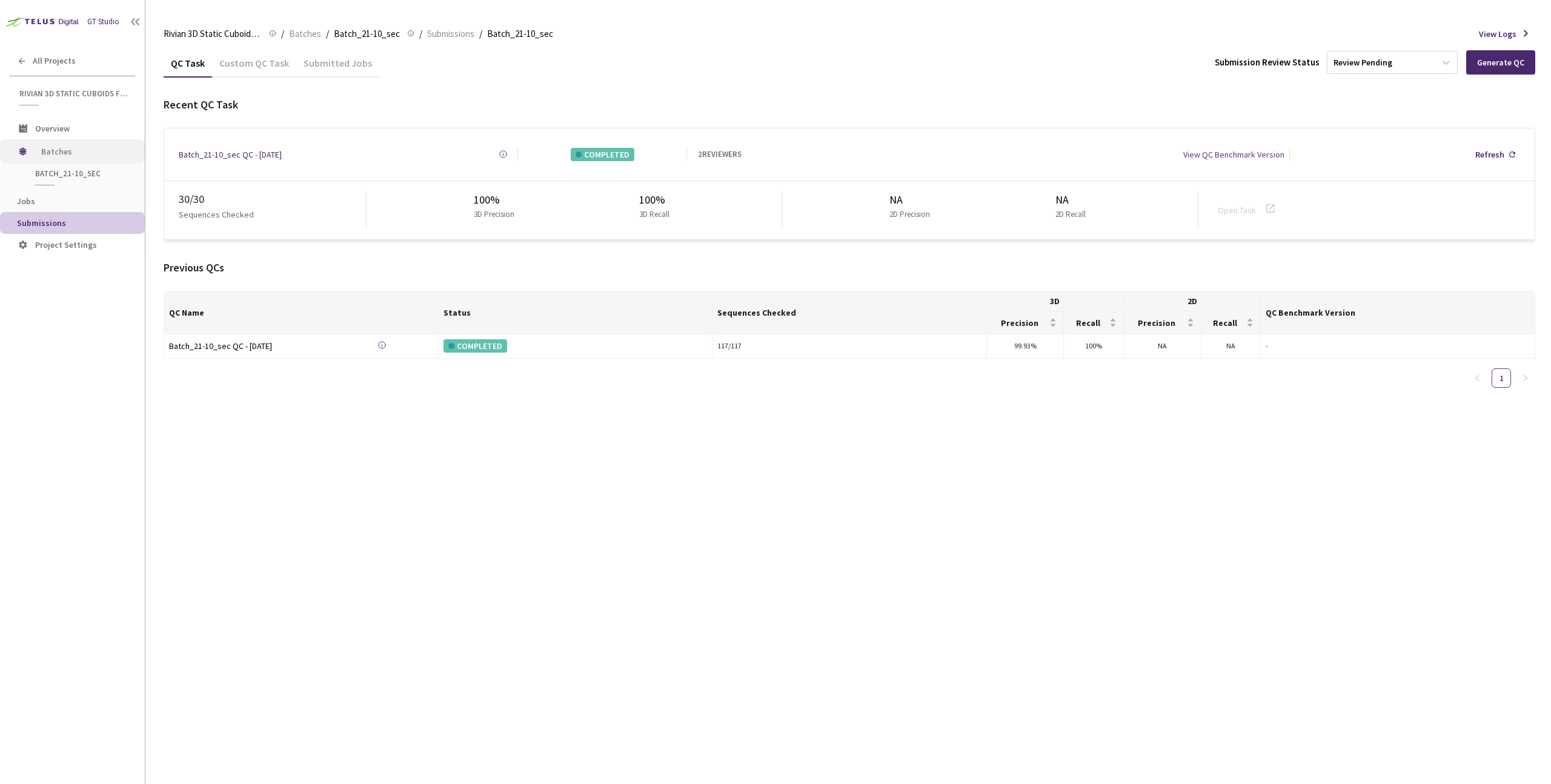
click at [86, 153] on span "Batches" at bounding box center [82, 151] width 83 height 24
